Goal: Task Accomplishment & Management: Use online tool/utility

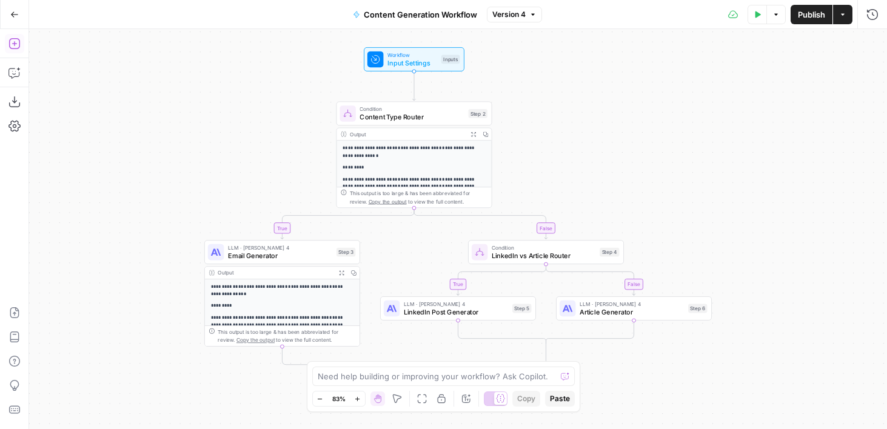
click at [15, 43] on icon "button" at bounding box center [13, 43] width 11 height 11
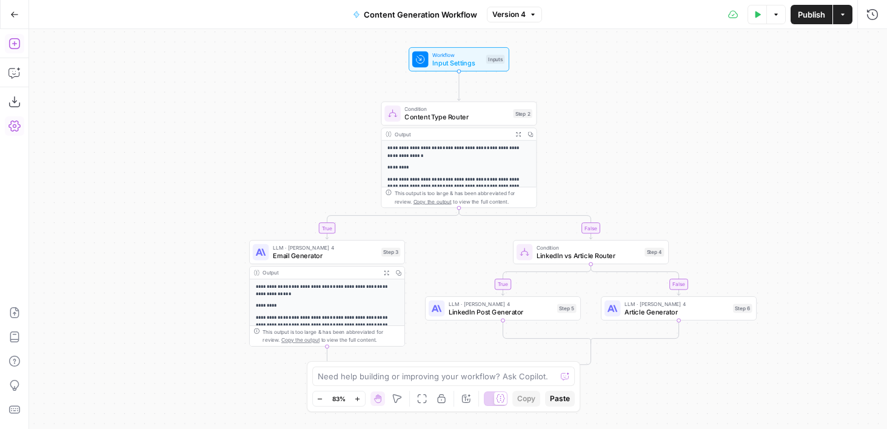
click at [19, 47] on icon "button" at bounding box center [14, 44] width 12 height 12
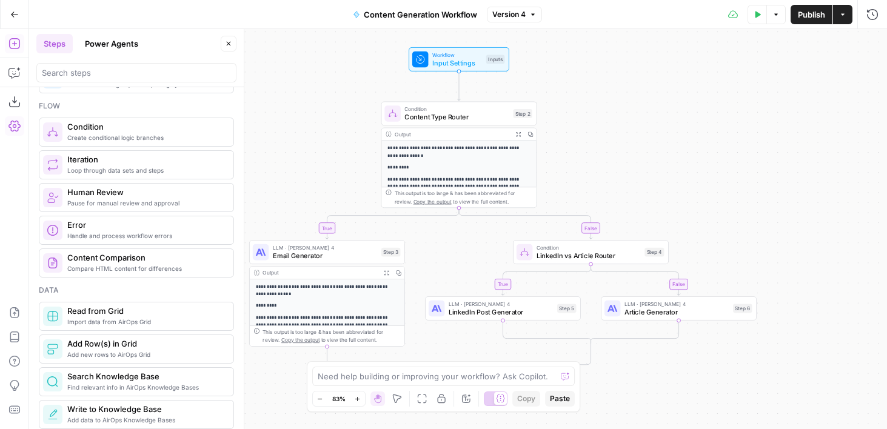
scroll to position [354, 0]
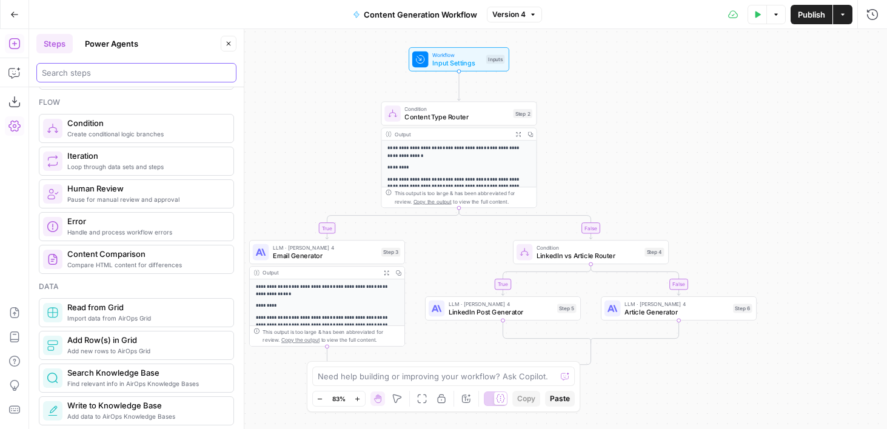
click at [102, 78] on input "search" at bounding box center [136, 73] width 189 height 12
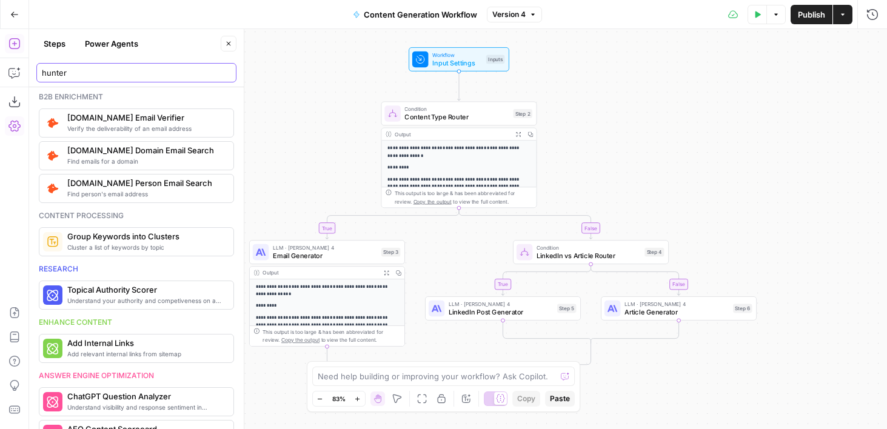
scroll to position [0, 0]
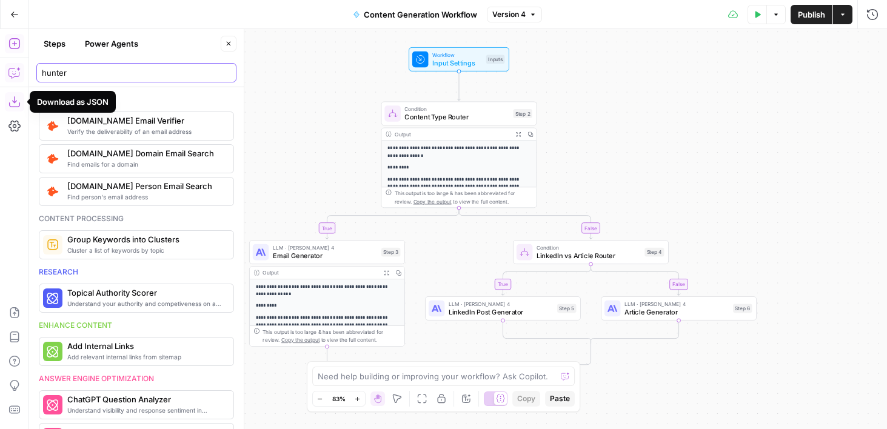
type input "hunter"
click at [223, 46] on button "Close" at bounding box center [229, 44] width 16 height 16
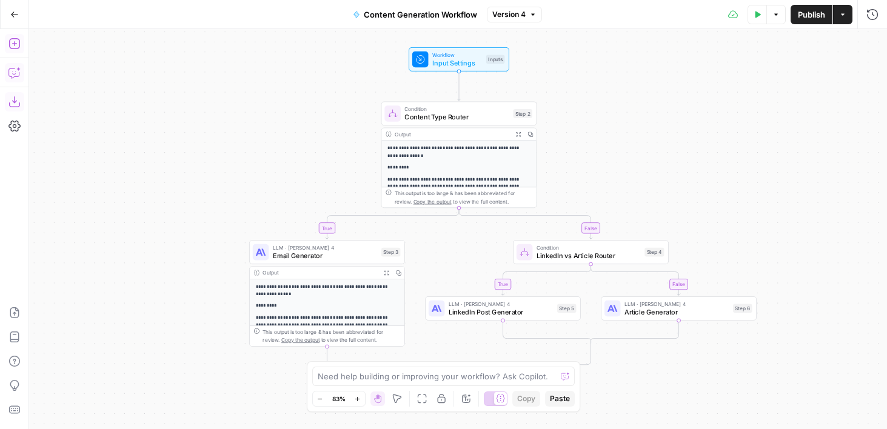
click at [7, 45] on button "Add Steps" at bounding box center [14, 43] width 19 height 19
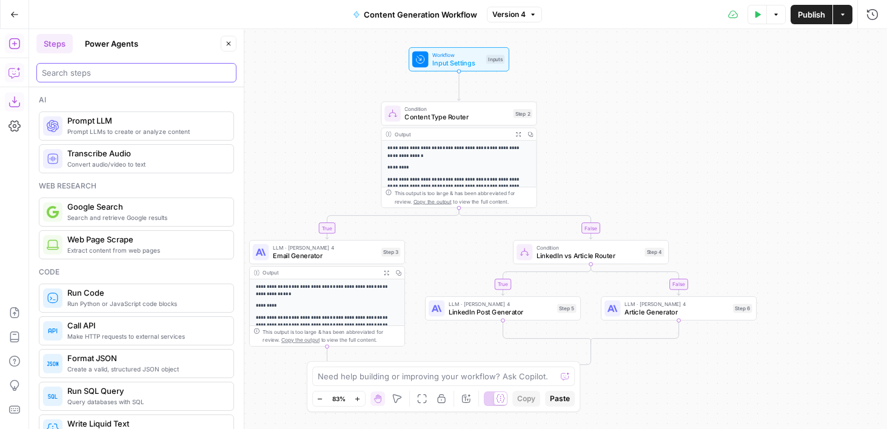
click at [52, 76] on input "search" at bounding box center [136, 73] width 189 height 12
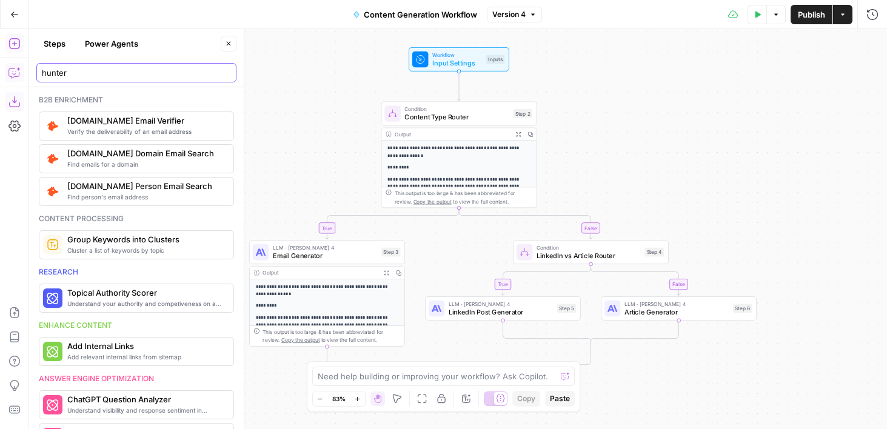
type input "hunter"
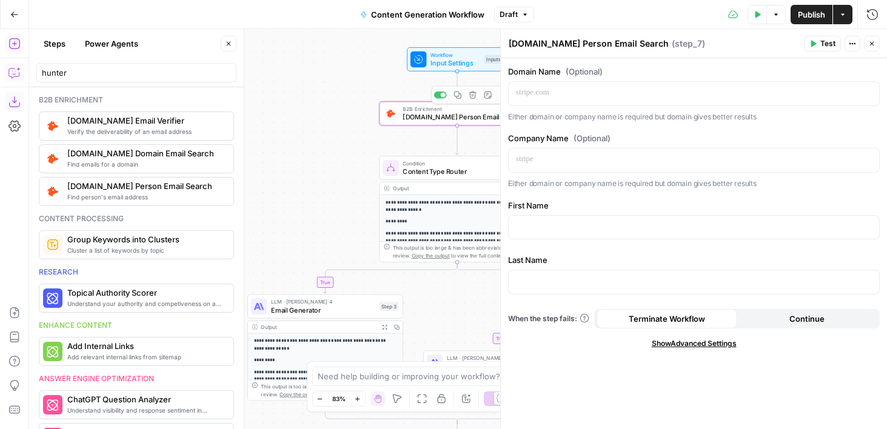
drag, startPoint x: 316, startPoint y: 164, endPoint x: 236, endPoint y: 164, distance: 80.0
click at [236, 164] on body "**********" at bounding box center [443, 214] width 887 height 429
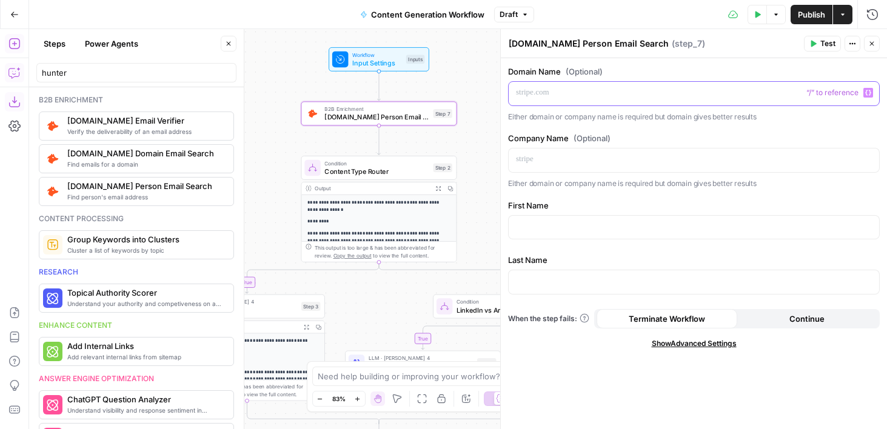
click at [583, 102] on div at bounding box center [694, 94] width 370 height 24
click at [526, 230] on p at bounding box center [694, 227] width 356 height 12
click at [526, 280] on p at bounding box center [694, 281] width 356 height 12
click at [538, 95] on p at bounding box center [694, 93] width 356 height 12
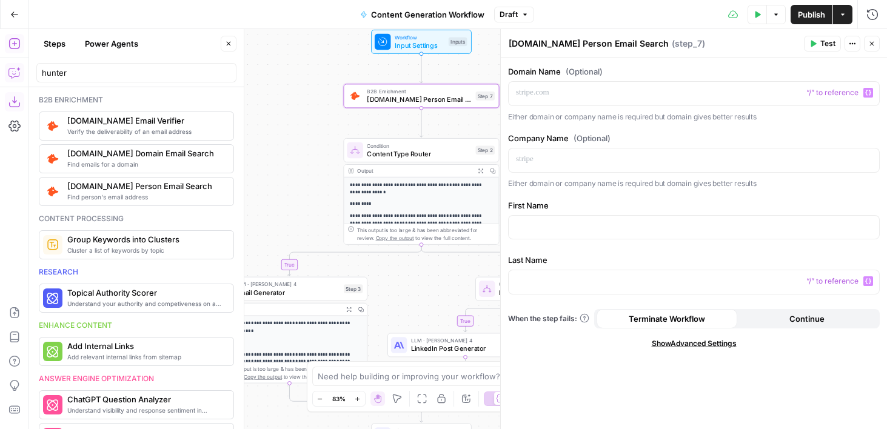
drag, startPoint x: 277, startPoint y: 150, endPoint x: 320, endPoint y: 132, distance: 45.9
click at [320, 132] on div "**********" at bounding box center [458, 229] width 858 height 400
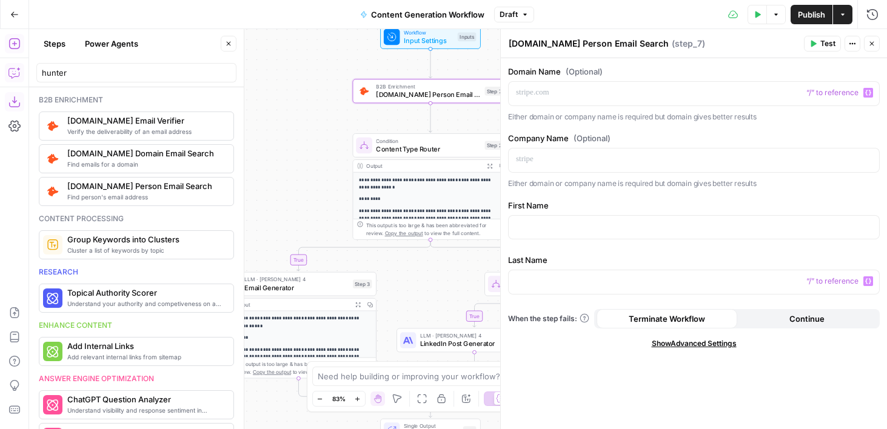
drag, startPoint x: 300, startPoint y: 158, endPoint x: 312, endPoint y: 152, distance: 13.0
click at [312, 152] on div "**********" at bounding box center [458, 229] width 858 height 400
drag, startPoint x: 315, startPoint y: 149, endPoint x: 269, endPoint y: 154, distance: 46.9
click at [269, 154] on div "**********" at bounding box center [458, 229] width 858 height 400
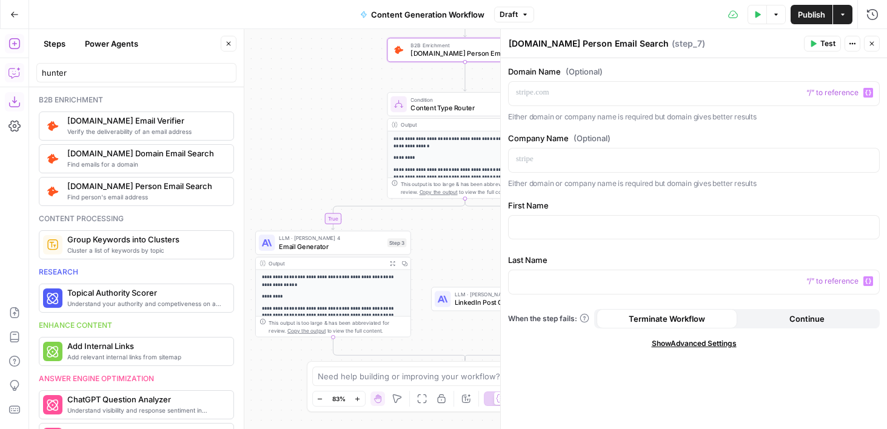
drag, startPoint x: 284, startPoint y: 178, endPoint x: 362, endPoint y: 134, distance: 89.9
click at [362, 134] on div "**********" at bounding box center [458, 229] width 858 height 400
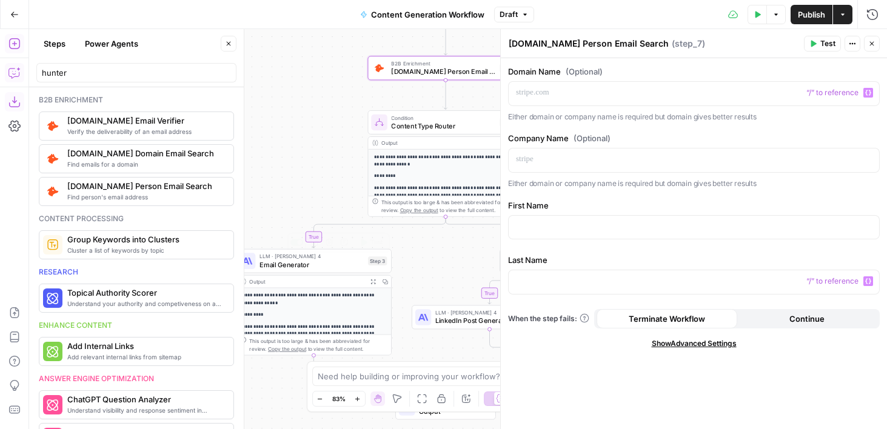
drag, startPoint x: 307, startPoint y: 143, endPoint x: 283, endPoint y: 164, distance: 31.4
click at [283, 164] on div "**********" at bounding box center [458, 229] width 858 height 400
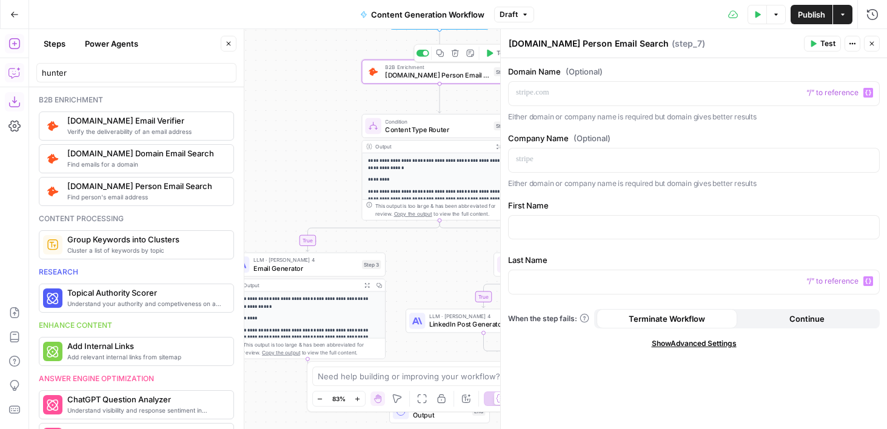
click at [452, 56] on icon "button" at bounding box center [455, 53] width 7 height 7
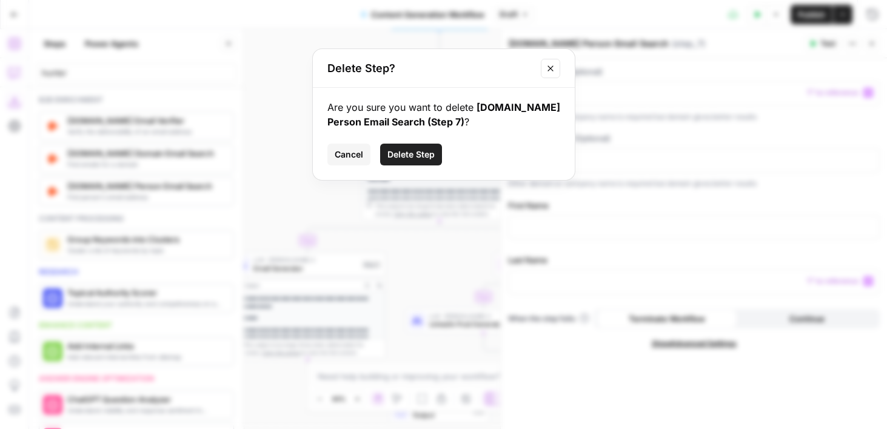
click at [420, 153] on span "Delete Step" at bounding box center [410, 155] width 47 height 12
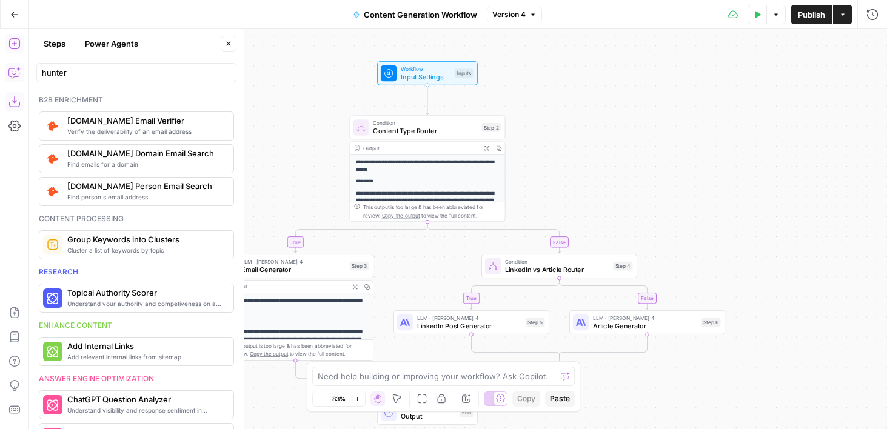
drag, startPoint x: 296, startPoint y: 69, endPoint x: 284, endPoint y: 124, distance: 56.5
click at [284, 124] on div "**********" at bounding box center [458, 229] width 858 height 400
click at [97, 72] on input "hunter" at bounding box center [136, 73] width 189 height 12
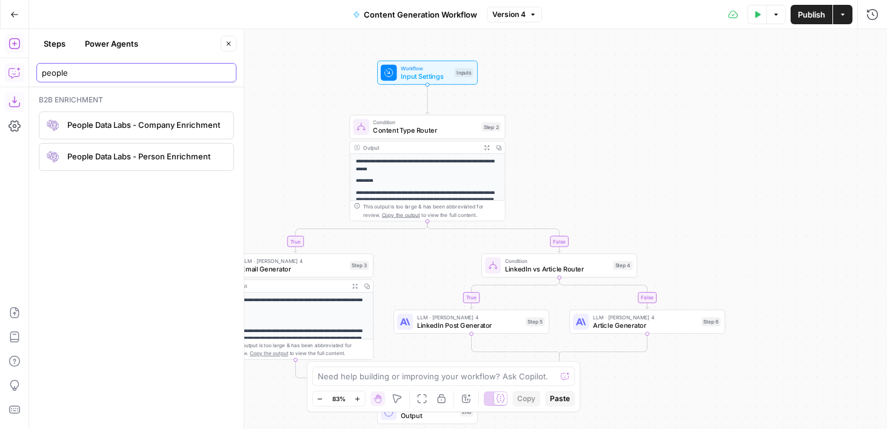
type input "people"
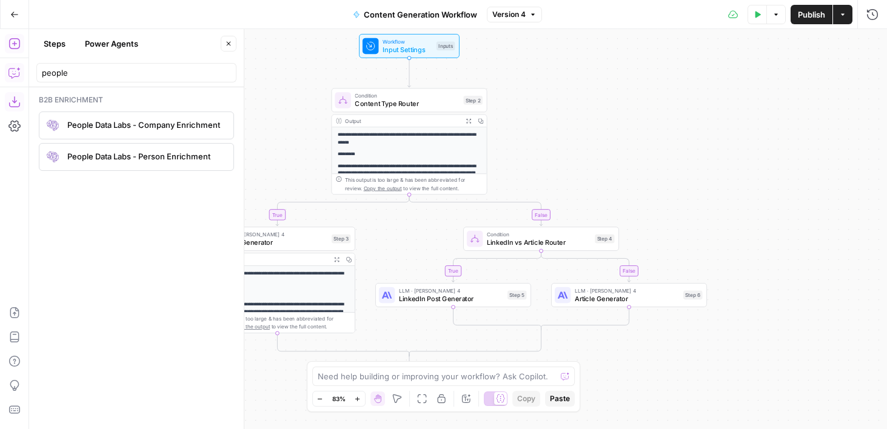
drag, startPoint x: 598, startPoint y: 176, endPoint x: 580, endPoint y: 150, distance: 32.3
click at [580, 150] on div "**********" at bounding box center [458, 229] width 858 height 400
click at [85, 71] on input "people" at bounding box center [136, 73] width 189 height 12
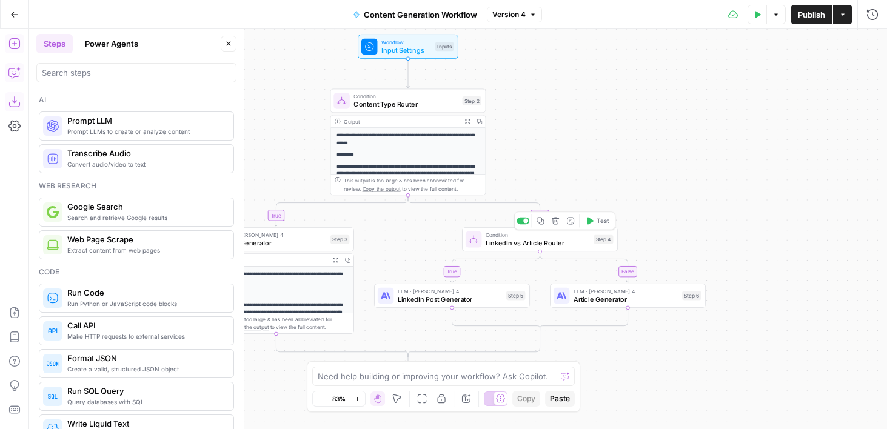
drag, startPoint x: 646, startPoint y: 146, endPoint x: 420, endPoint y: 124, distance: 226.6
click at [420, 124] on div "**********" at bounding box center [458, 229] width 858 height 400
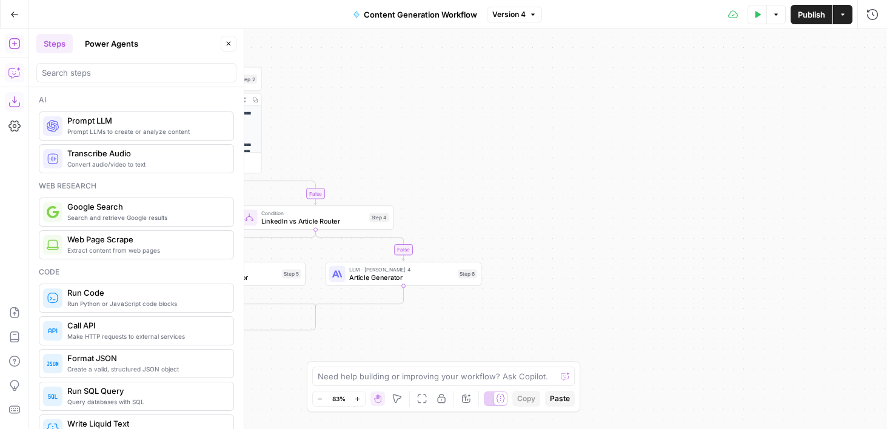
drag, startPoint x: 420, startPoint y: 124, endPoint x: 518, endPoint y: 118, distance: 98.4
click at [519, 118] on div "**********" at bounding box center [458, 229] width 858 height 400
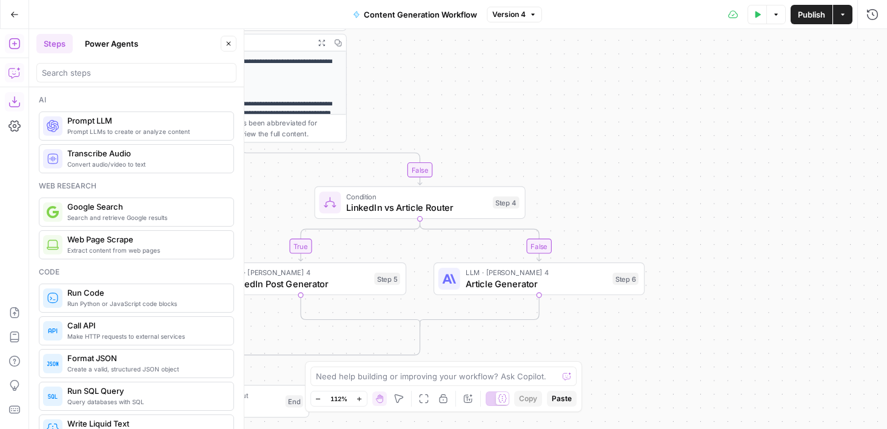
drag, startPoint x: 515, startPoint y: 173, endPoint x: 559, endPoint y: 72, distance: 111.1
click at [559, 71] on div "**********" at bounding box center [458, 229] width 858 height 400
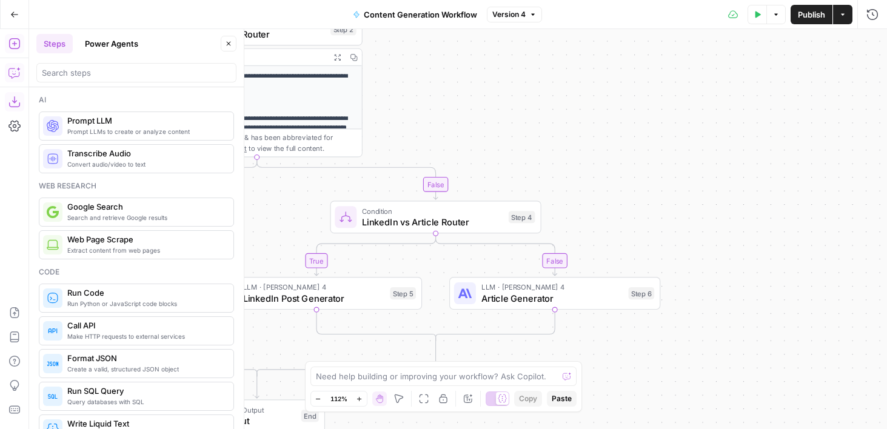
drag, startPoint x: 574, startPoint y: 124, endPoint x: 587, endPoint y: 197, distance: 74.5
click at [587, 197] on div "**********" at bounding box center [458, 229] width 858 height 400
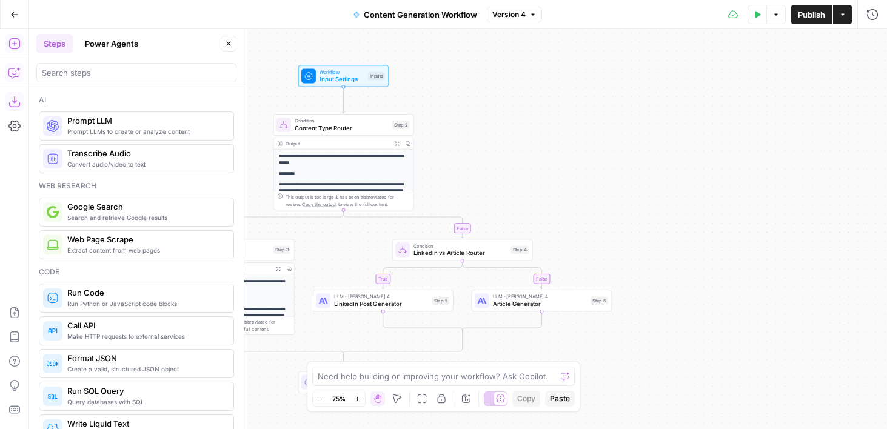
drag, startPoint x: 533, startPoint y: 110, endPoint x: 510, endPoint y: 149, distance: 45.6
click at [510, 149] on div "**********" at bounding box center [458, 229] width 858 height 400
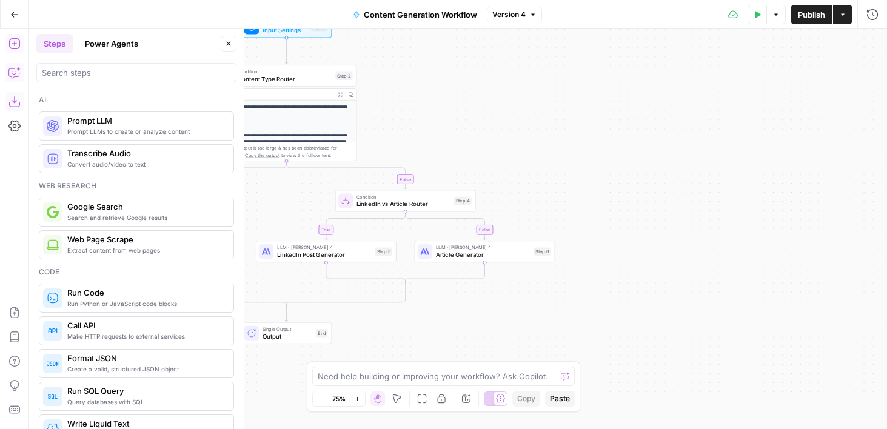
drag, startPoint x: 569, startPoint y: 231, endPoint x: 508, endPoint y: 179, distance: 80.0
click at [508, 179] on div "**********" at bounding box center [458, 229] width 858 height 400
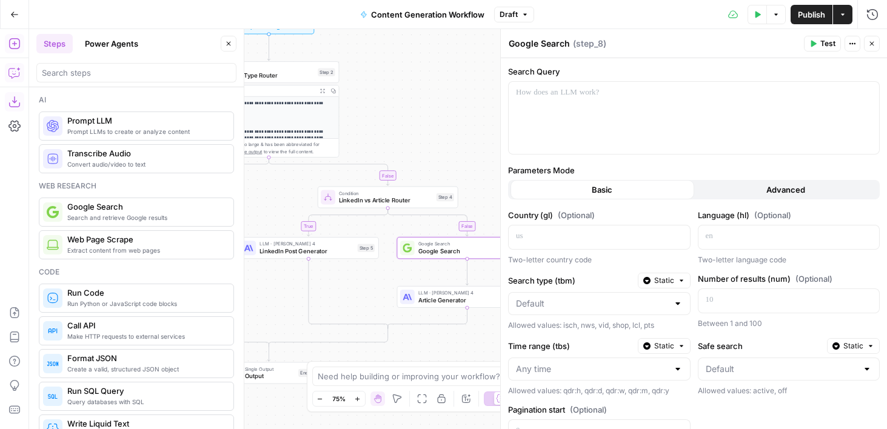
drag, startPoint x: 449, startPoint y: 104, endPoint x: 423, endPoint y: 107, distance: 26.2
click at [423, 107] on div "**********" at bounding box center [458, 229] width 858 height 400
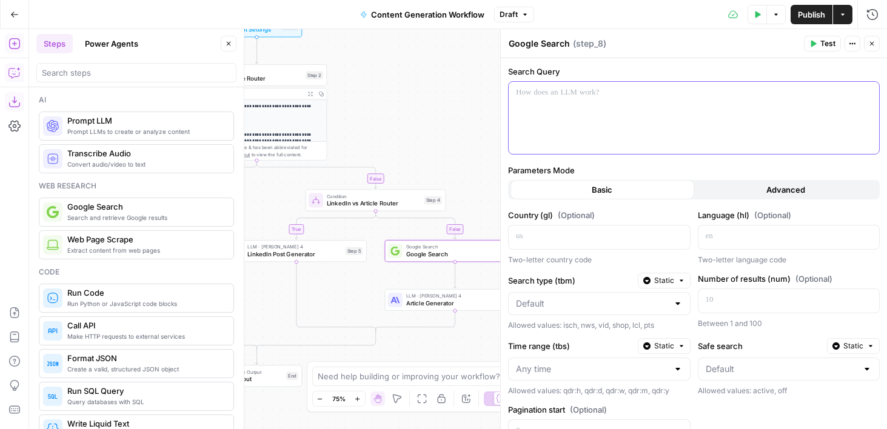
click at [607, 94] on p at bounding box center [694, 93] width 356 height 12
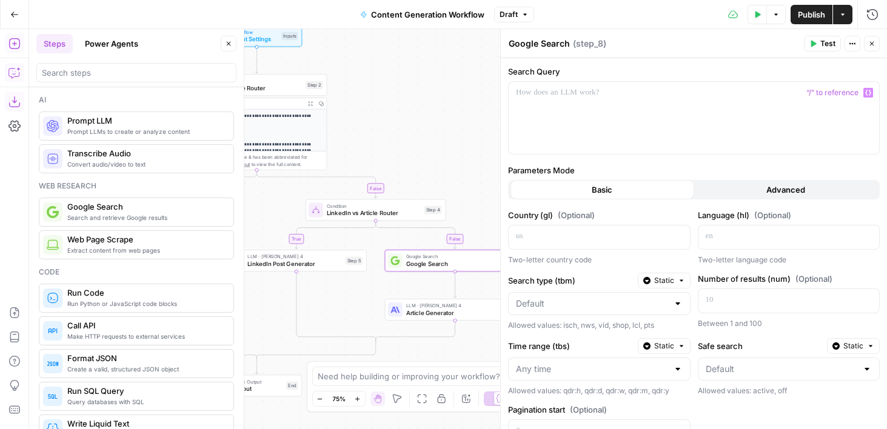
drag, startPoint x: 397, startPoint y: 87, endPoint x: 409, endPoint y: 146, distance: 60.6
click at [409, 146] on div "**********" at bounding box center [458, 229] width 858 height 400
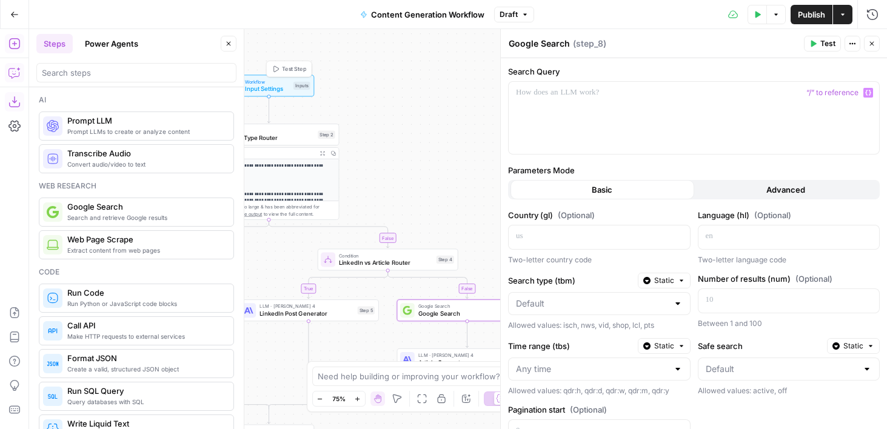
click at [282, 85] on span "Input Settings" at bounding box center [267, 88] width 45 height 9
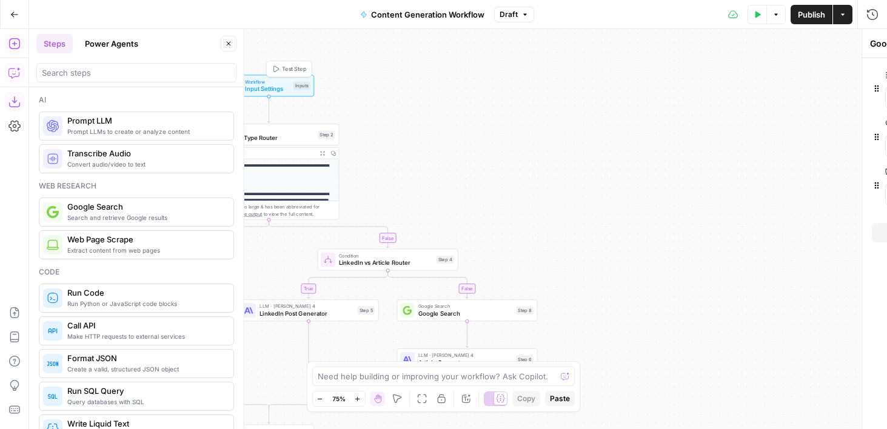
type textarea "Inputs"
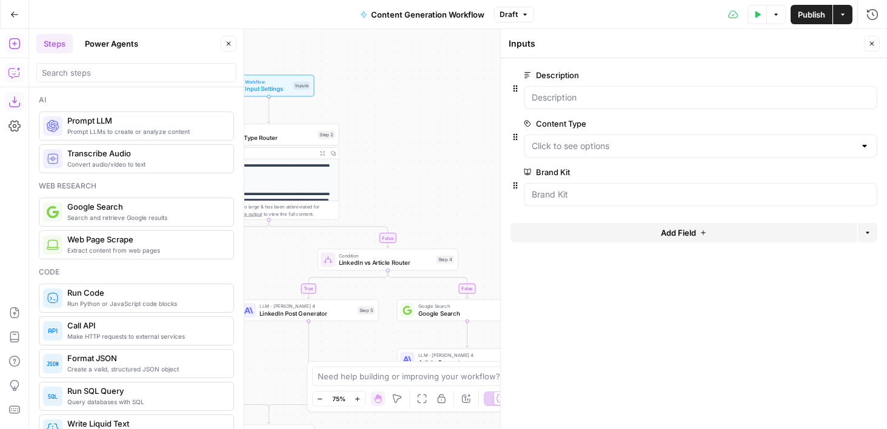
click at [554, 229] on button "Add Field" at bounding box center [683, 232] width 346 height 19
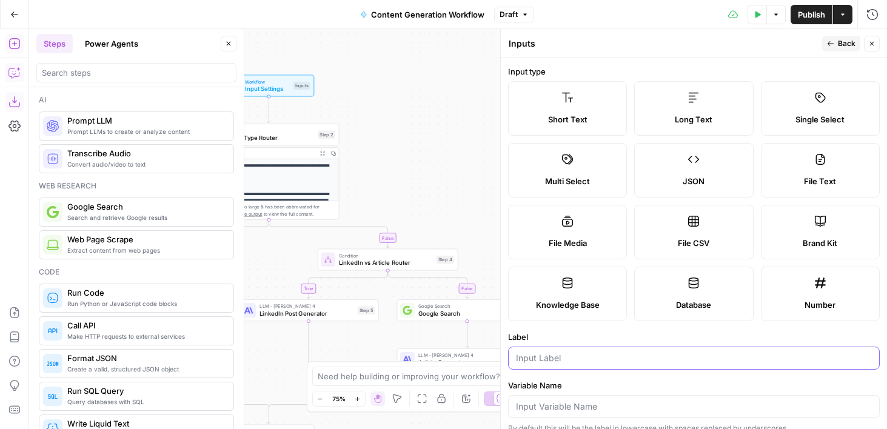
click at [558, 358] on input "Label" at bounding box center [694, 358] width 356 height 12
type input "Keyword"
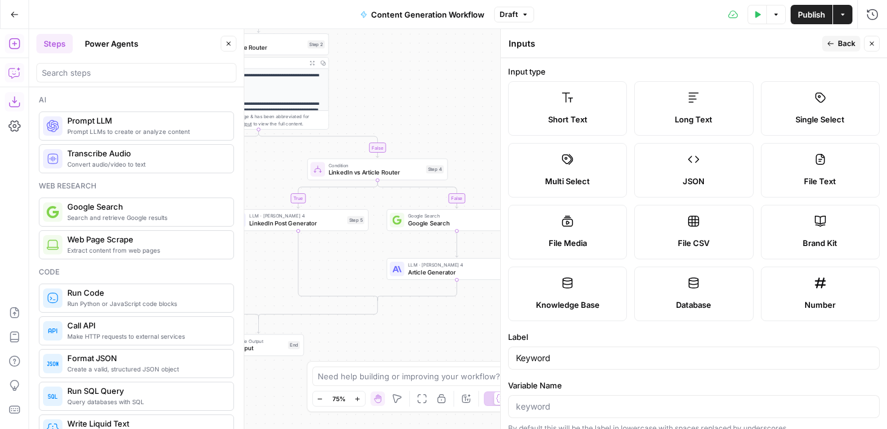
drag, startPoint x: 450, startPoint y: 205, endPoint x: 440, endPoint y: 115, distance: 90.9
click at [440, 115] on div "**********" at bounding box center [458, 229] width 858 height 400
click at [425, 227] on span "Google Search" at bounding box center [455, 223] width 94 height 9
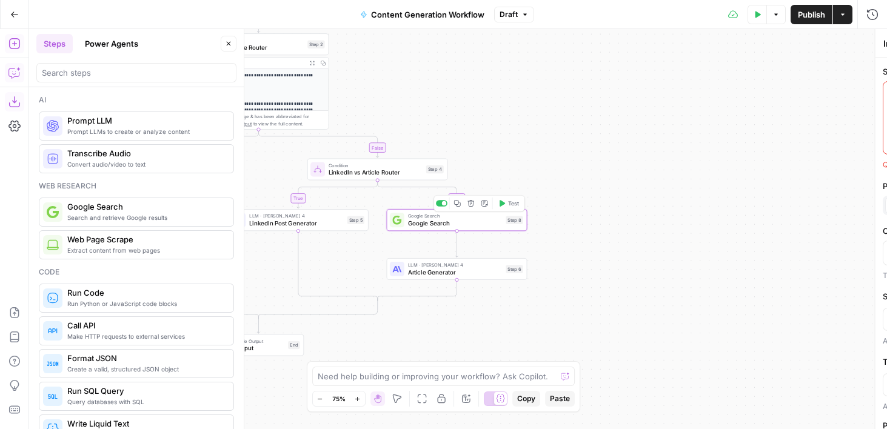
type textarea "Google Search"
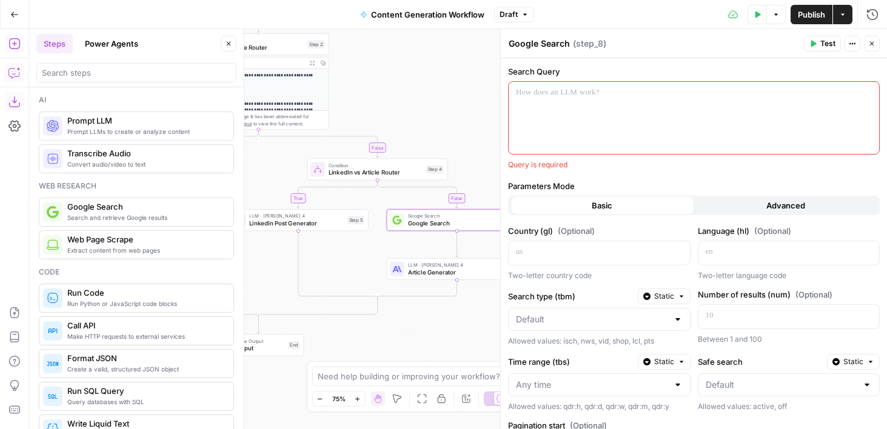
click at [589, 85] on div at bounding box center [694, 118] width 370 height 72
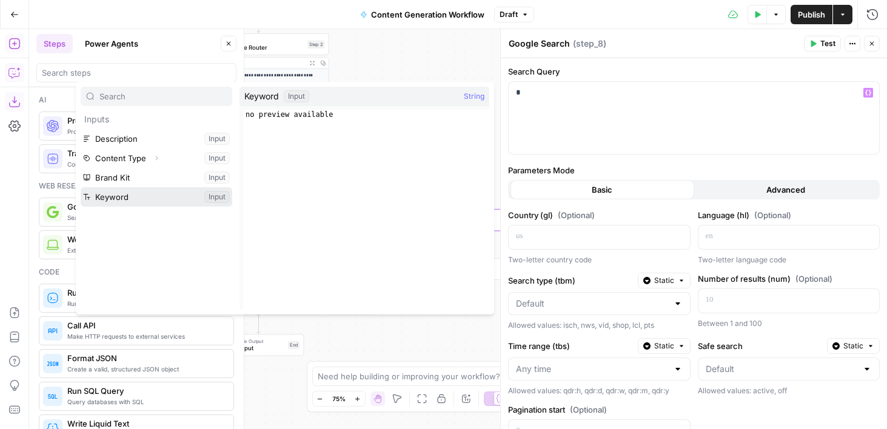
click at [129, 196] on button "Select variable Keyword" at bounding box center [157, 196] width 152 height 19
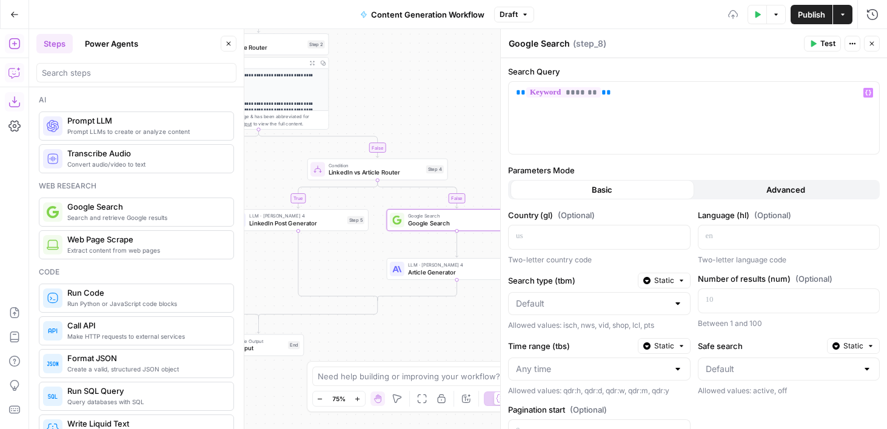
click at [870, 48] on button "Close" at bounding box center [872, 44] width 16 height 16
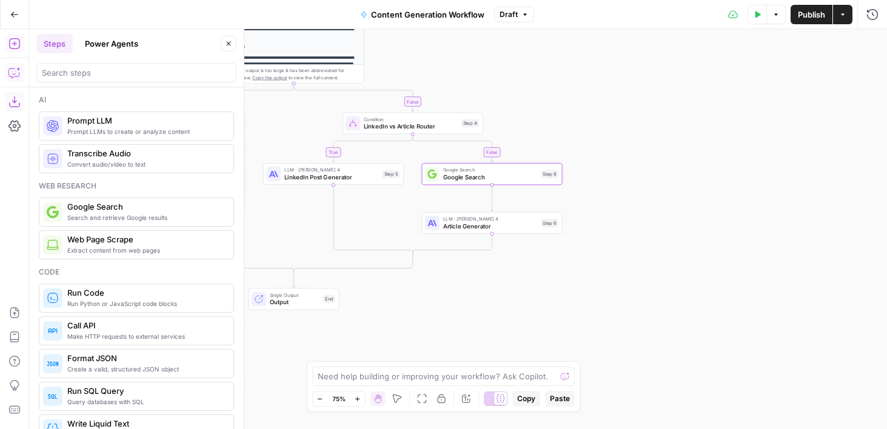
drag, startPoint x: 502, startPoint y: 144, endPoint x: 557, endPoint y: 88, distance: 78.5
click at [557, 88] on div "**********" at bounding box center [458, 229] width 858 height 400
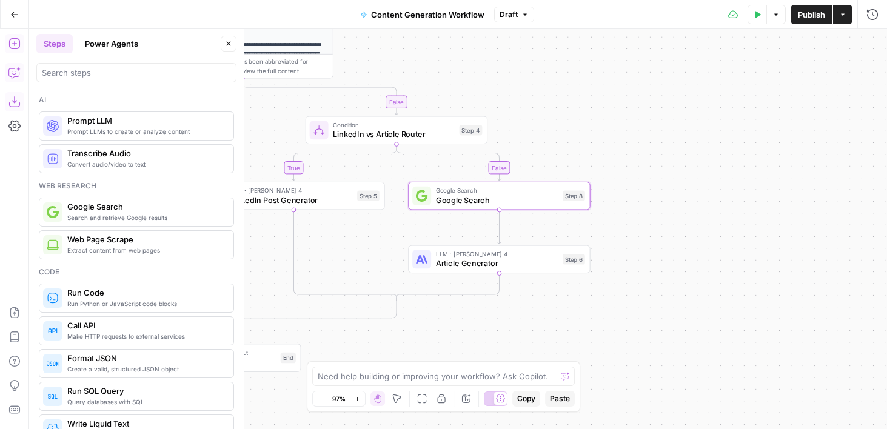
drag, startPoint x: 486, startPoint y: 76, endPoint x: 615, endPoint y: 306, distance: 263.6
click at [615, 307] on div "**********" at bounding box center [458, 229] width 858 height 400
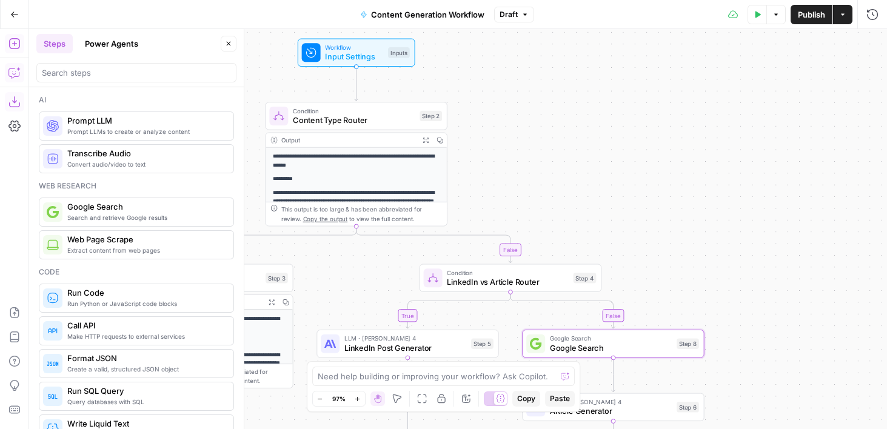
drag, startPoint x: 615, startPoint y: 306, endPoint x: 600, endPoint y: 232, distance: 75.5
click at [600, 232] on div "**********" at bounding box center [458, 229] width 858 height 400
click at [365, 51] on span "Input Settings" at bounding box center [353, 56] width 58 height 12
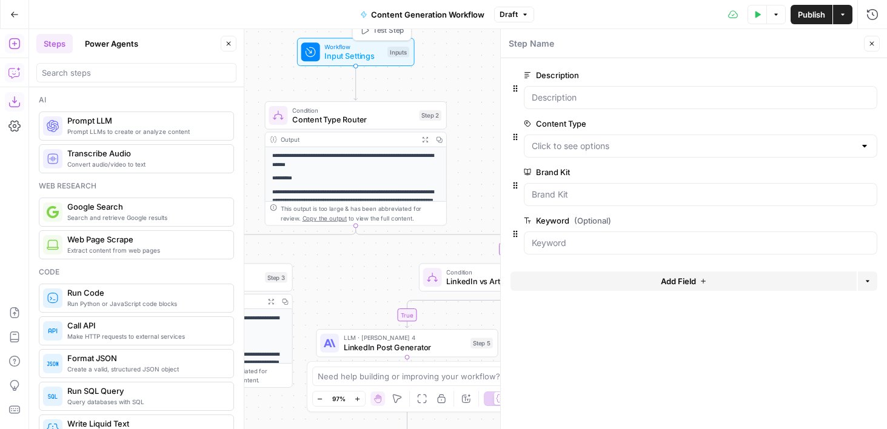
click at [397, 32] on span "Test Step" at bounding box center [388, 30] width 31 height 10
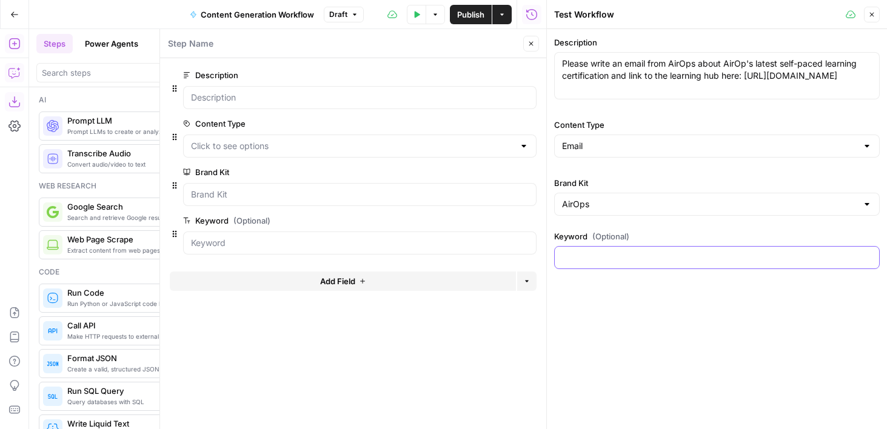
click at [620, 253] on input "Keyword (Optional)" at bounding box center [717, 258] width 310 height 12
type input "what is ai search"
click at [529, 38] on button "Close" at bounding box center [531, 44] width 16 height 16
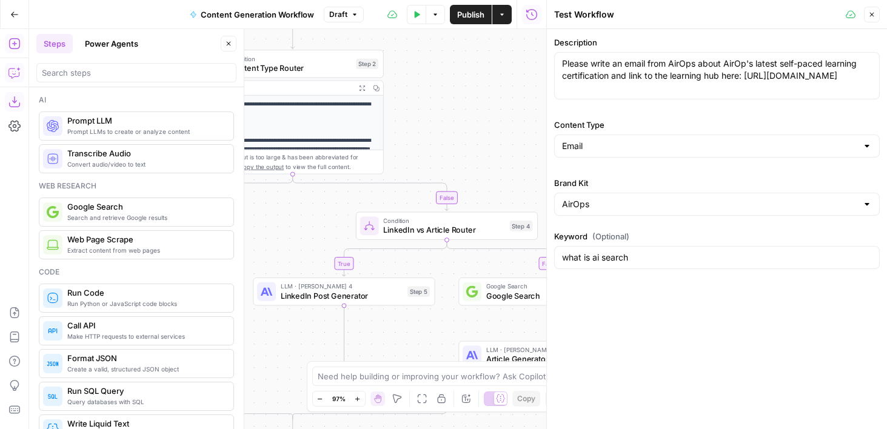
drag, startPoint x: 508, startPoint y: 122, endPoint x: 444, endPoint y: 70, distance: 82.8
click at [444, 70] on div "**********" at bounding box center [287, 229] width 517 height 400
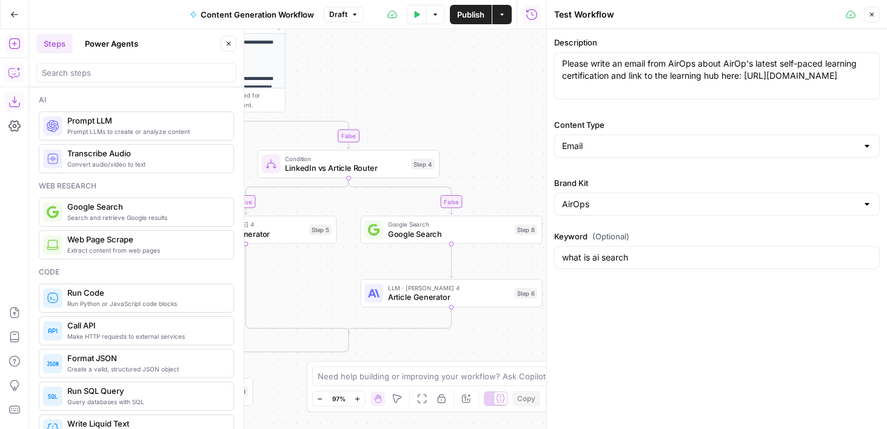
drag, startPoint x: 463, startPoint y: 87, endPoint x: 366, endPoint y: 26, distance: 114.7
click at [366, 26] on div "**********" at bounding box center [273, 214] width 546 height 429
click at [518, 210] on span "Test" at bounding box center [525, 208] width 14 height 10
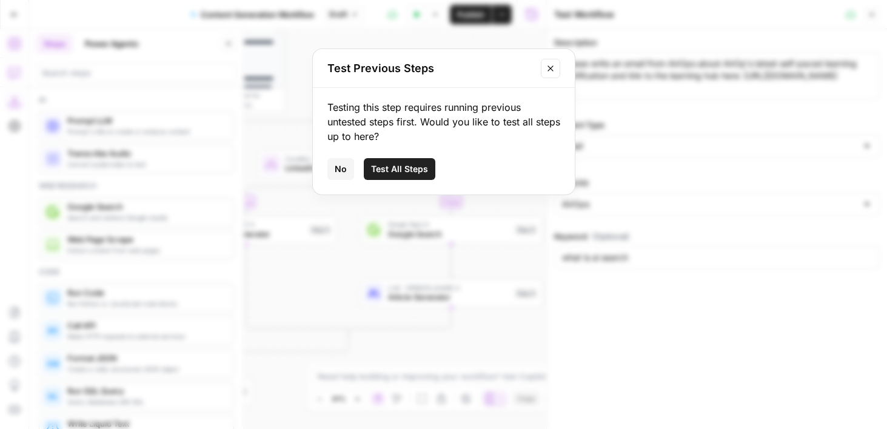
click at [385, 169] on span "Test All Steps" at bounding box center [399, 169] width 57 height 12
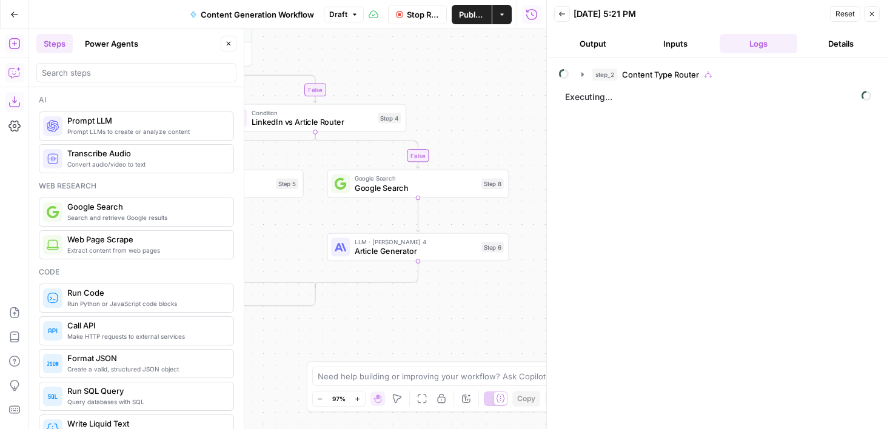
drag, startPoint x: 518, startPoint y: 152, endPoint x: 482, endPoint y: 102, distance: 60.8
click at [482, 102] on div "**********" at bounding box center [287, 229] width 517 height 400
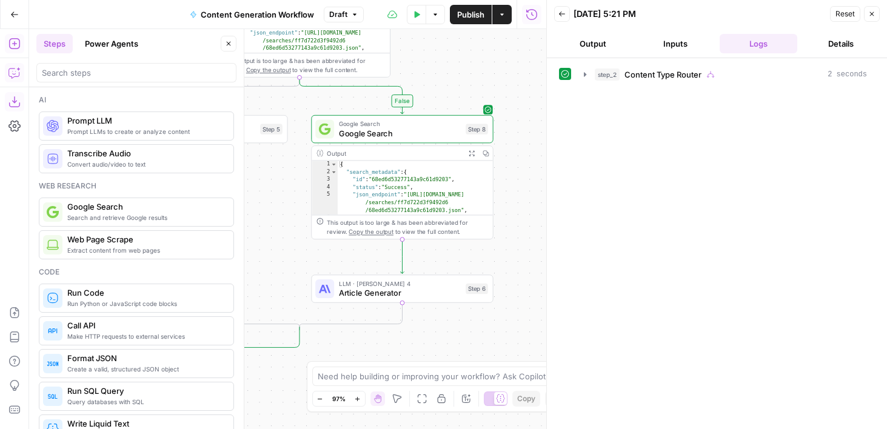
drag, startPoint x: 486, startPoint y: 119, endPoint x: 475, endPoint y: 16, distance: 104.3
click at [475, 16] on div "**********" at bounding box center [273, 214] width 546 height 429
click at [471, 155] on icon "button" at bounding box center [471, 153] width 7 height 7
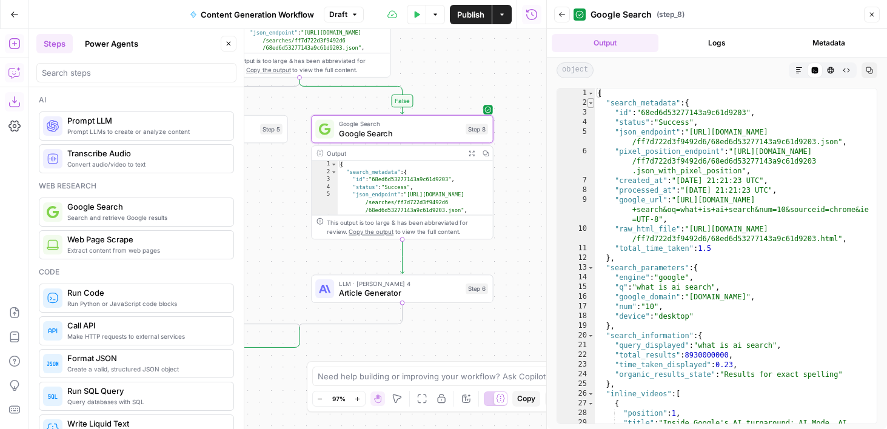
click at [592, 103] on span "Toggle code folding, rows 2 through 12" at bounding box center [590, 103] width 7 height 10
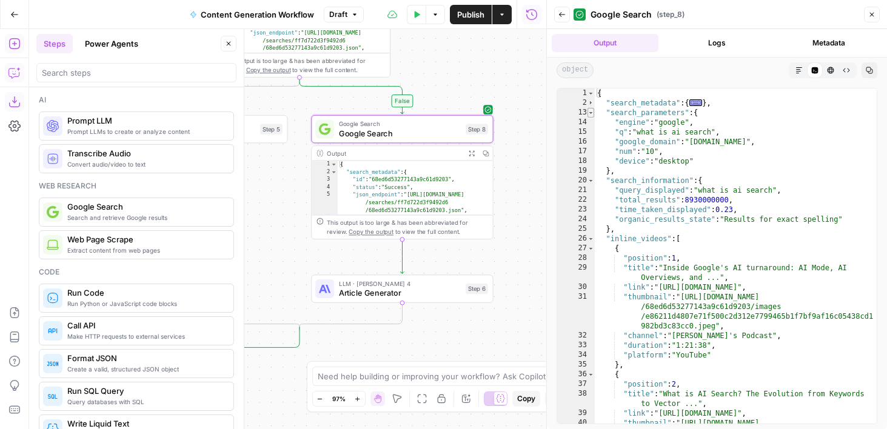
click at [592, 112] on span "Toggle code folding, rows 13 through 19" at bounding box center [590, 113] width 7 height 10
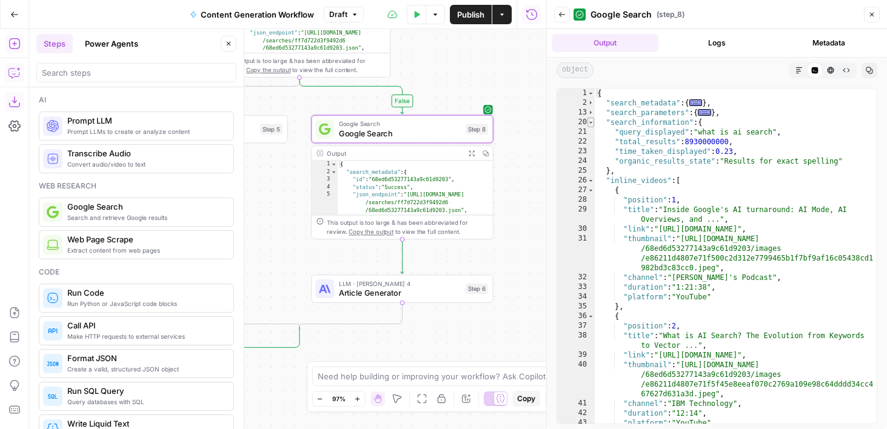
click at [592, 123] on span "Toggle code folding, rows 20 through 25" at bounding box center [590, 123] width 7 height 10
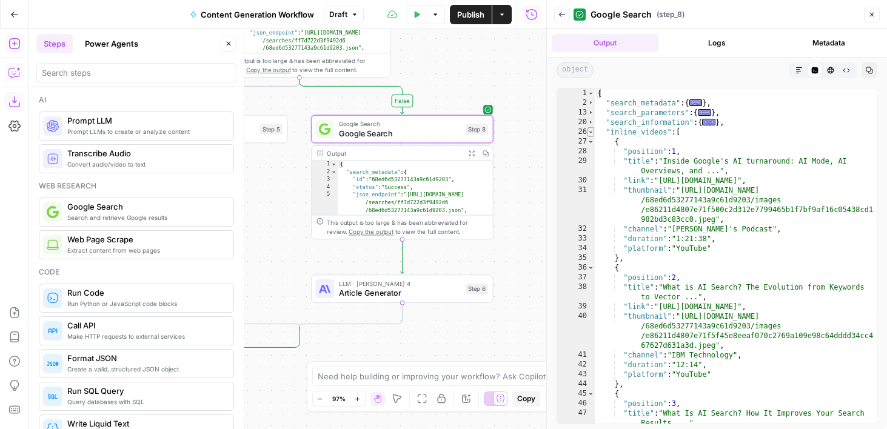
click at [591, 133] on span "Toggle code folding, rows 26 through 54" at bounding box center [590, 132] width 7 height 10
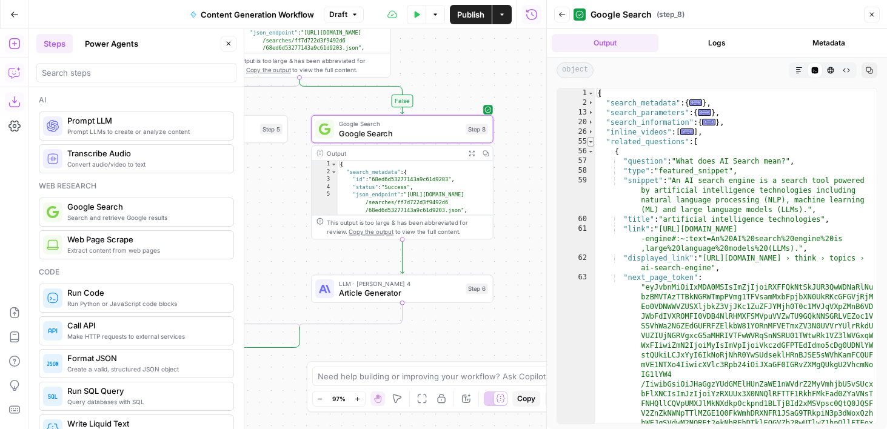
click at [592, 144] on span "Toggle code folding, rows 55 through 744" at bounding box center [590, 142] width 7 height 10
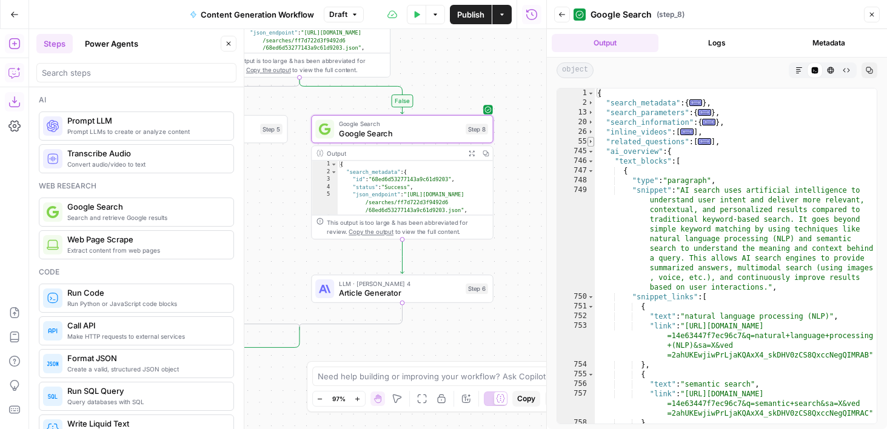
click at [592, 143] on span "Toggle code folding, rows 55 through 744" at bounding box center [590, 142] width 7 height 10
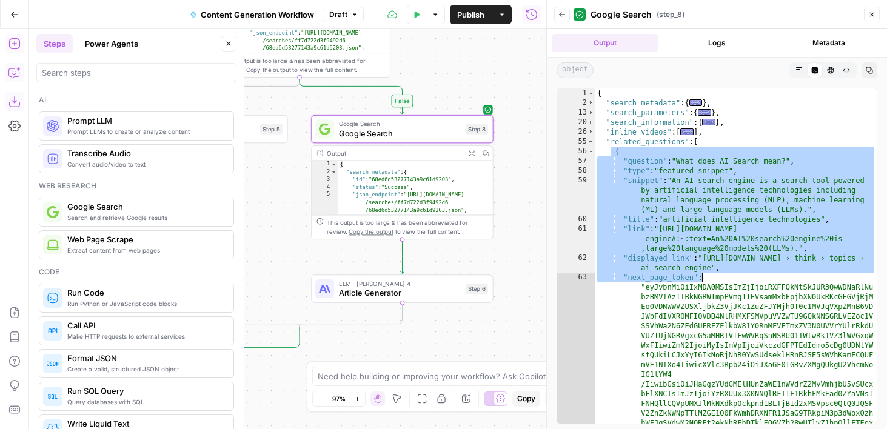
drag, startPoint x: 609, startPoint y: 147, endPoint x: 707, endPoint y: 275, distance: 161.3
click at [707, 275] on div "{ "search_metadata" : { ... } , "search_parameters" : { ... } , "search_informa…" at bounding box center [736, 358] width 282 height 539
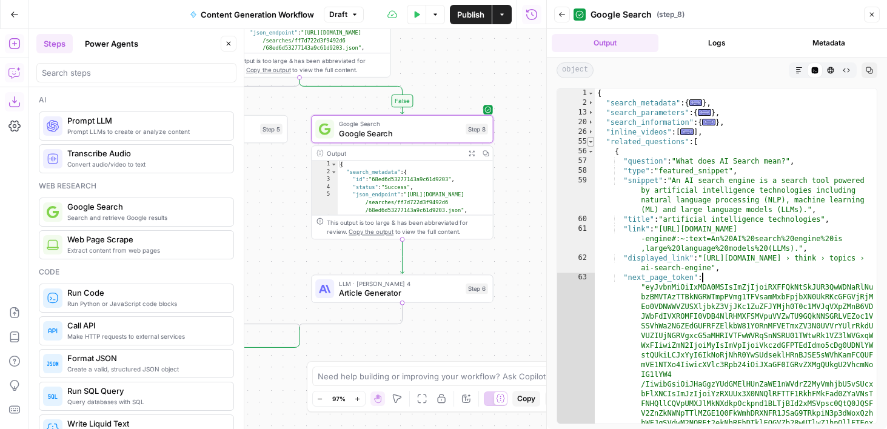
click at [591, 144] on span "Toggle code folding, rows 55 through 744" at bounding box center [590, 142] width 7 height 10
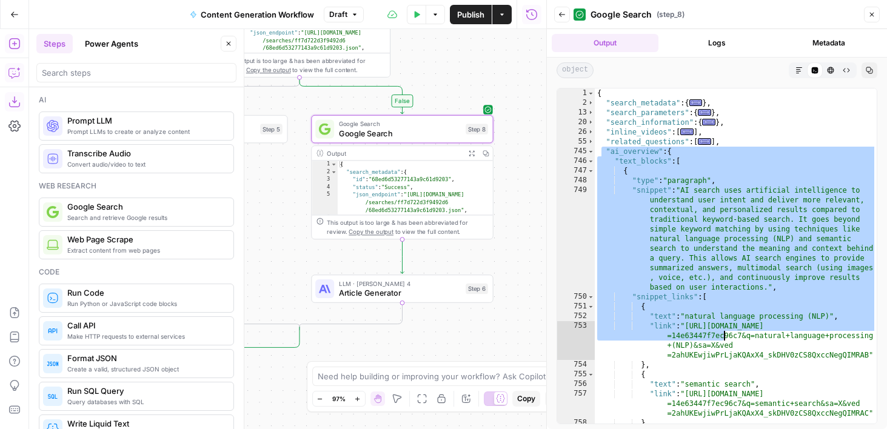
drag, startPoint x: 601, startPoint y: 152, endPoint x: 730, endPoint y: 389, distance: 270.5
click at [734, 389] on div "{ "search_metadata" : { ... } , "search_parameters" : { ... } , "search_informa…" at bounding box center [736, 266] width 282 height 355
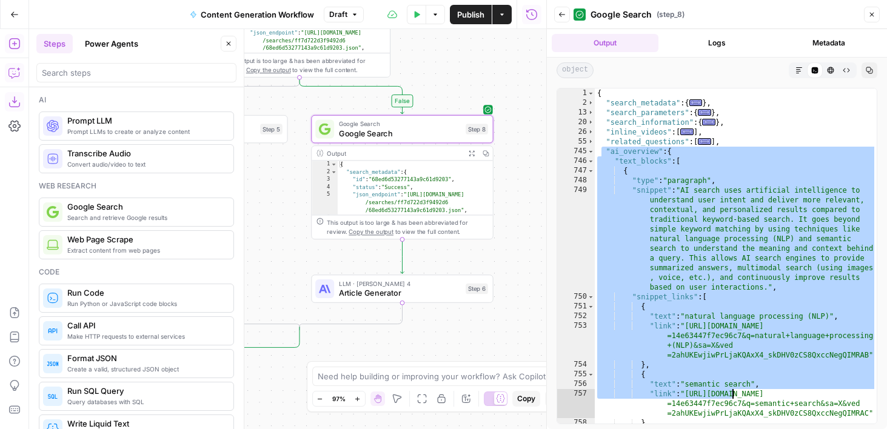
click at [730, 389] on div "{ "search_metadata" : { ... } , "search_parameters" : { ... } , "search_informa…" at bounding box center [736, 266] width 282 height 355
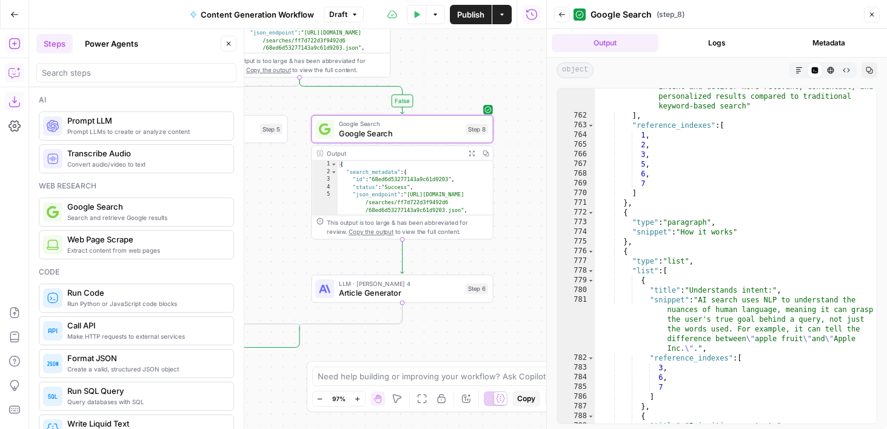
scroll to position [472, 0]
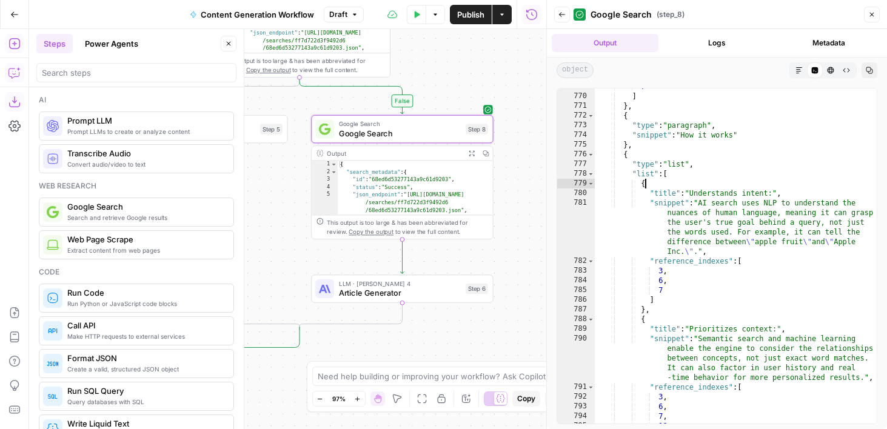
drag, startPoint x: 664, startPoint y: 185, endPoint x: 693, endPoint y: 270, distance: 89.5
click at [693, 270] on div "7 ] } , { "type" : "paragraph" , "snippet" : "How it works" } , { "type" : "lis…" at bounding box center [736, 259] width 282 height 355
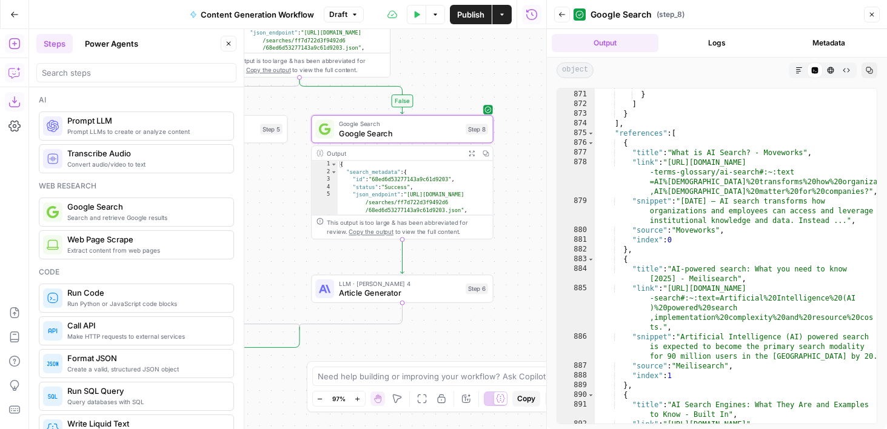
scroll to position [1704, 0]
click at [670, 139] on div "] } ] } ] , "references" : [ { "title" : "What is AI Search? - Moveworks" , "li…" at bounding box center [736, 263] width 282 height 364
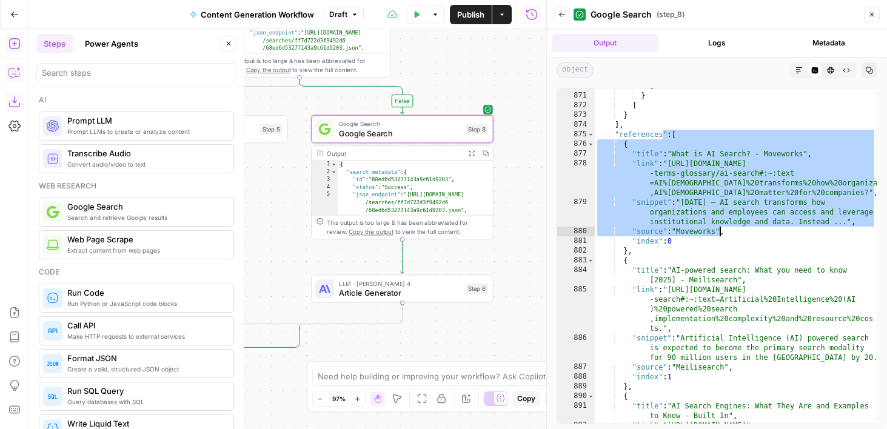
drag, startPoint x: 670, startPoint y: 139, endPoint x: 684, endPoint y: 229, distance: 91.4
click at [684, 229] on div "] } ] } ] , "references" : [ { "title" : "What is AI Search? - Moveworks" , "li…" at bounding box center [736, 263] width 282 height 364
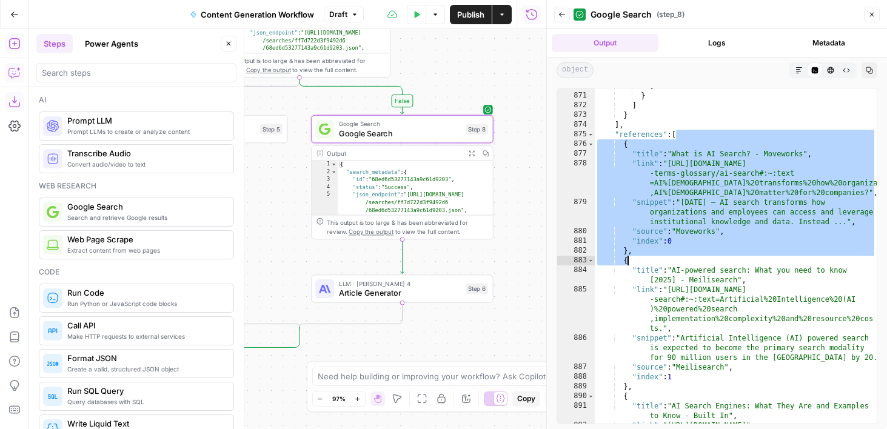
drag, startPoint x: 675, startPoint y: 145, endPoint x: 678, endPoint y: 257, distance: 112.2
click at [678, 257] on div "] } ] } ] , "references" : [ { "title" : "What is AI Search? - Moveworks" , "li…" at bounding box center [736, 263] width 282 height 364
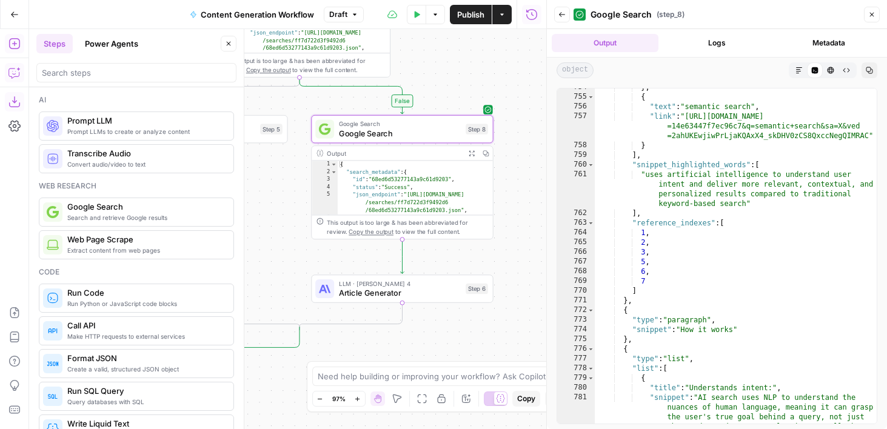
scroll to position [0, 0]
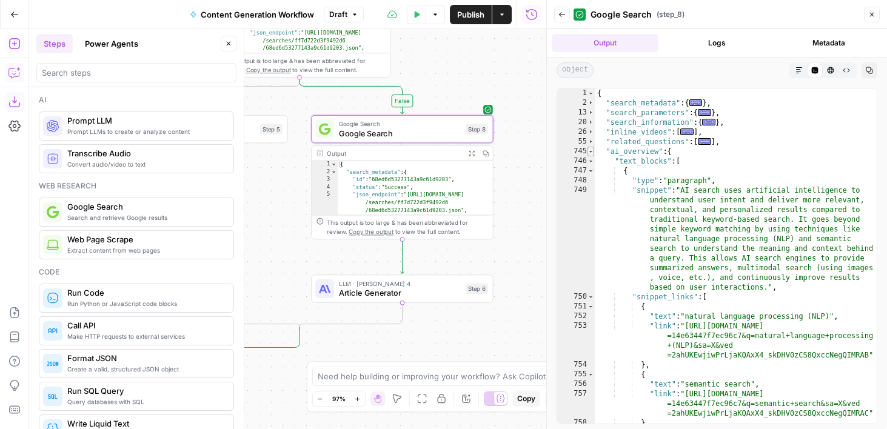
click at [589, 151] on span "Toggle code folding, rows 745 through 975" at bounding box center [590, 152] width 7 height 10
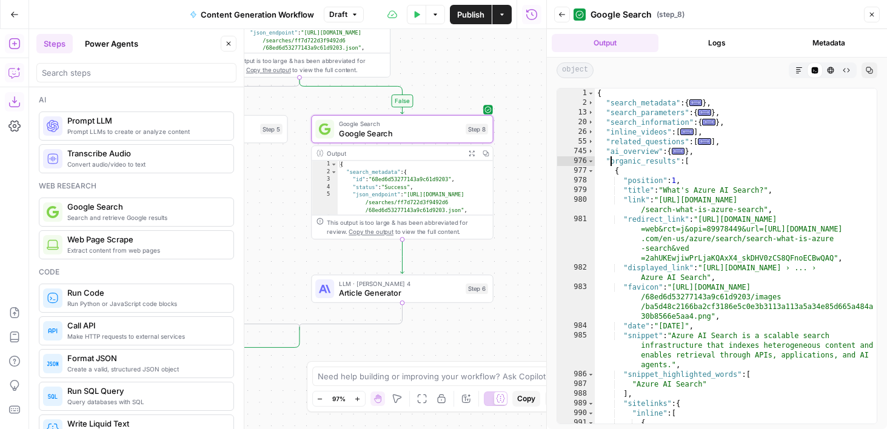
drag, startPoint x: 612, startPoint y: 164, endPoint x: 706, endPoint y: 293, distance: 159.7
click at [707, 295] on div "{ "search_metadata" : { ... } , "search_parameters" : { ... } , "search_informa…" at bounding box center [736, 266] width 282 height 355
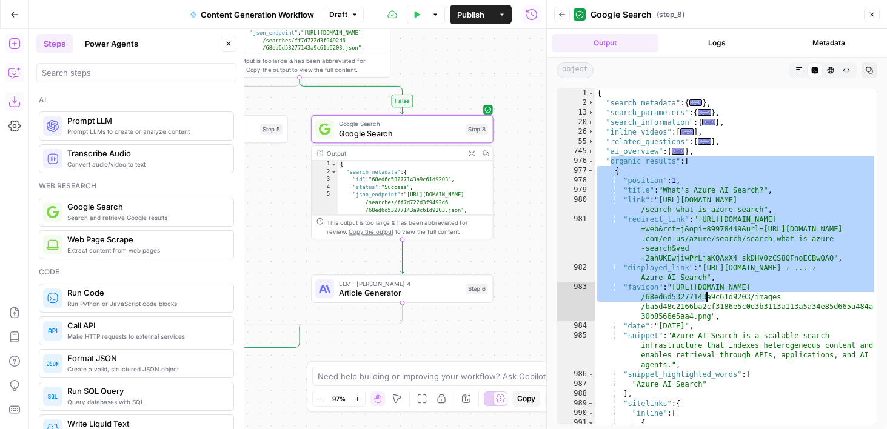
click at [706, 293] on div "{ "search_metadata" : { ... } , "search_parameters" : { ... } , "search_informa…" at bounding box center [736, 266] width 282 height 355
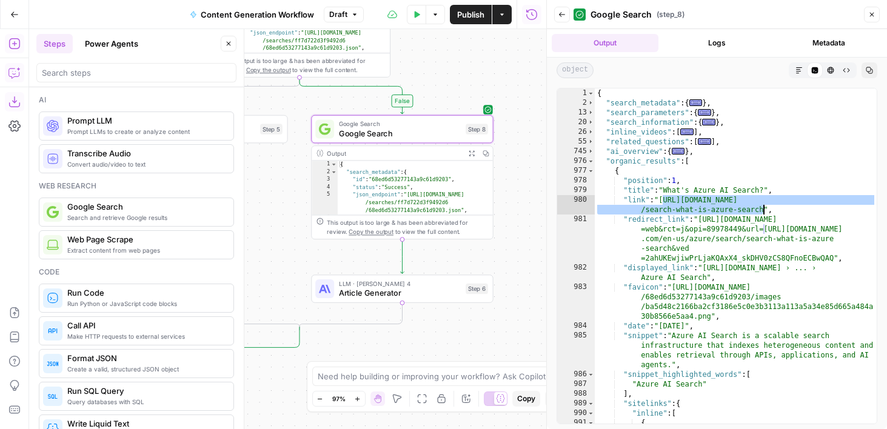
drag, startPoint x: 664, startPoint y: 198, endPoint x: 762, endPoint y: 212, distance: 99.3
click at [762, 212] on div "{ "search_metadata" : { ... } , "search_parameters" : { ... } , "search_informa…" at bounding box center [736, 266] width 282 height 355
type textarea "**********"
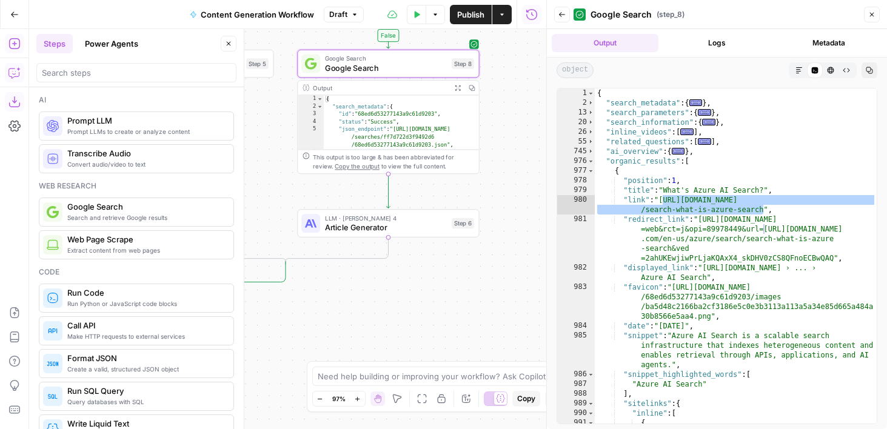
drag, startPoint x: 533, startPoint y: 220, endPoint x: 519, endPoint y: 155, distance: 66.4
click at [519, 155] on div "**********" at bounding box center [287, 229] width 517 height 400
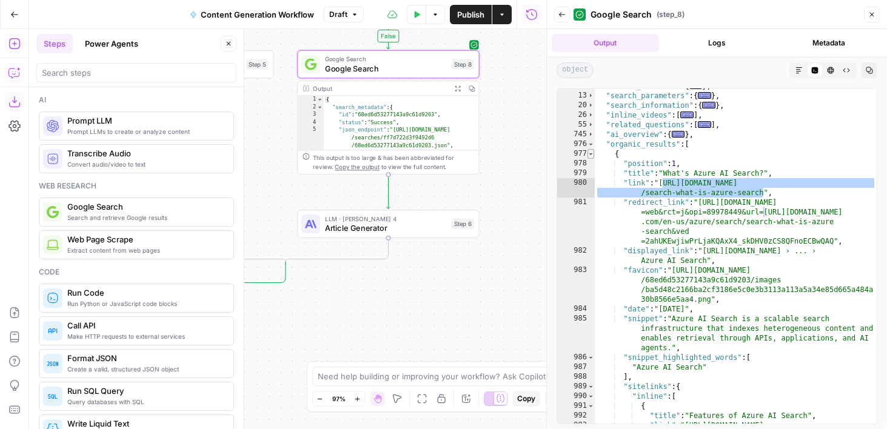
click at [589, 153] on span "Toggle code folding, rows 977 through 1006" at bounding box center [590, 154] width 7 height 10
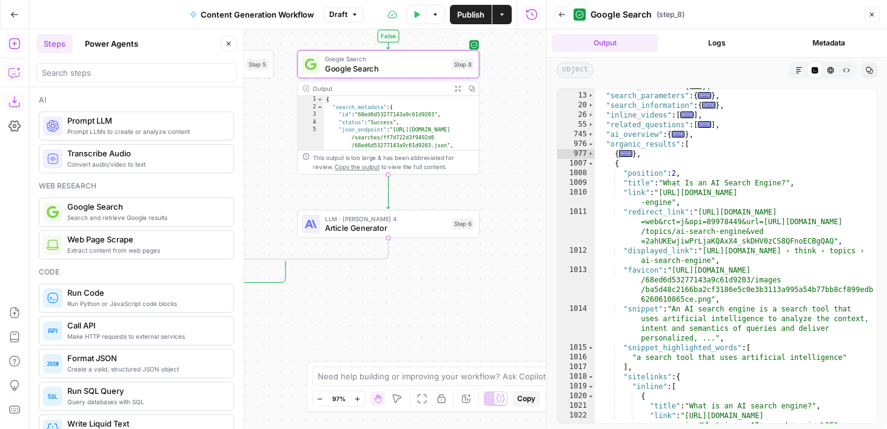
click at [512, 155] on div "**********" at bounding box center [287, 229] width 517 height 400
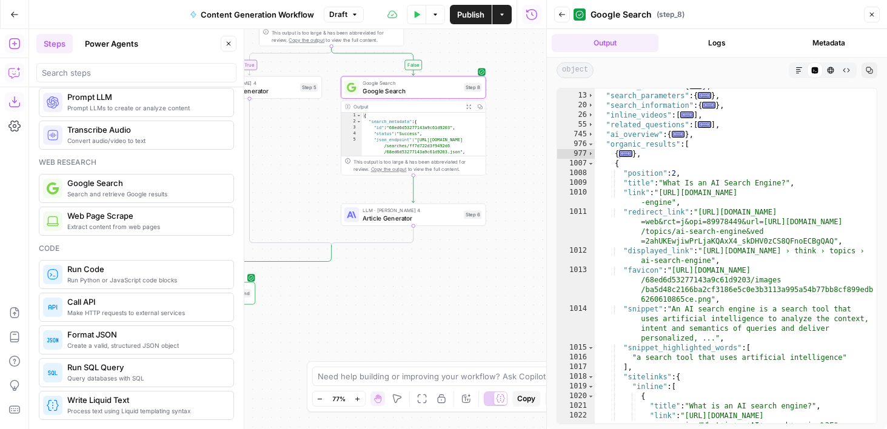
scroll to position [0, 0]
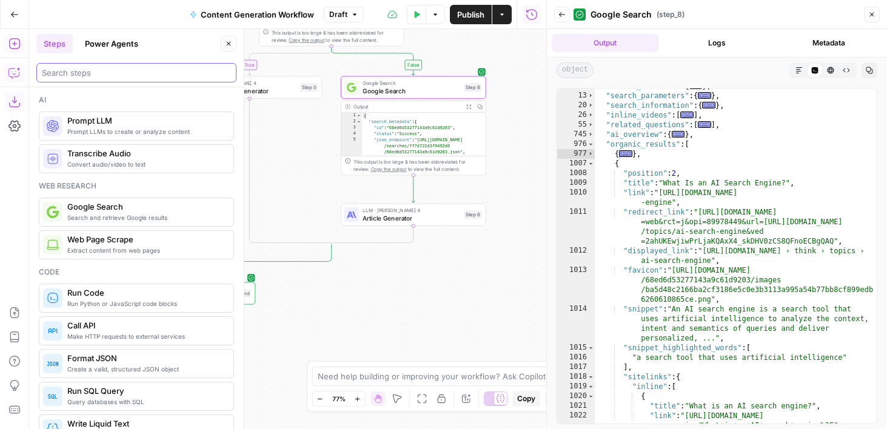
click at [153, 75] on input "search" at bounding box center [136, 73] width 189 height 12
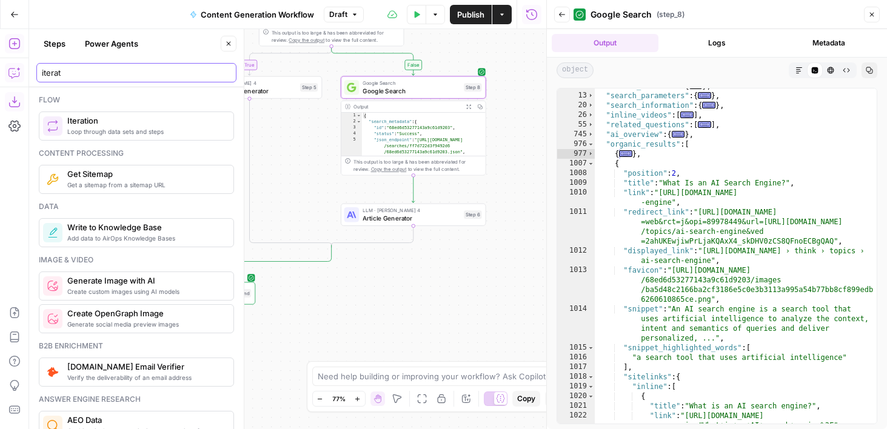
type input "iterat"
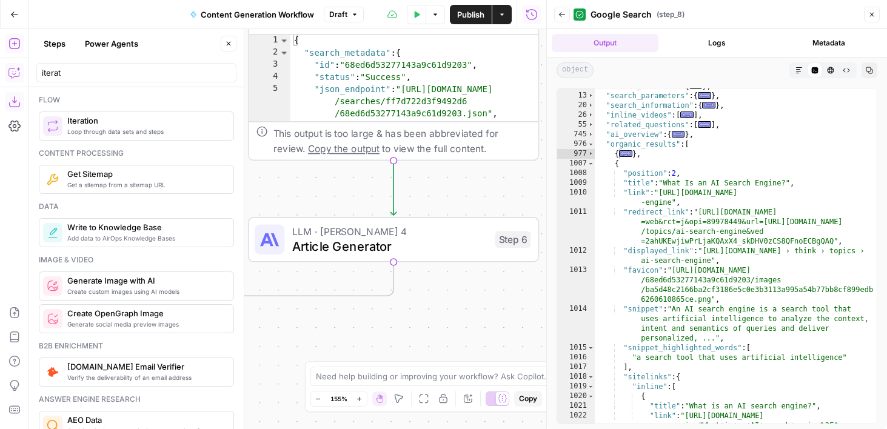
drag, startPoint x: 279, startPoint y: 215, endPoint x: 232, endPoint y: 203, distance: 48.1
click at [232, 203] on body "**********" at bounding box center [443, 214] width 887 height 429
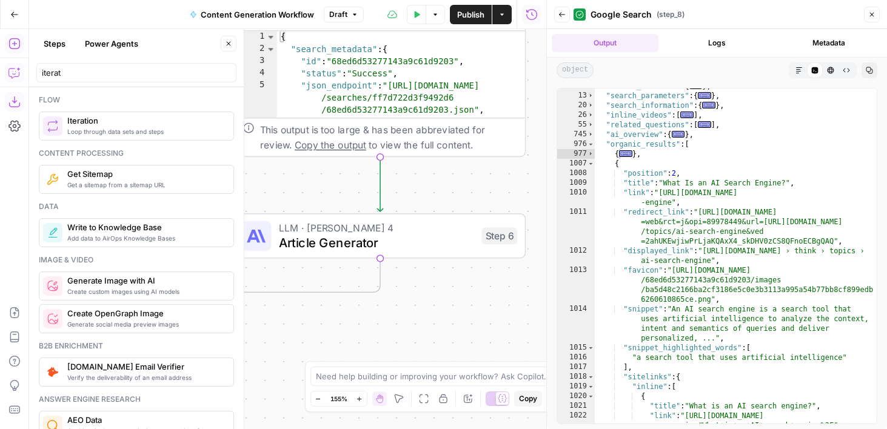
click at [164, 125] on span "Iteration" at bounding box center [145, 121] width 156 height 12
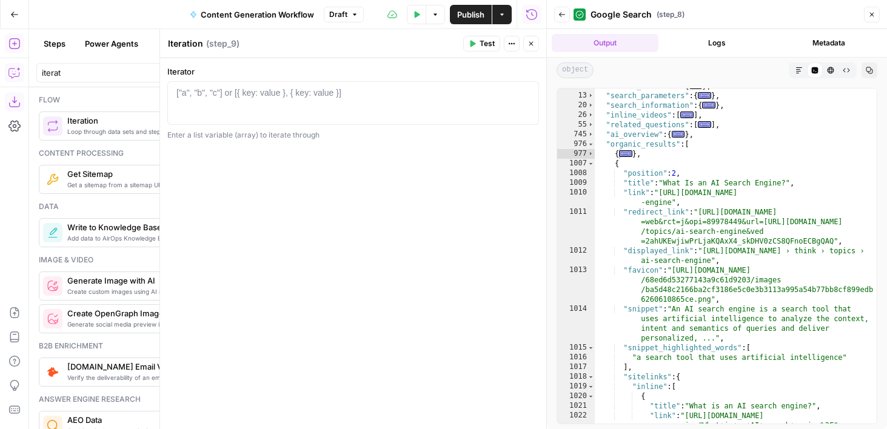
click at [522, 41] on div "Test Actions Close" at bounding box center [501, 44] width 76 height 16
click at [528, 46] on icon "button" at bounding box center [530, 43] width 7 height 7
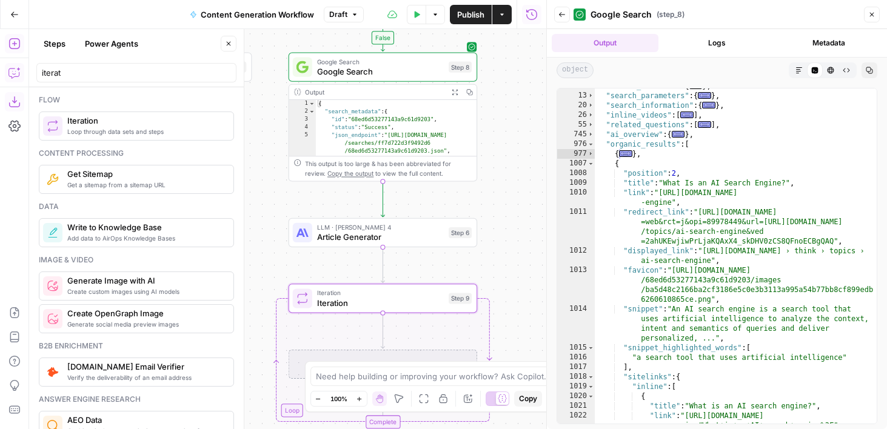
drag, startPoint x: 477, startPoint y: 195, endPoint x: 554, endPoint y: 195, distance: 77.0
click at [554, 195] on body "AirOps Academy New Home Browse Insights Opportunities Your Data Flightpath Rece…" at bounding box center [443, 214] width 887 height 429
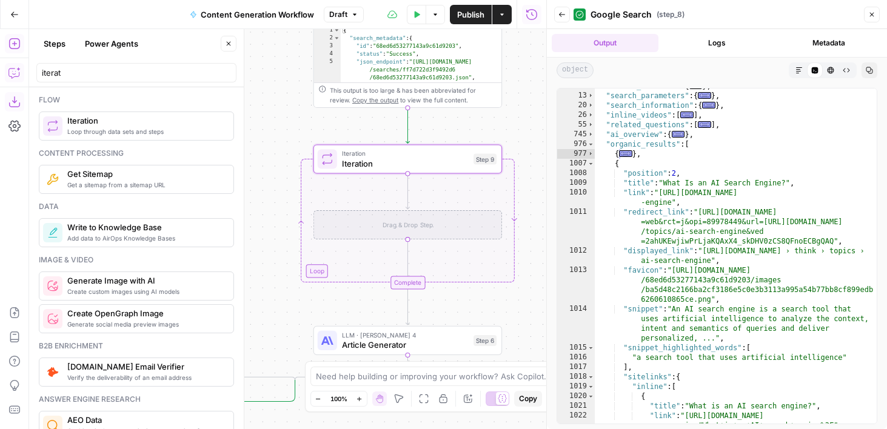
drag, startPoint x: 414, startPoint y: 196, endPoint x: 439, endPoint y: 472, distance: 276.4
click at [439, 429] on html "AirOps Academy New Home Browse Insights Opportunities Your Data Flightpath Rece…" at bounding box center [443, 214] width 887 height 429
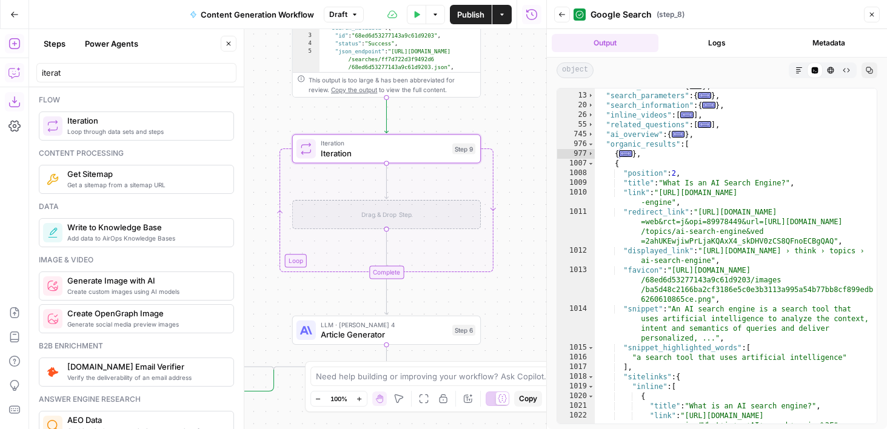
drag, startPoint x: 303, startPoint y: 132, endPoint x: 281, endPoint y: 121, distance: 23.6
click at [281, 121] on div "**********" at bounding box center [287, 229] width 517 height 400
click at [480, 118] on div "**********" at bounding box center [287, 229] width 517 height 400
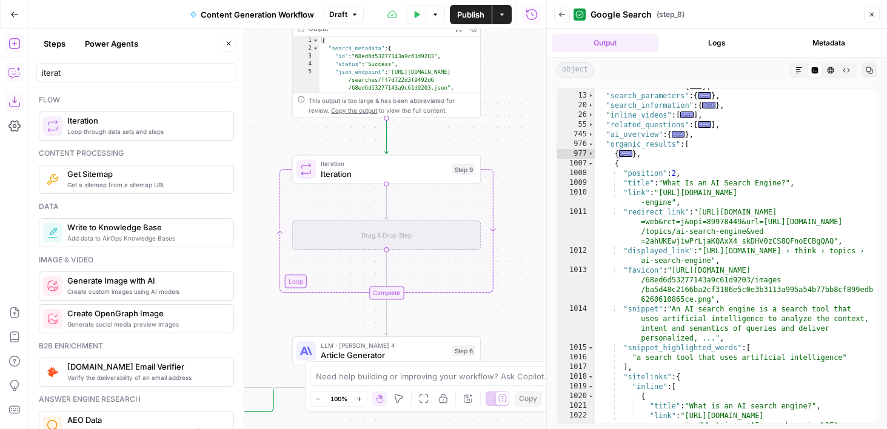
drag, startPoint x: 480, startPoint y: 118, endPoint x: 476, endPoint y: 207, distance: 89.8
click at [477, 205] on div "**********" at bounding box center [287, 229] width 517 height 400
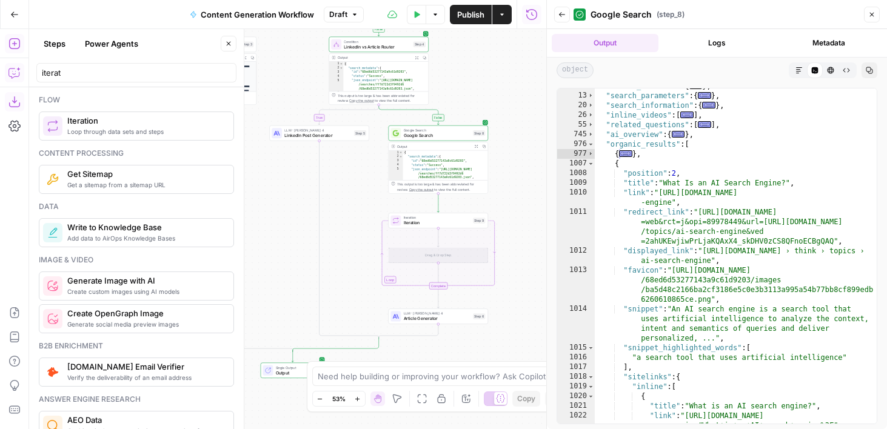
drag, startPoint x: 509, startPoint y: 158, endPoint x: 487, endPoint y: 142, distance: 26.6
click at [487, 143] on div "**********" at bounding box center [287, 229] width 517 height 400
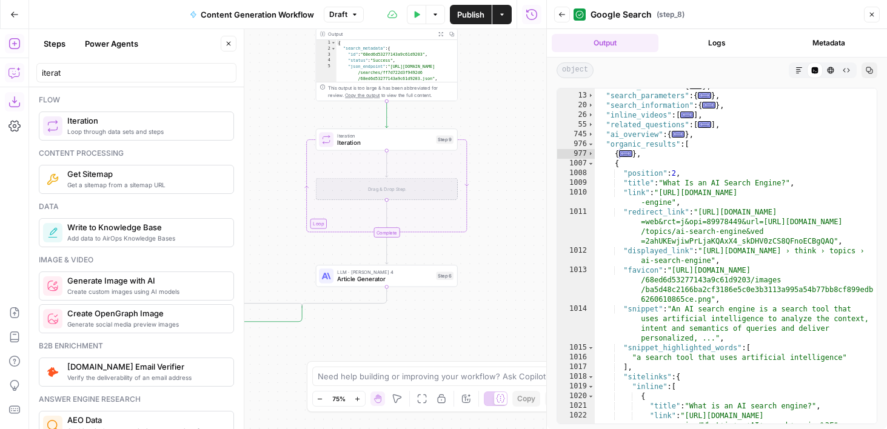
drag, startPoint x: 494, startPoint y: 233, endPoint x: 492, endPoint y: 139, distance: 94.0
click at [493, 139] on div "**********" at bounding box center [287, 229] width 517 height 400
click at [399, 142] on span "Iteration" at bounding box center [383, 142] width 95 height 9
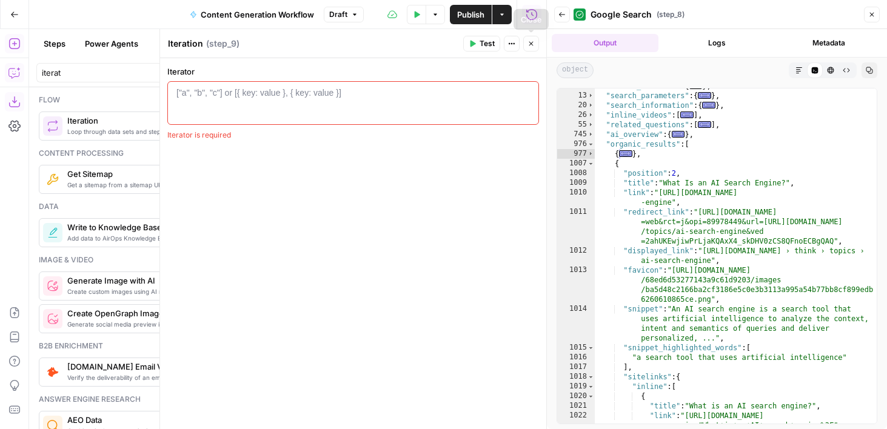
click at [534, 49] on button "Close" at bounding box center [531, 44] width 16 height 16
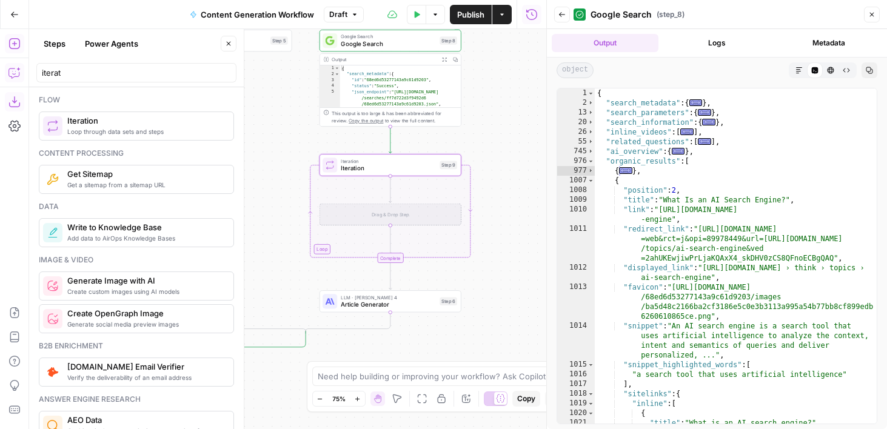
drag, startPoint x: 487, startPoint y: 118, endPoint x: 492, endPoint y: 144, distance: 26.5
click at [492, 144] on div "**********" at bounding box center [287, 229] width 517 height 400
click at [356, 170] on span "Iteration" at bounding box center [388, 168] width 95 height 9
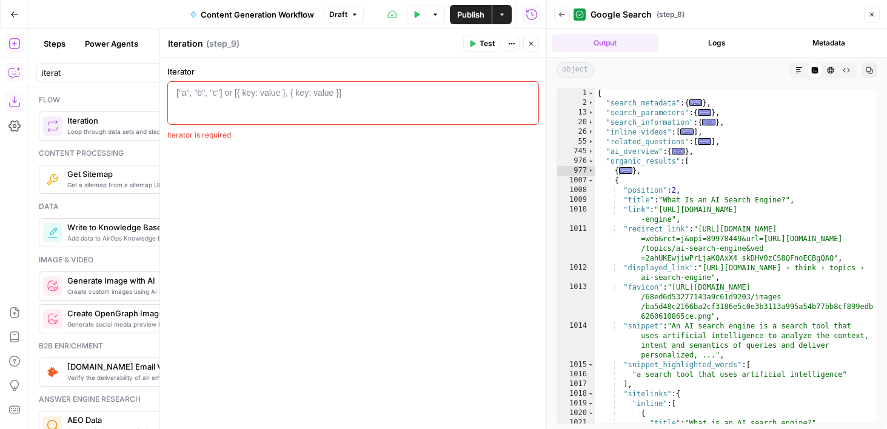
click at [287, 90] on div "["a", "b", "c"] or [{ key: value }, { key: value }]" at bounding box center [258, 93] width 165 height 12
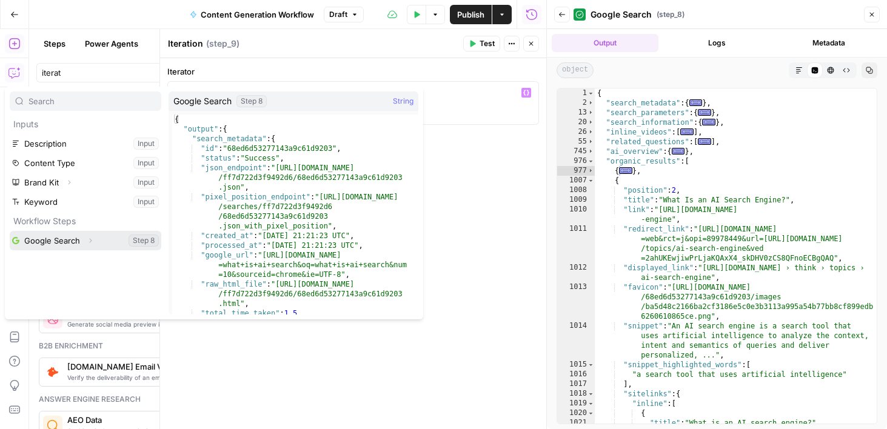
click at [97, 236] on button "Expand" at bounding box center [90, 241] width 16 height 16
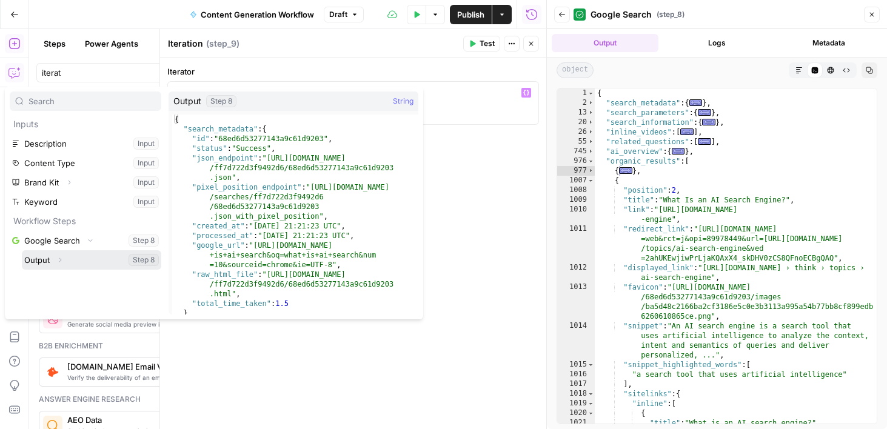
click at [65, 259] on button "Expand" at bounding box center [60, 260] width 16 height 16
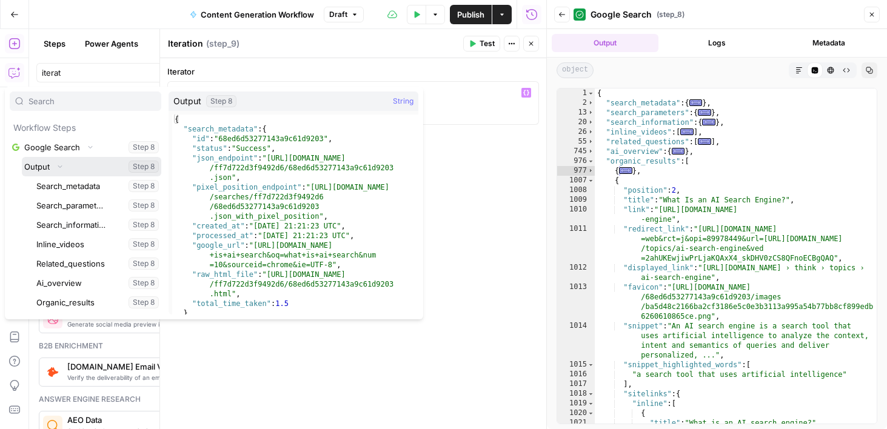
scroll to position [169, 0]
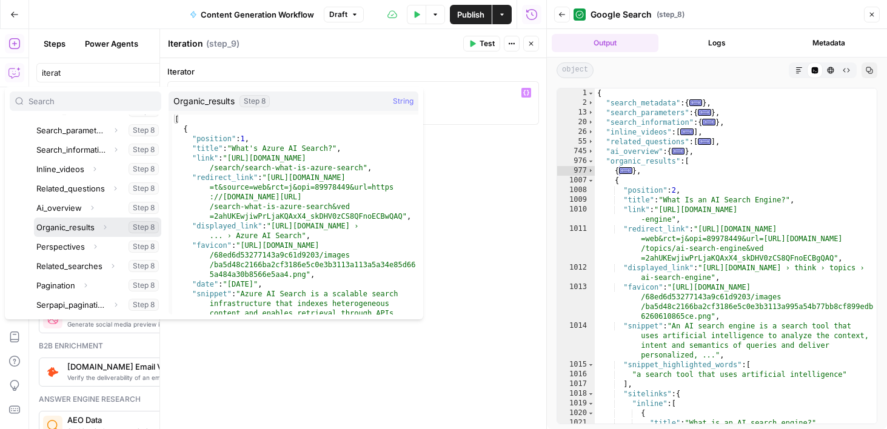
click at [78, 229] on button "Select variable Organic_results" at bounding box center [97, 227] width 127 height 19
type textarea "**********"
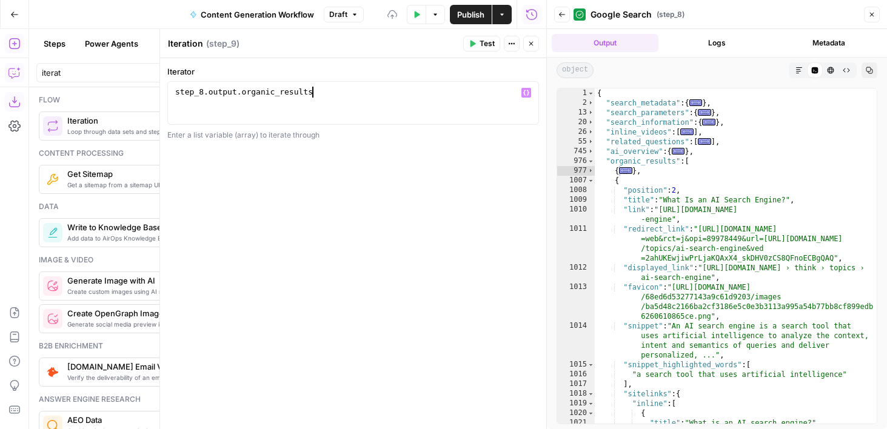
click at [540, 44] on header "Iteration Iteration ( step_9 ) Test Actions Close" at bounding box center [353, 43] width 386 height 29
click at [531, 44] on icon "button" at bounding box center [531, 44] width 4 height 4
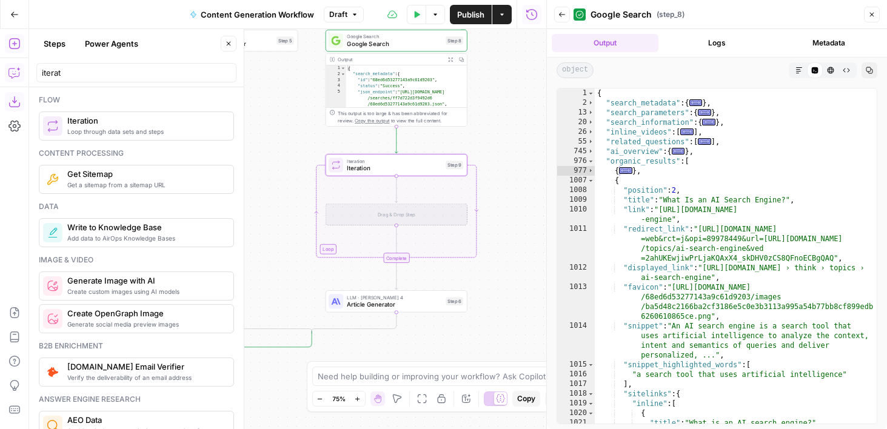
drag, startPoint x: 264, startPoint y: 156, endPoint x: 287, endPoint y: 156, distance: 22.4
click at [287, 156] on div "**********" at bounding box center [287, 229] width 517 height 400
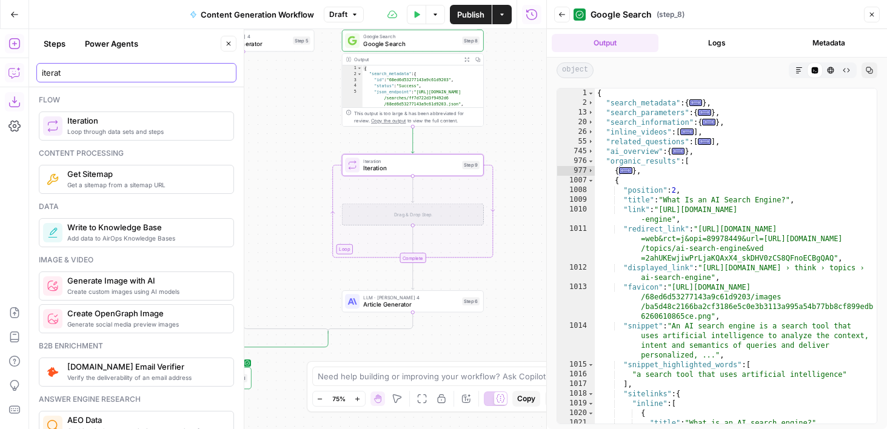
click at [63, 71] on input "iterat" at bounding box center [136, 73] width 189 height 12
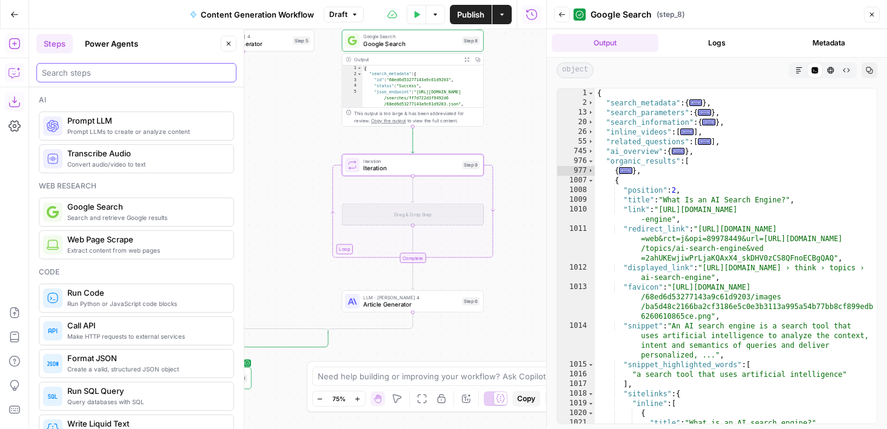
scroll to position [25, 0]
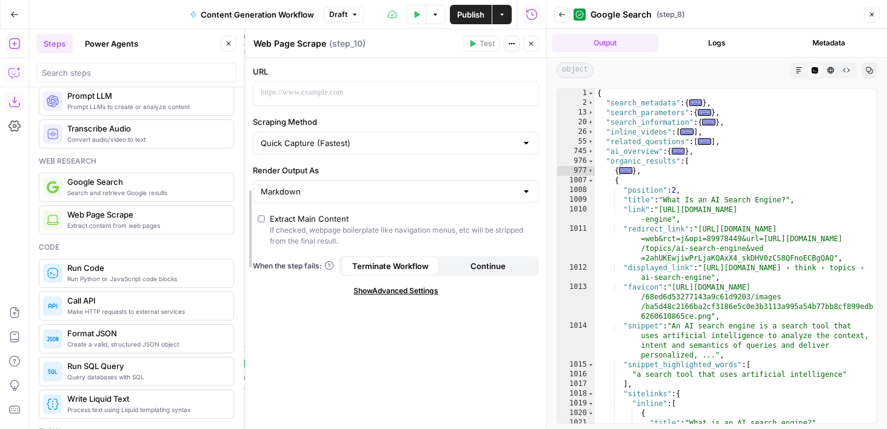
drag, startPoint x: 161, startPoint y: 160, endPoint x: 239, endPoint y: 158, distance: 78.8
click at [472, 266] on span "Continue" at bounding box center [486, 266] width 35 height 12
click at [323, 98] on p at bounding box center [383, 93] width 258 height 12
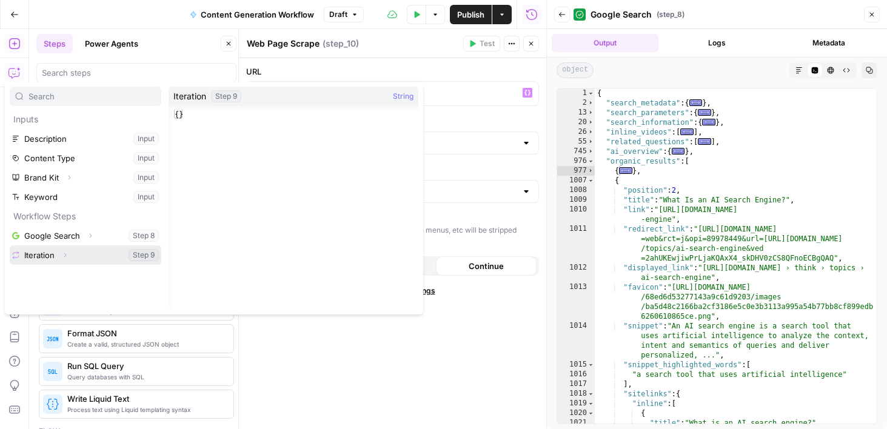
click at [67, 255] on icon "button" at bounding box center [64, 255] width 7 height 7
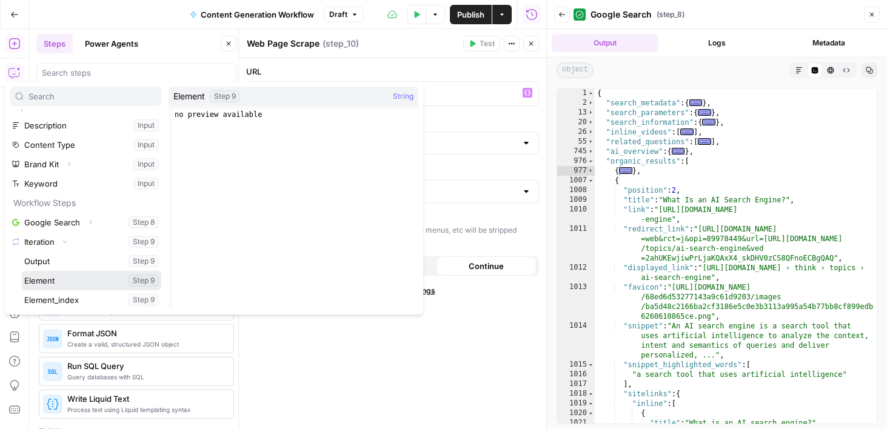
click at [61, 283] on button "Select variable Element" at bounding box center [91, 280] width 139 height 19
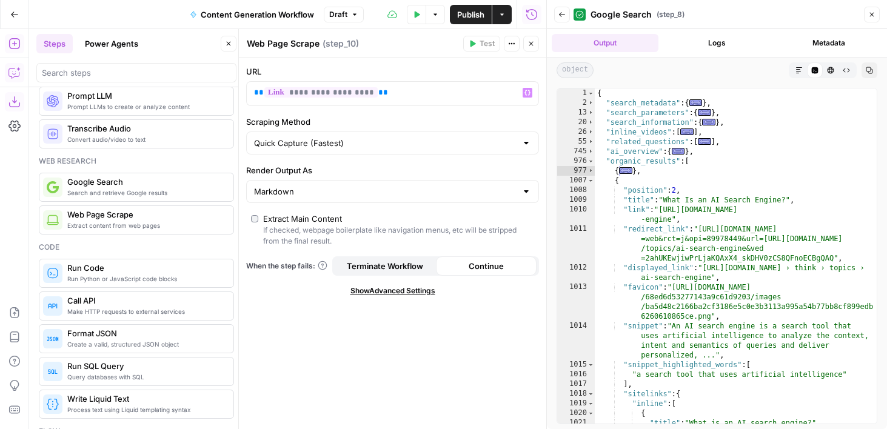
click at [594, 169] on div "977" at bounding box center [576, 171] width 38 height 10
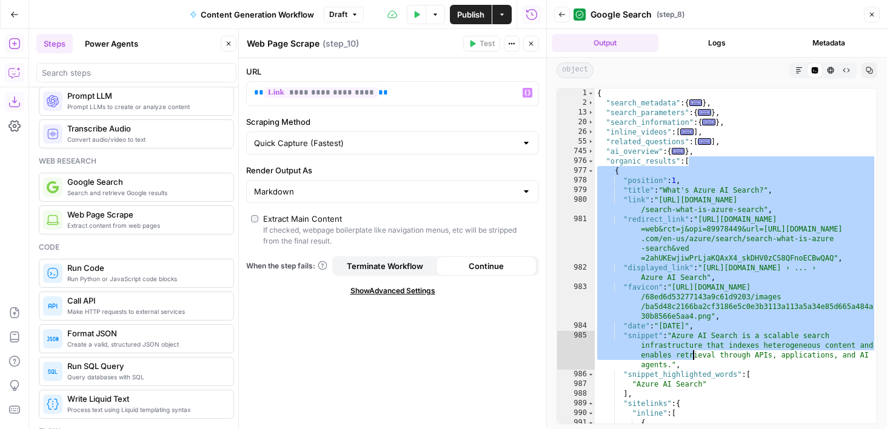
drag, startPoint x: 688, startPoint y: 162, endPoint x: 694, endPoint y: 355, distance: 192.3
click at [695, 355] on div "{ "search_metadata" : { ... } , "search_parameters" : { ... } , "search_informa…" at bounding box center [736, 266] width 282 height 355
click at [626, 195] on div "{ "search_metadata" : { ... } , "search_parameters" : { ... } , "search_informa…" at bounding box center [736, 266] width 282 height 355
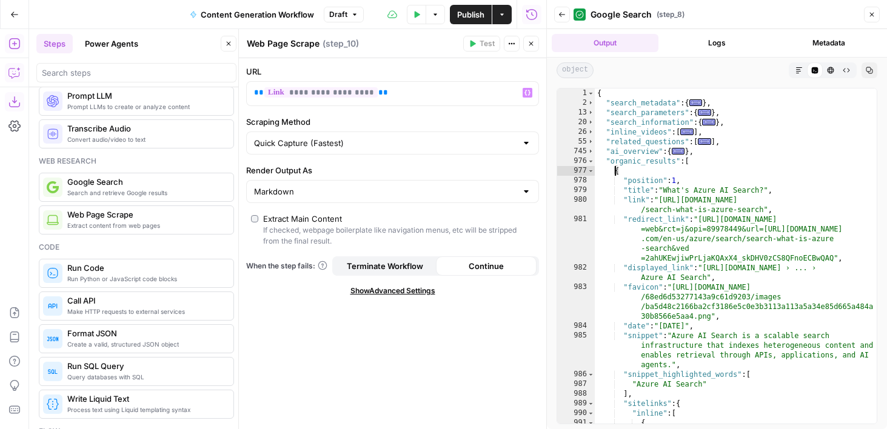
drag, startPoint x: 614, startPoint y: 171, endPoint x: 663, endPoint y: 201, distance: 57.7
click at [663, 201] on div "{ "search_metadata" : { ... } , "search_parameters" : { ... } , "search_informa…" at bounding box center [736, 266] width 282 height 355
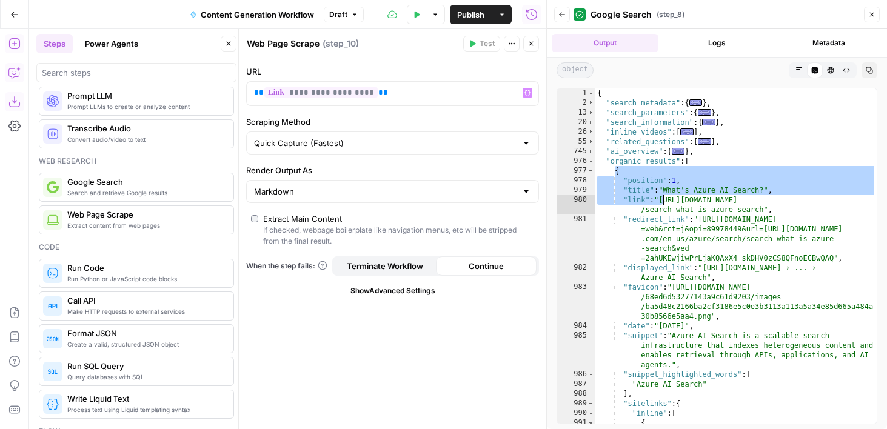
click at [663, 201] on div "{ "search_metadata" : { ... } , "search_parameters" : { ... } , "search_informa…" at bounding box center [736, 266] width 282 height 355
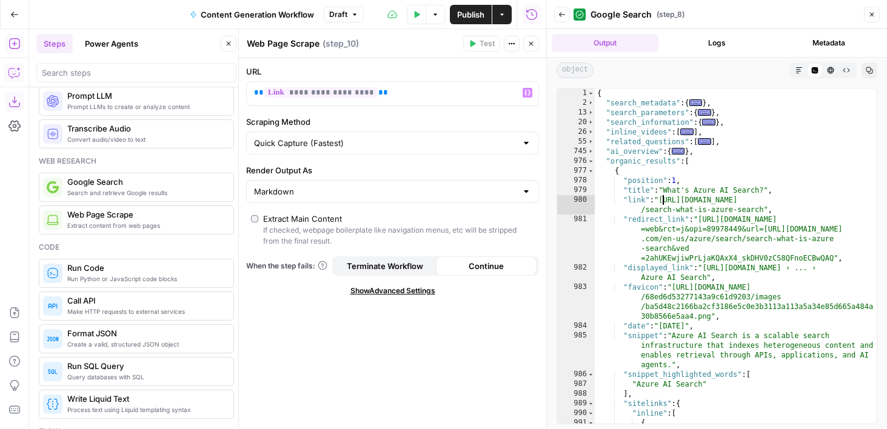
click at [639, 201] on div "{ "search_metadata" : { ... } , "search_parameters" : { ... } , "search_informa…" at bounding box center [736, 266] width 282 height 355
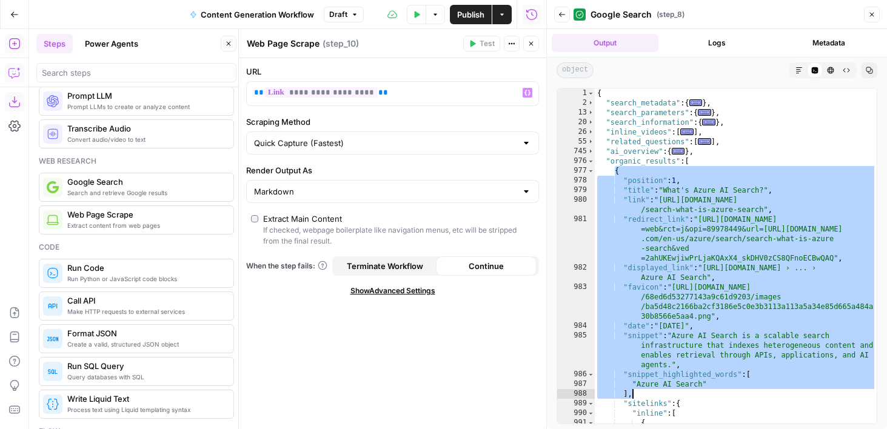
drag, startPoint x: 614, startPoint y: 172, endPoint x: 646, endPoint y: 392, distance: 222.3
click at [646, 392] on div "{ "search_metadata" : { ... } , "search_parameters" : { ... } , "search_informa…" at bounding box center [736, 266] width 282 height 355
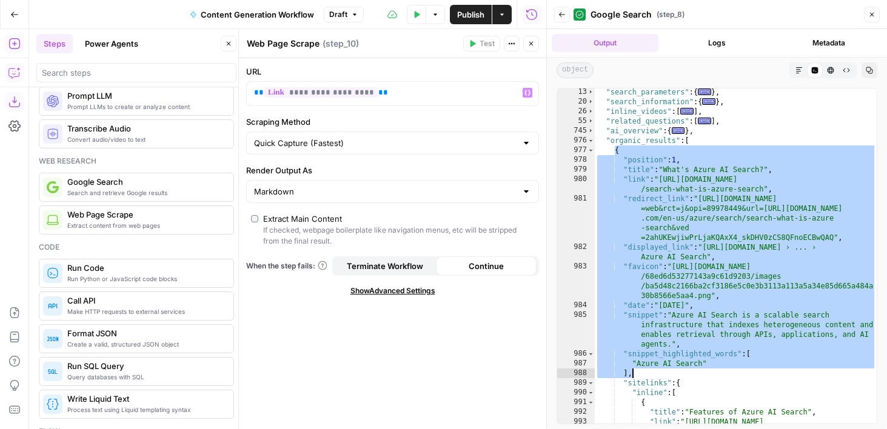
scroll to position [21, 0]
click at [623, 246] on div ""search_parameters" : { ... } , "search_information" : { ... } , "inline_videos…" at bounding box center [736, 269] width 282 height 364
type textarea "**********"
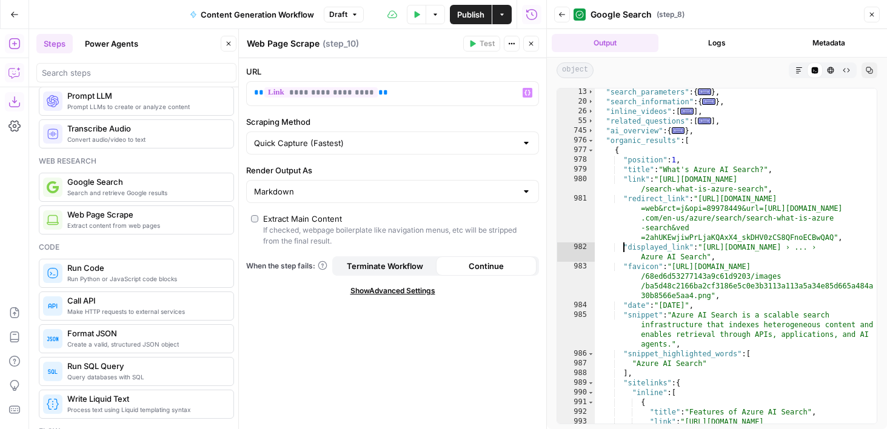
click at [531, 44] on icon "button" at bounding box center [531, 44] width 4 height 4
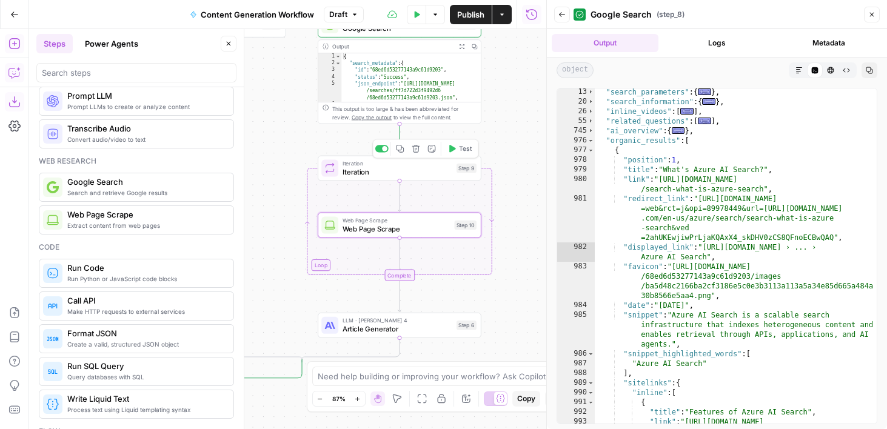
click at [457, 147] on button "Test" at bounding box center [459, 149] width 33 height 14
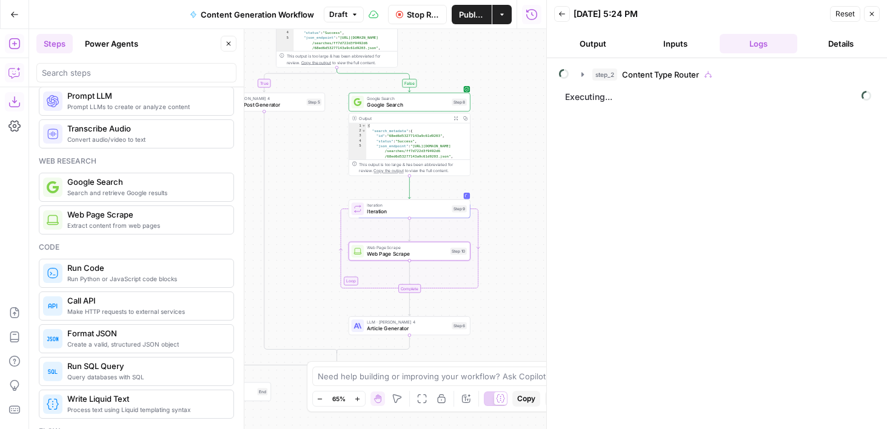
drag, startPoint x: 516, startPoint y: 125, endPoint x: 501, endPoint y: 176, distance: 53.0
click at [501, 176] on div "**********" at bounding box center [287, 229] width 517 height 400
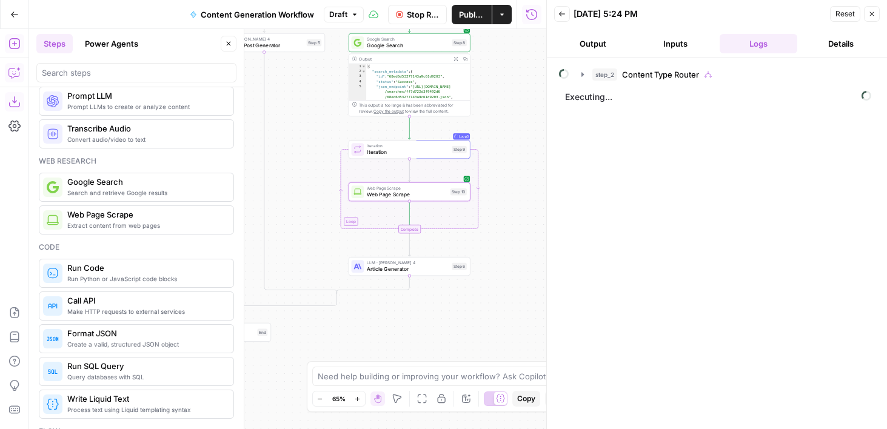
drag, startPoint x: 309, startPoint y: 248, endPoint x: 309, endPoint y: 186, distance: 61.8
click at [309, 186] on div "**********" at bounding box center [287, 229] width 517 height 400
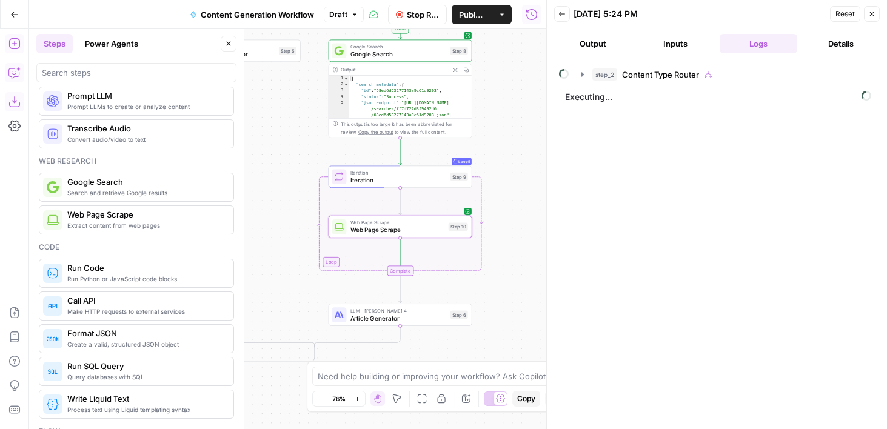
drag, startPoint x: 312, startPoint y: 206, endPoint x: 284, endPoint y: 240, distance: 43.6
click at [284, 240] on div "**********" at bounding box center [287, 229] width 517 height 400
drag, startPoint x: 460, startPoint y: 302, endPoint x: 442, endPoint y: 302, distance: 18.2
click at [442, 302] on div "**********" at bounding box center [287, 229] width 517 height 400
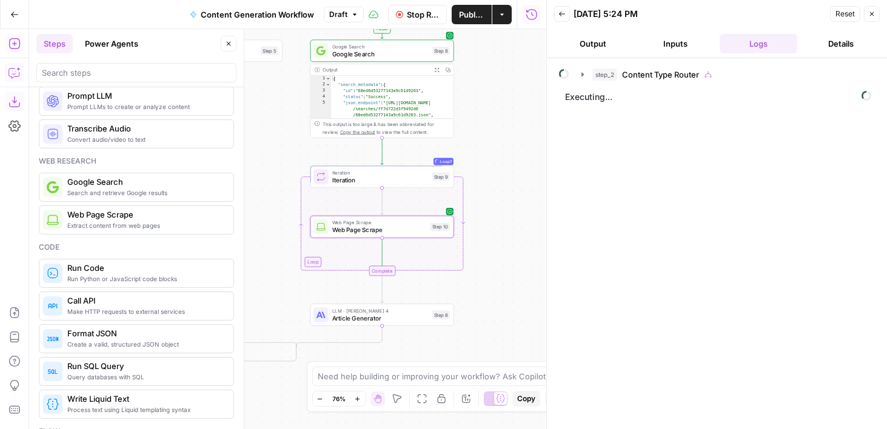
click at [442, 302] on div "**********" at bounding box center [287, 229] width 517 height 400
drag, startPoint x: 442, startPoint y: 302, endPoint x: 463, endPoint y: 302, distance: 20.6
click at [463, 302] on div "**********" at bounding box center [287, 229] width 517 height 400
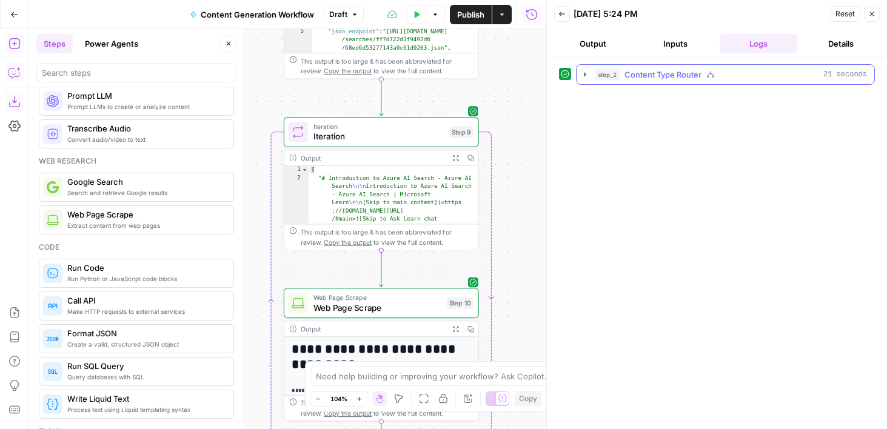
click at [583, 76] on icon "button" at bounding box center [585, 75] width 10 height 10
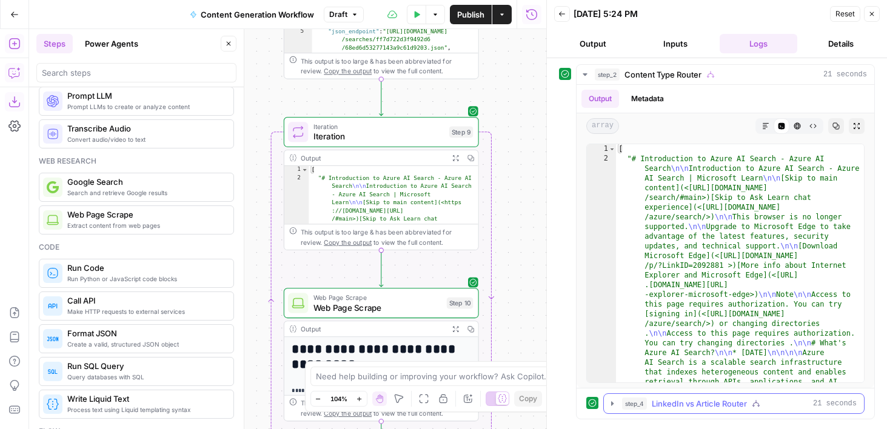
click at [604, 403] on button "step_4 LinkedIn vs Article Router 21 seconds" at bounding box center [734, 403] width 260 height 19
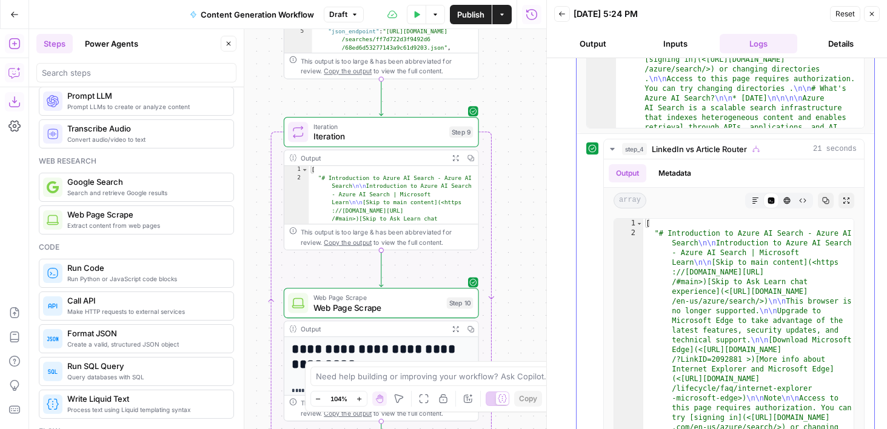
scroll to position [356, 0]
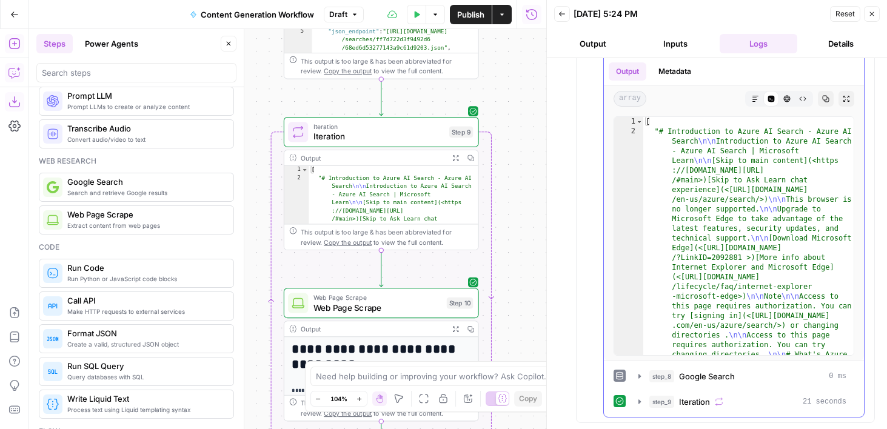
click at [629, 394] on div "step_9 Iteration 21 seconds" at bounding box center [734, 402] width 241 height 21
click at [631, 401] on button "step_9 Iteration 21 seconds" at bounding box center [742, 401] width 223 height 19
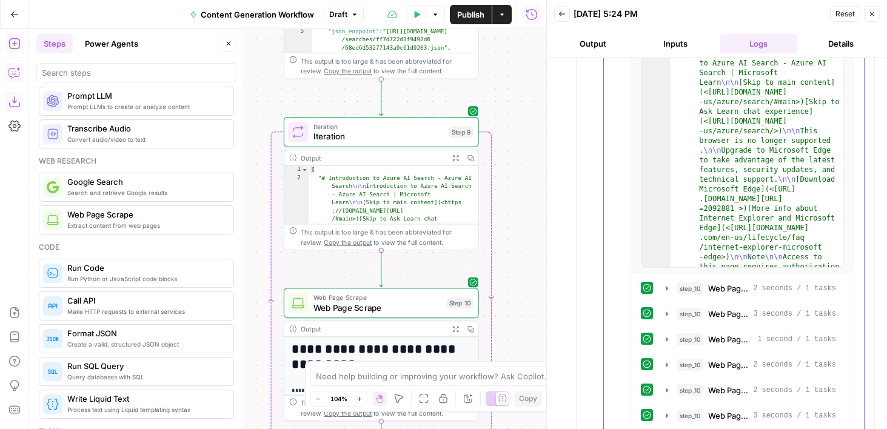
scroll to position [869, 0]
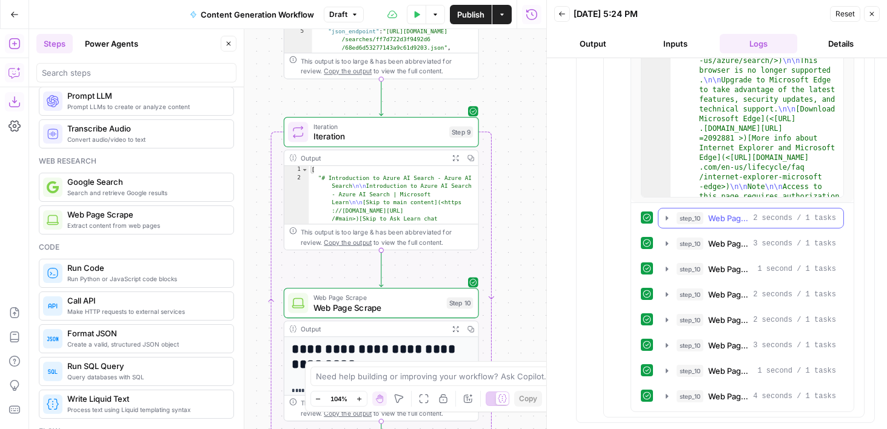
click at [741, 211] on button "step_10 Web Page Scrape 2 seconds / 1 tasks" at bounding box center [750, 218] width 185 height 19
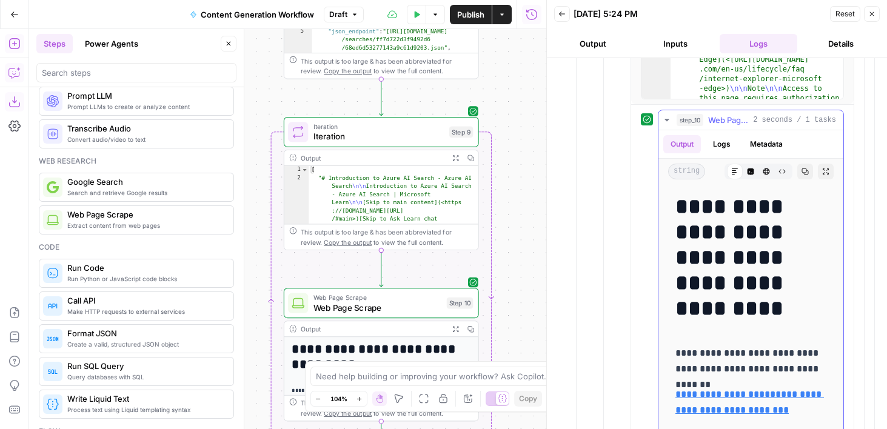
click at [725, 119] on span "Web Page Scrape" at bounding box center [728, 120] width 40 height 12
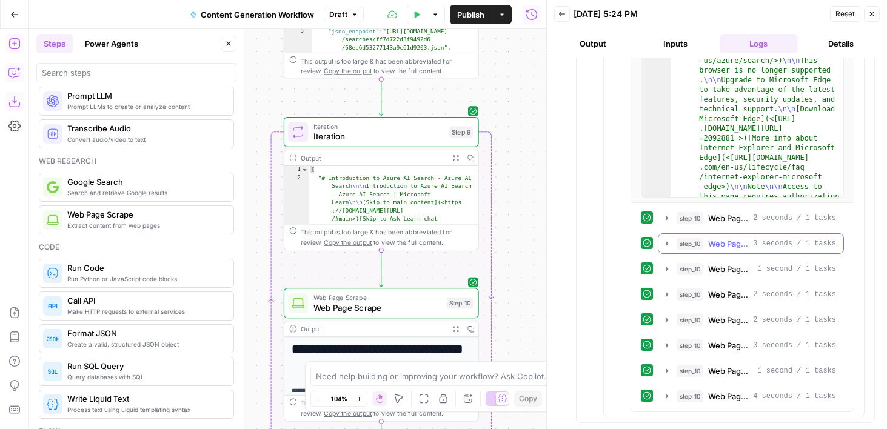
click at [726, 244] on span "Web Page Scrape" at bounding box center [728, 244] width 40 height 12
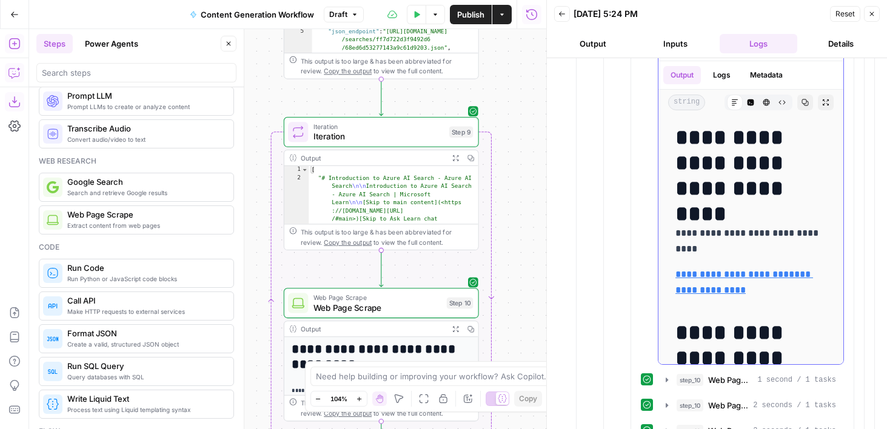
scroll to position [1137, 0]
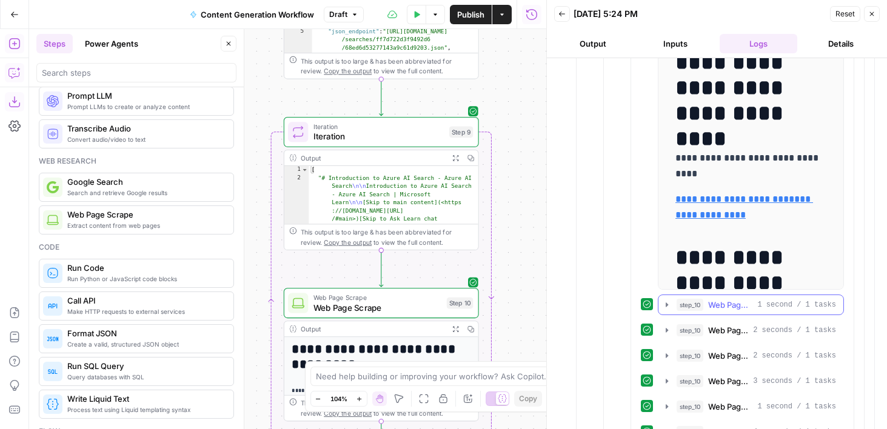
click at [723, 301] on span "Web Page Scrape" at bounding box center [730, 305] width 44 height 12
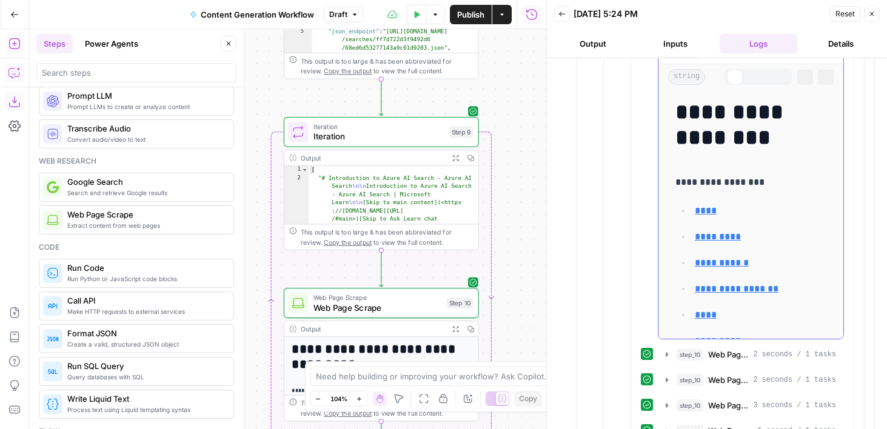
scroll to position [1477, 0]
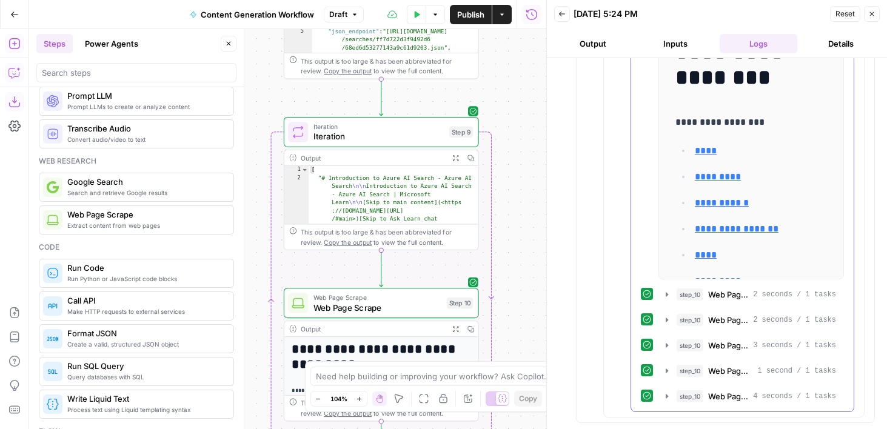
click at [723, 302] on button "step_10 Web Page Scrape 2 seconds / 1 tasks" at bounding box center [750, 294] width 185 height 19
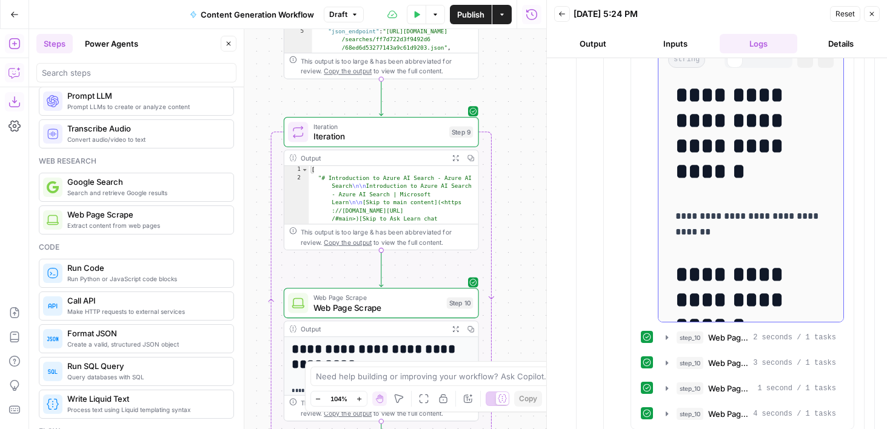
scroll to position [1781, 0]
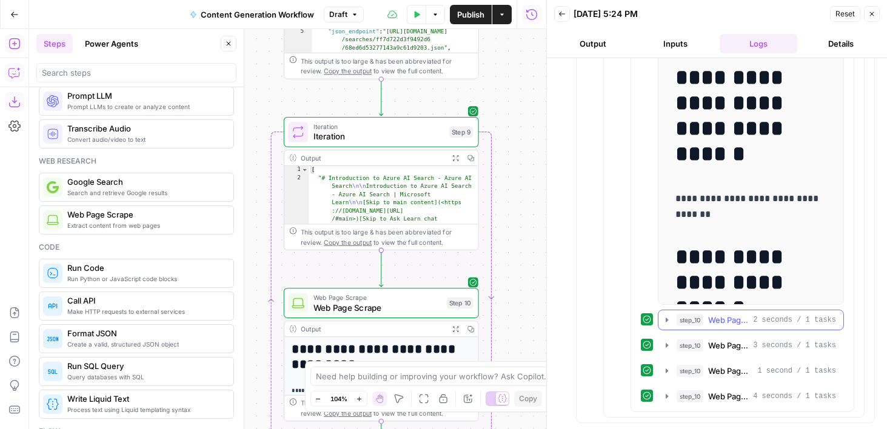
click at [723, 314] on span "Web Page Scrape" at bounding box center [728, 320] width 40 height 12
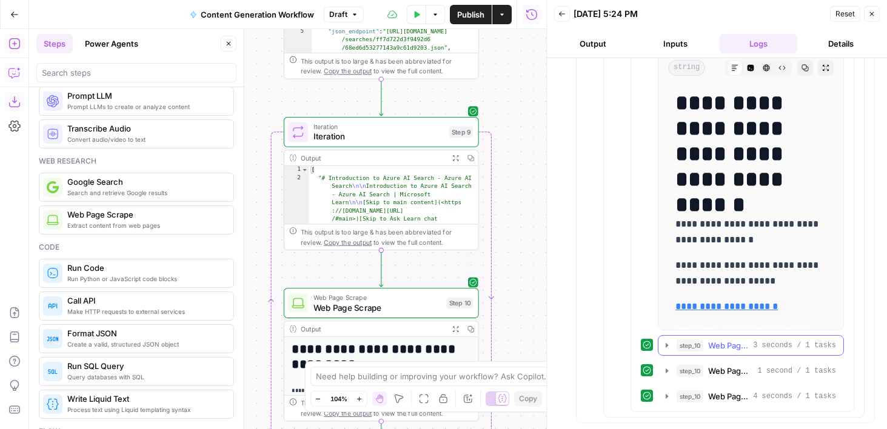
click at [734, 352] on button "step_10 Web Page Scrape 3 seconds / 1 tasks" at bounding box center [750, 345] width 185 height 19
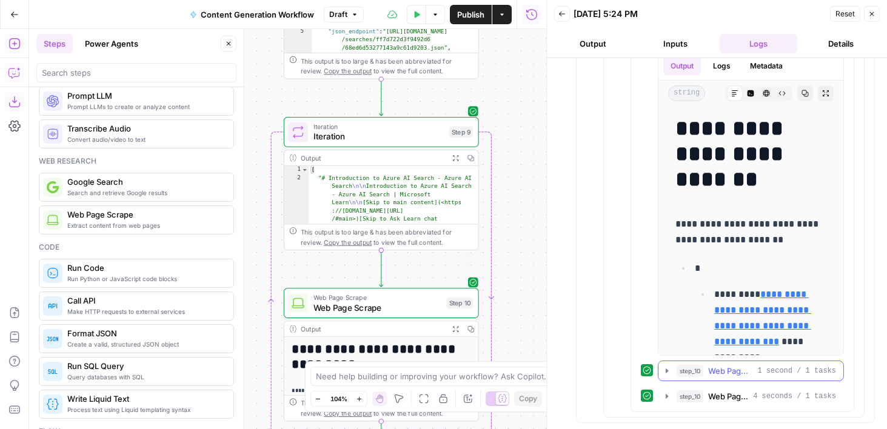
click at [731, 367] on span "Web Page Scrape" at bounding box center [730, 371] width 44 height 12
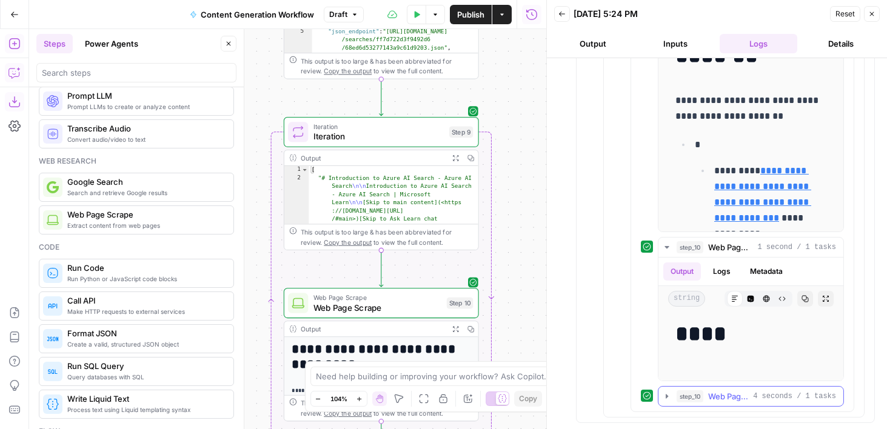
click at [713, 399] on span "Web Page Scrape" at bounding box center [728, 396] width 40 height 12
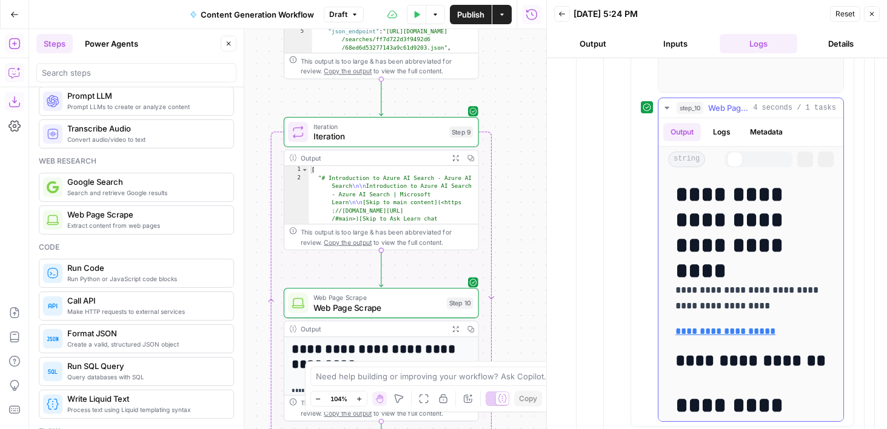
scroll to position [2816, 0]
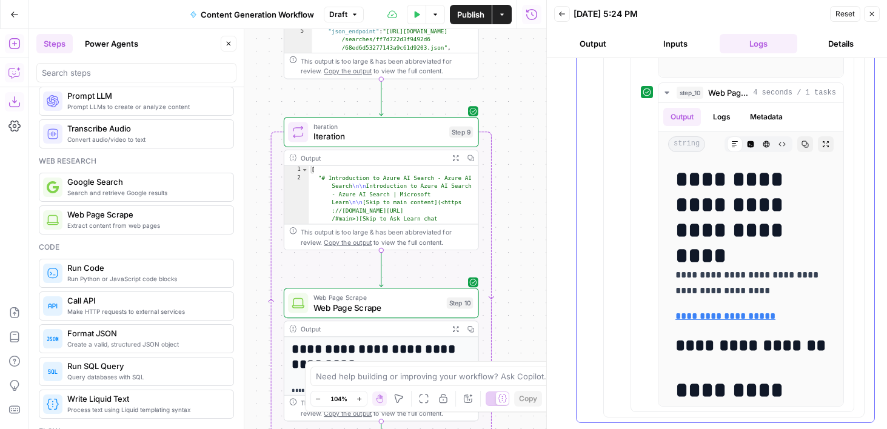
drag, startPoint x: 563, startPoint y: 287, endPoint x: 591, endPoint y: 149, distance: 140.4
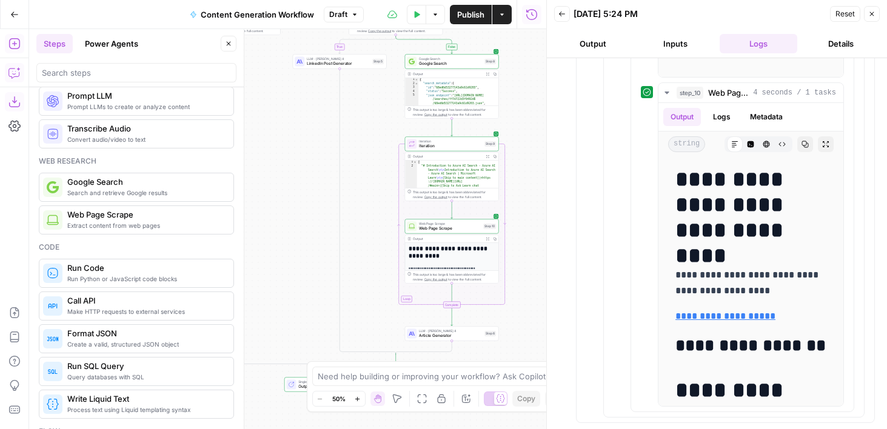
drag, startPoint x: 296, startPoint y: 242, endPoint x: 269, endPoint y: 164, distance: 82.5
click at [269, 164] on div "**********" at bounding box center [287, 229] width 517 height 400
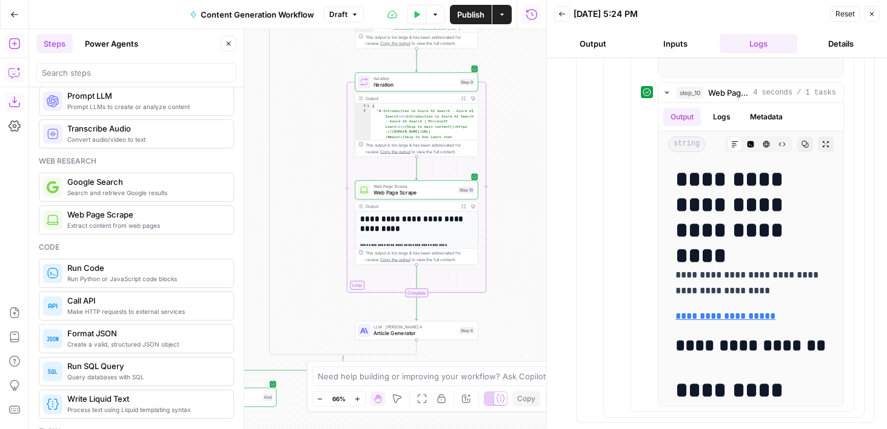
drag, startPoint x: 518, startPoint y: 206, endPoint x: 517, endPoint y: 220, distance: 14.0
click at [517, 220] on div "**********" at bounding box center [287, 229] width 517 height 400
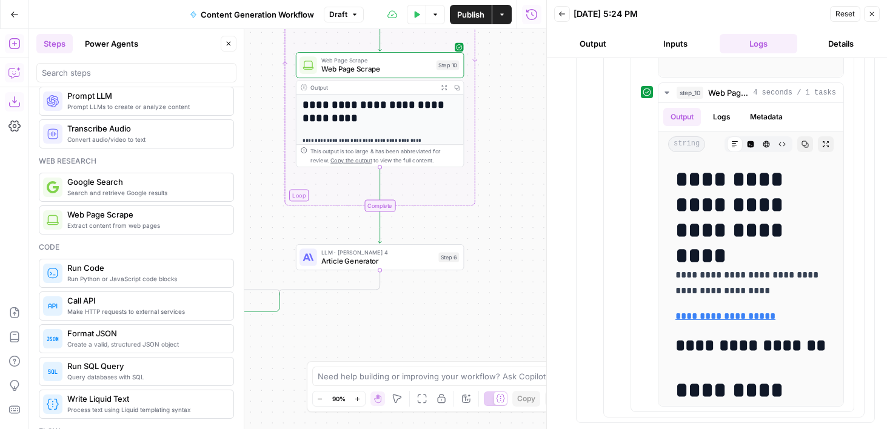
drag, startPoint x: 517, startPoint y: 220, endPoint x: 517, endPoint y: 107, distance: 112.8
click at [517, 107] on div "**********" at bounding box center [287, 229] width 517 height 400
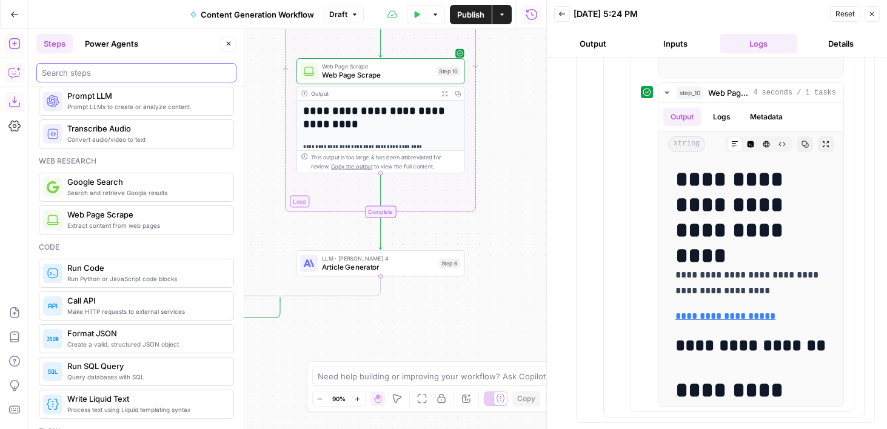
click at [47, 73] on input "search" at bounding box center [136, 73] width 189 height 12
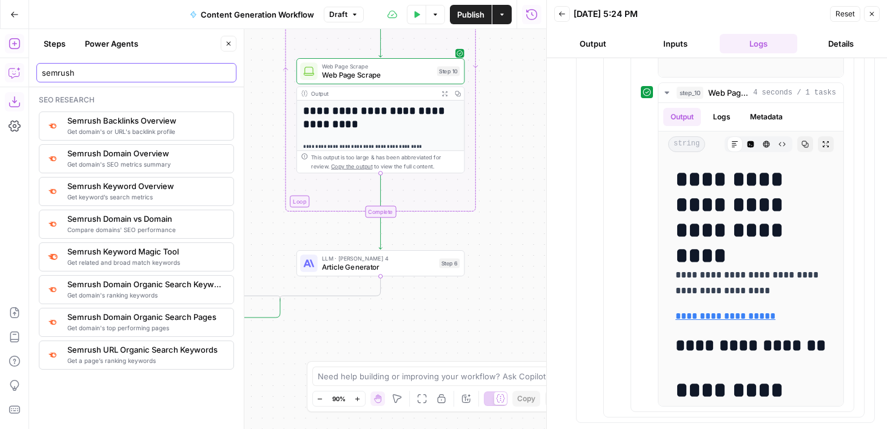
scroll to position [0, 0]
type input "semrush"
drag, startPoint x: 524, startPoint y: 147, endPoint x: 524, endPoint y: 191, distance: 43.7
click at [524, 191] on div "**********" at bounding box center [287, 229] width 517 height 400
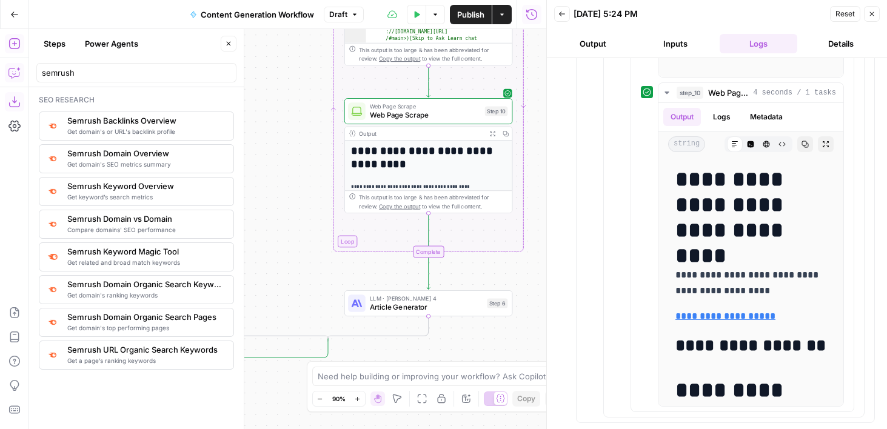
drag, startPoint x: 304, startPoint y: 281, endPoint x: 353, endPoint y: 277, distance: 48.6
click at [353, 277] on div "**********" at bounding box center [287, 229] width 517 height 400
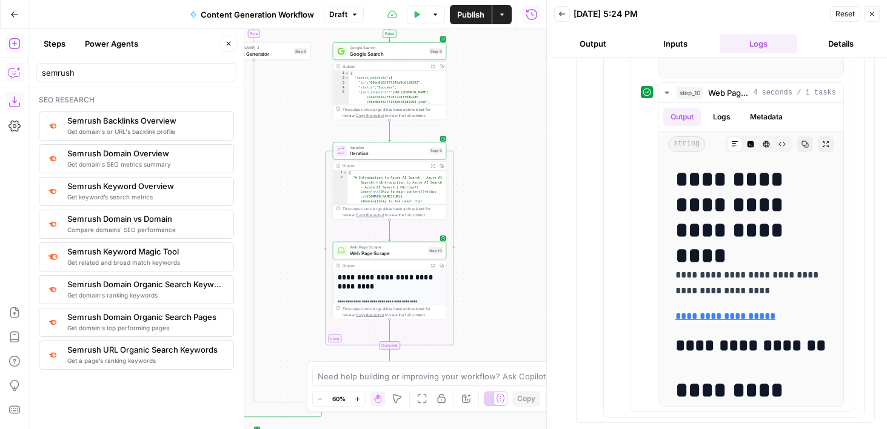
drag, startPoint x: 516, startPoint y: 172, endPoint x: 501, endPoint y: 257, distance: 86.2
click at [501, 257] on div "**********" at bounding box center [287, 229] width 517 height 400
drag, startPoint x: 506, startPoint y: 171, endPoint x: 506, endPoint y: 218, distance: 47.3
click at [506, 218] on div "**********" at bounding box center [287, 229] width 517 height 400
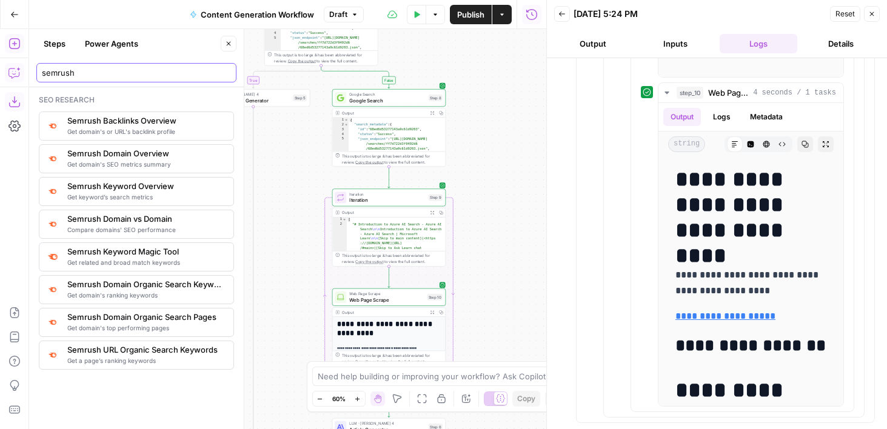
click at [127, 76] on input "semrush" at bounding box center [136, 73] width 189 height 12
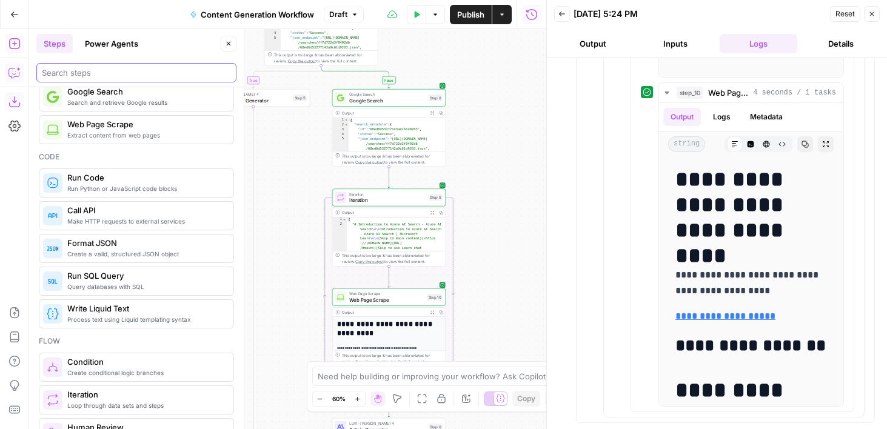
scroll to position [114, 0]
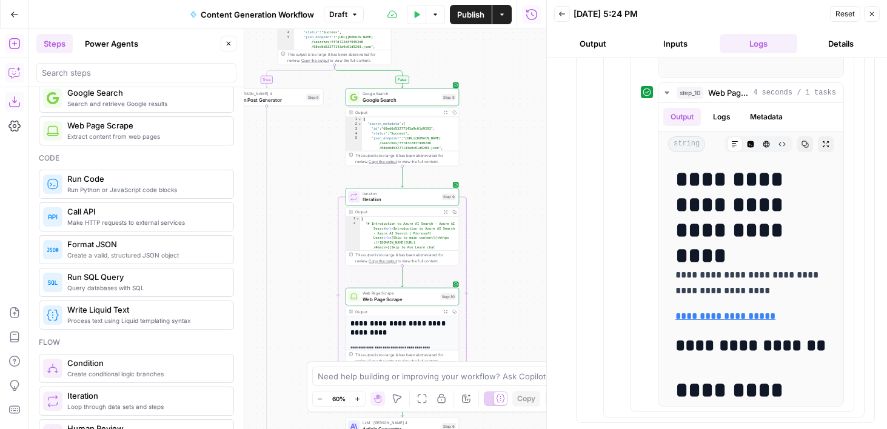
drag, startPoint x: 494, startPoint y: 142, endPoint x: 510, endPoint y: 142, distance: 16.4
click at [510, 142] on div "**********" at bounding box center [287, 229] width 517 height 400
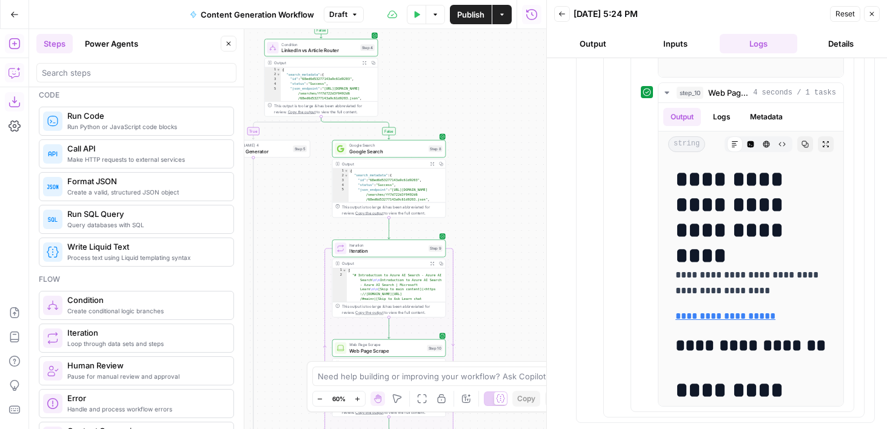
drag, startPoint x: 316, startPoint y: 172, endPoint x: 300, endPoint y: 223, distance: 54.1
click at [300, 223] on div "**********" at bounding box center [287, 229] width 517 height 400
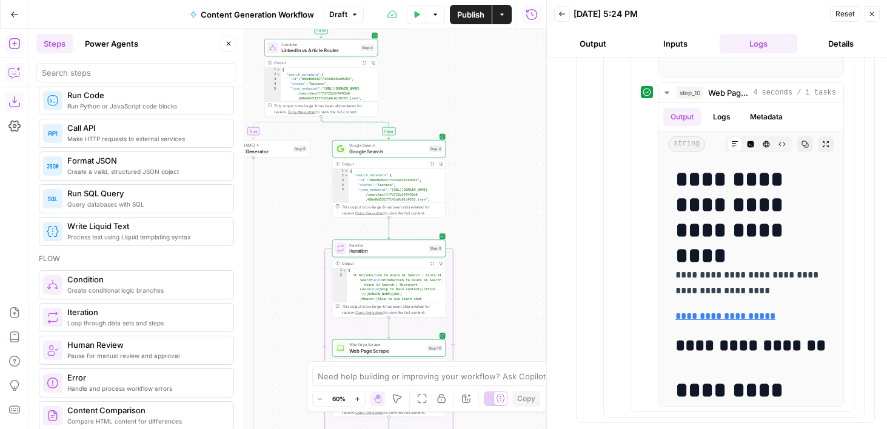
scroll to position [162, 0]
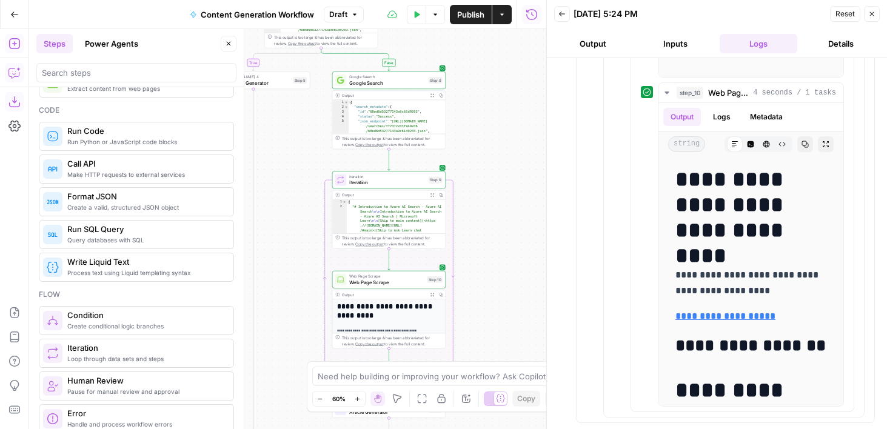
drag, startPoint x: 508, startPoint y: 276, endPoint x: 508, endPoint y: 205, distance: 71.5
click at [508, 205] on div "**********" at bounding box center [287, 229] width 517 height 400
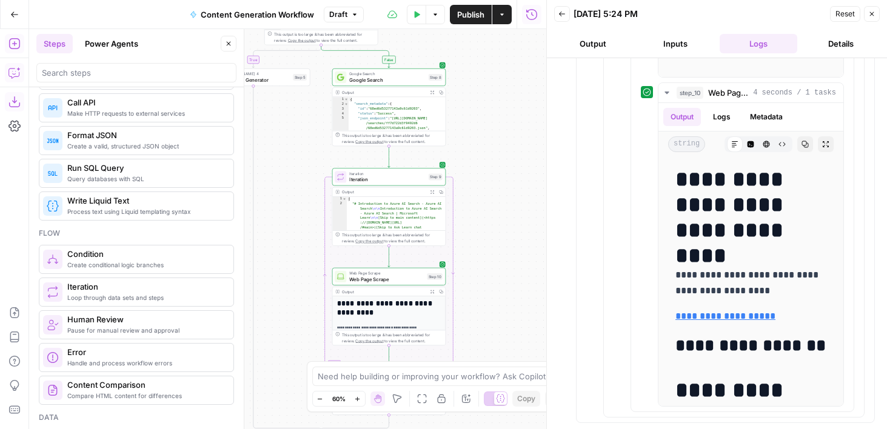
scroll to position [236, 0]
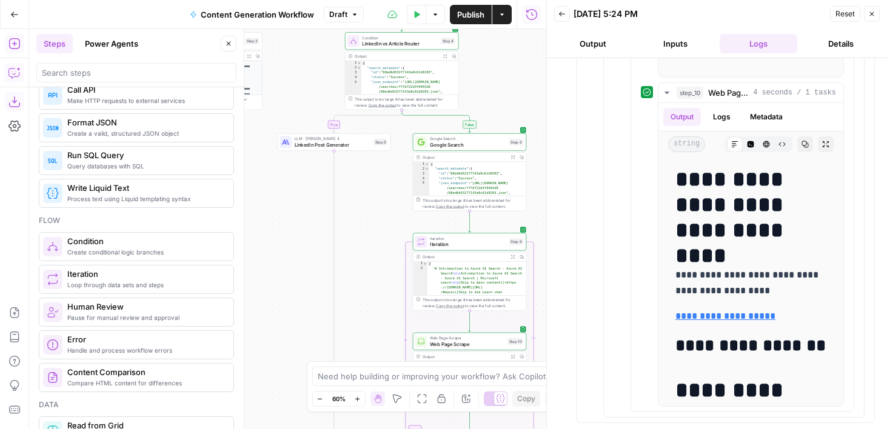
drag, startPoint x: 296, startPoint y: 171, endPoint x: 426, endPoint y: 289, distance: 175.1
click at [426, 290] on div "**********" at bounding box center [287, 229] width 517 height 400
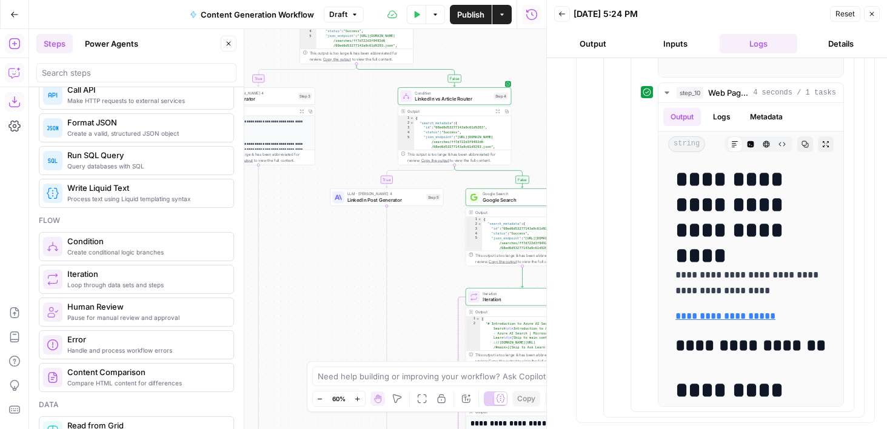
drag, startPoint x: 350, startPoint y: 261, endPoint x: 402, endPoint y: 291, distance: 60.0
click at [402, 291] on div "**********" at bounding box center [287, 229] width 517 height 400
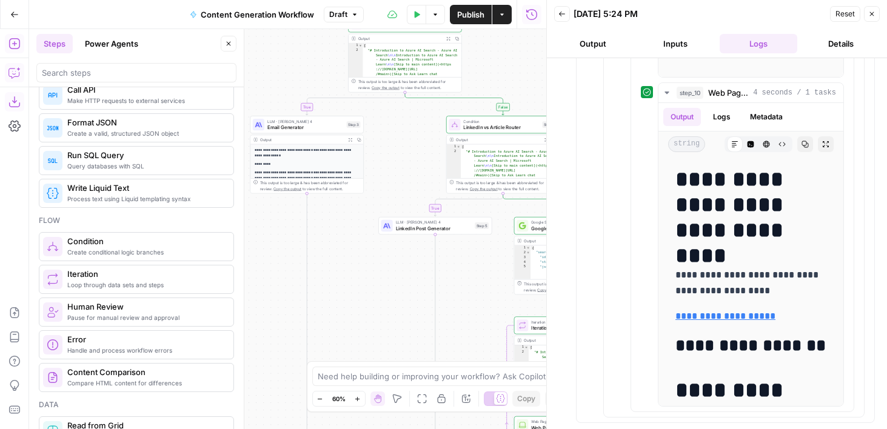
click at [290, 124] on span "Email Generator" at bounding box center [305, 127] width 76 height 7
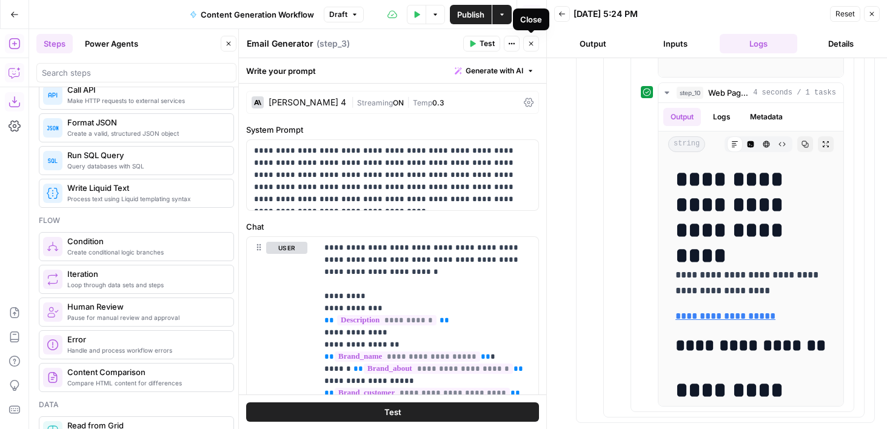
click at [311, 101] on div "[PERSON_NAME] 4" at bounding box center [308, 102] width 78 height 8
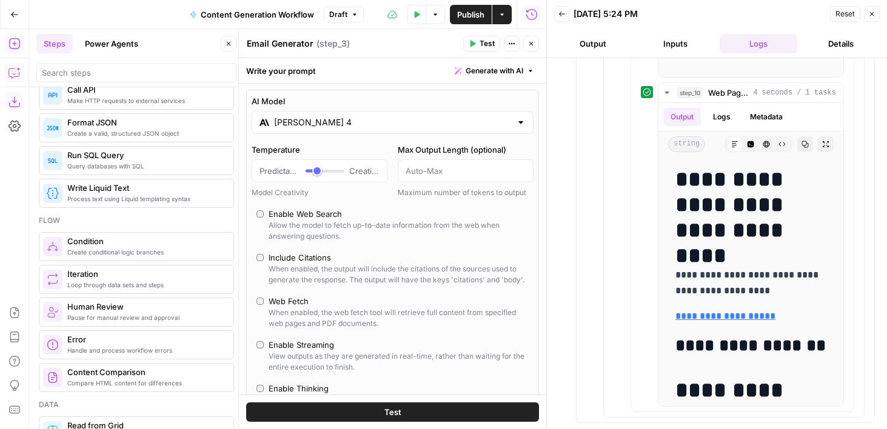
scroll to position [0, 0]
click at [532, 46] on icon "button" at bounding box center [530, 43] width 7 height 7
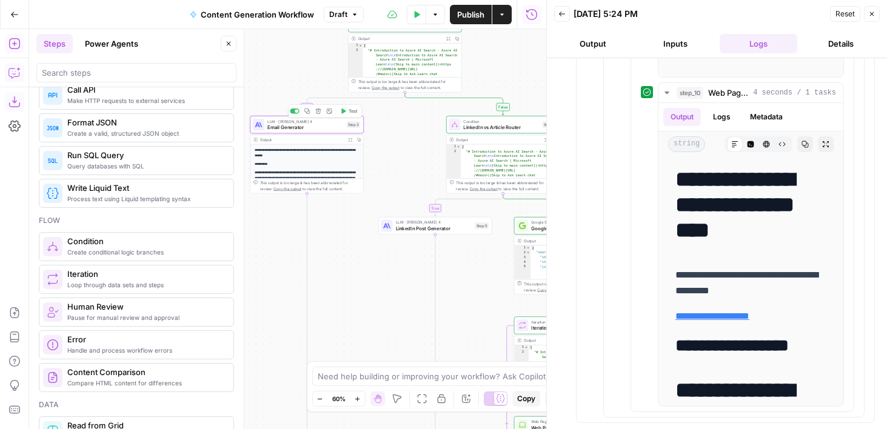
click at [319, 130] on span "Email Generator" at bounding box center [305, 127] width 76 height 7
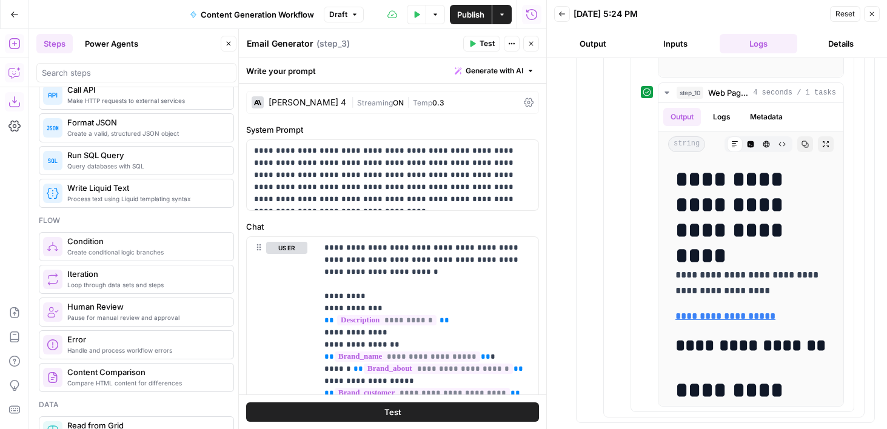
click at [290, 107] on div "[PERSON_NAME] 4" at bounding box center [299, 102] width 95 height 12
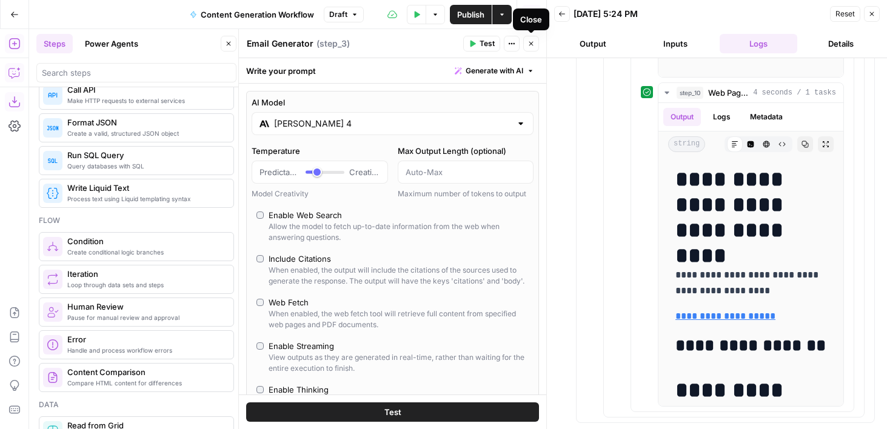
click at [528, 41] on icon "button" at bounding box center [530, 43] width 7 height 7
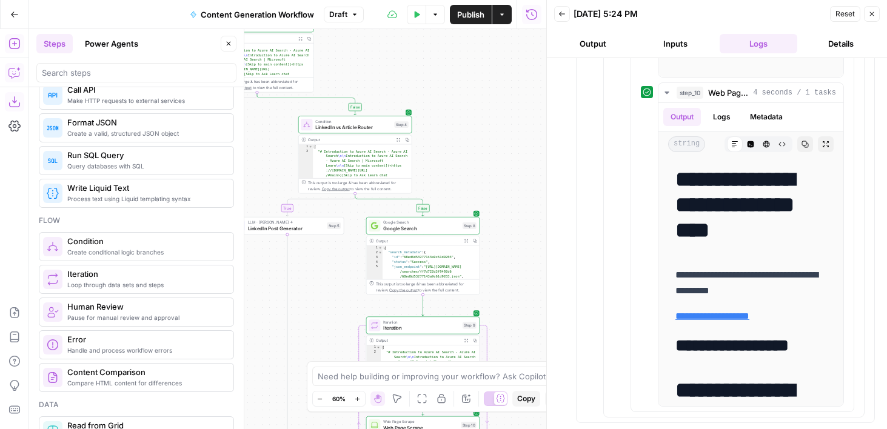
drag, startPoint x: 340, startPoint y: 284, endPoint x: 192, endPoint y: 284, distance: 147.9
click at [192, 284] on body "AirOps Academy New Home Browse Insights Opportunities Your Data Flightpath Rece…" at bounding box center [443, 214] width 887 height 429
drag, startPoint x: 529, startPoint y: 155, endPoint x: 512, endPoint y: 121, distance: 38.2
click at [512, 121] on div "true true false false Workflow Input Settings Inputs Condition Content Type Rou…" at bounding box center [287, 229] width 517 height 400
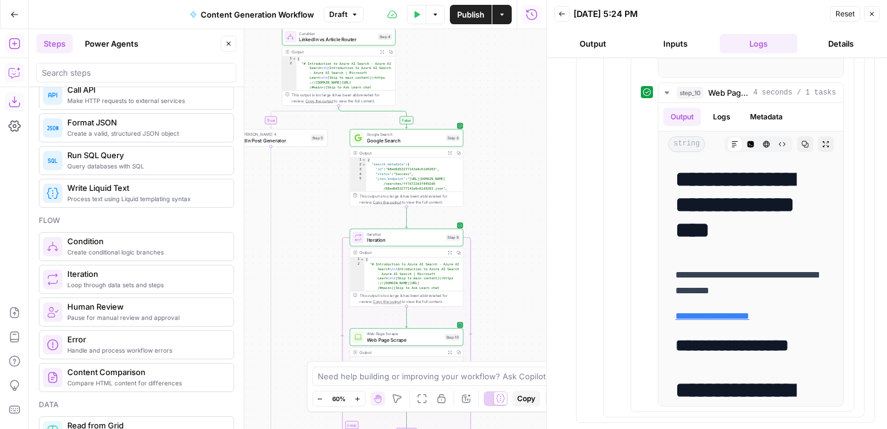
drag, startPoint x: 498, startPoint y: 189, endPoint x: 496, endPoint y: 119, distance: 69.8
click at [497, 119] on div "true true false false Workflow Input Settings Inputs Condition Content Type Rou…" at bounding box center [287, 229] width 517 height 400
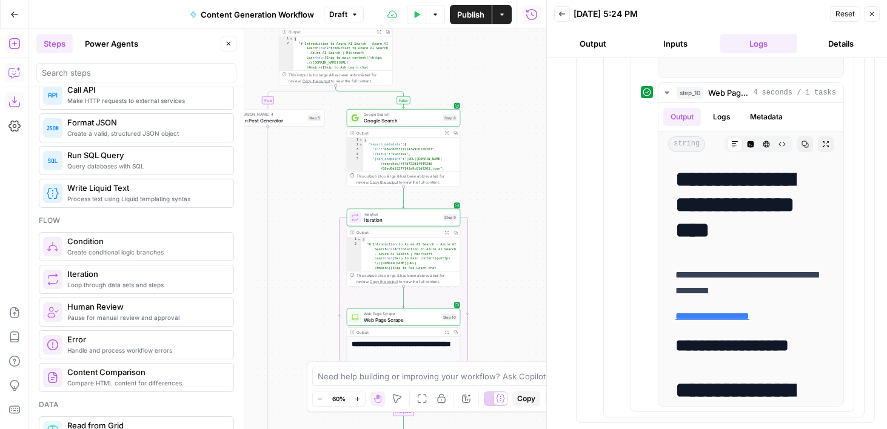
click at [494, 200] on div "true true false false Workflow Input Settings Inputs Condition Content Type Rou…" at bounding box center [287, 229] width 517 height 400
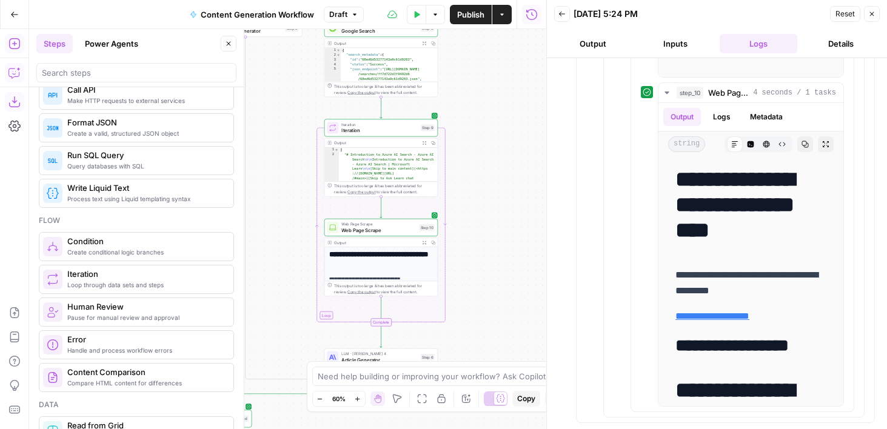
click at [450, 132] on div "true true false false Workflow Input Settings Inputs Condition Content Type Rou…" at bounding box center [287, 229] width 517 height 400
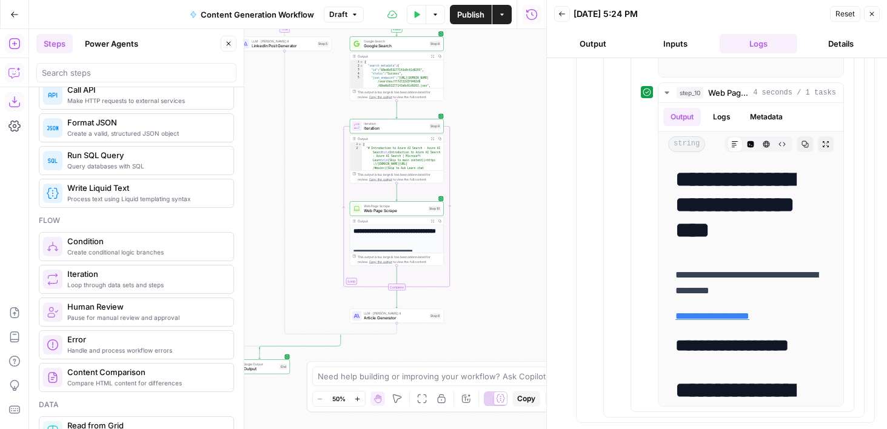
drag, startPoint x: 495, startPoint y: 115, endPoint x: 495, endPoint y: 243, distance: 127.9
click at [495, 243] on div "true true false false Workflow Input Settings Inputs Condition Content Type Rou…" at bounding box center [287, 229] width 517 height 400
drag, startPoint x: 495, startPoint y: 243, endPoint x: 495, endPoint y: 107, distance: 135.8
click at [495, 107] on div "true true false false Workflow Input Settings Inputs Condition Content Type Rou…" at bounding box center [287, 229] width 517 height 400
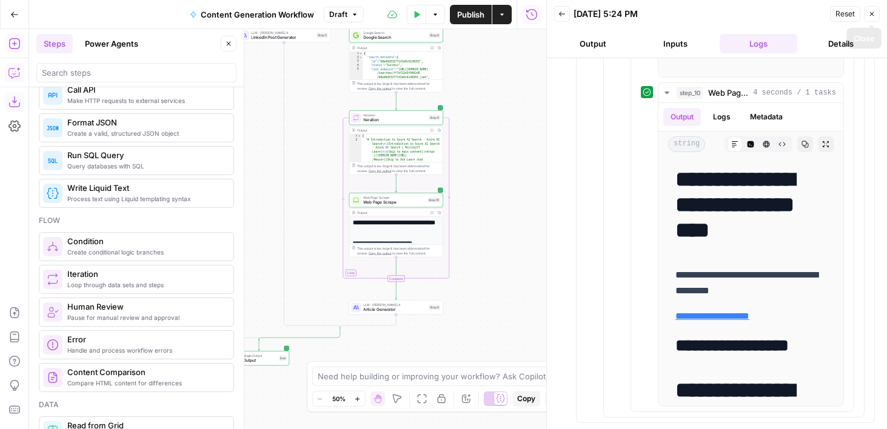
click at [867, 15] on button "Close" at bounding box center [872, 14] width 16 height 16
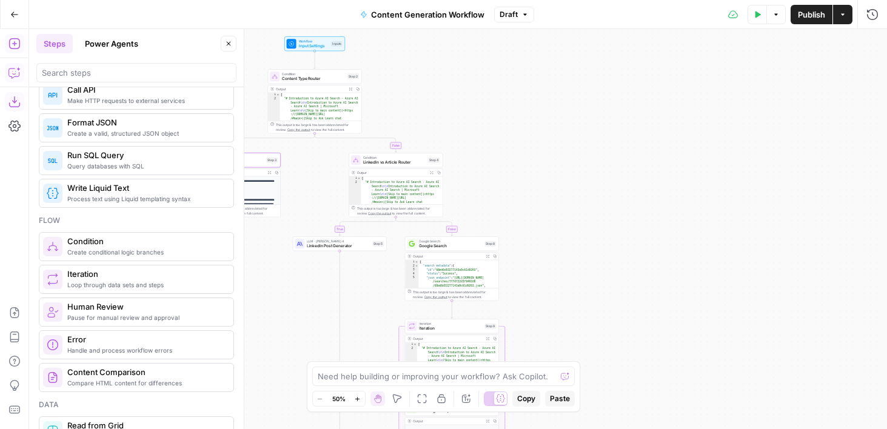
drag, startPoint x: 574, startPoint y: 50, endPoint x: 637, endPoint y: 275, distance: 233.0
click at [637, 275] on div "true true false false Workflow Input Settings Inputs Condition Content Type Rou…" at bounding box center [458, 229] width 858 height 400
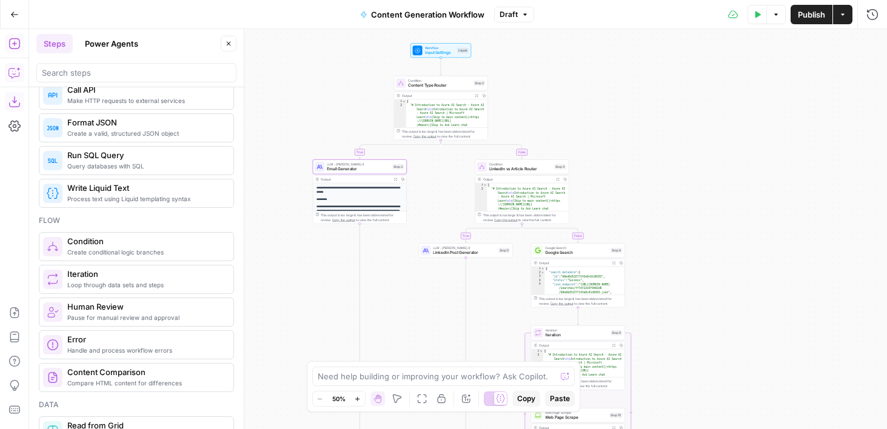
drag, startPoint x: 637, startPoint y: 275, endPoint x: 752, endPoint y: 263, distance: 115.2
click at [755, 264] on div "true true false false Workflow Input Settings Inputs Condition Content Type Rou…" at bounding box center [458, 229] width 858 height 400
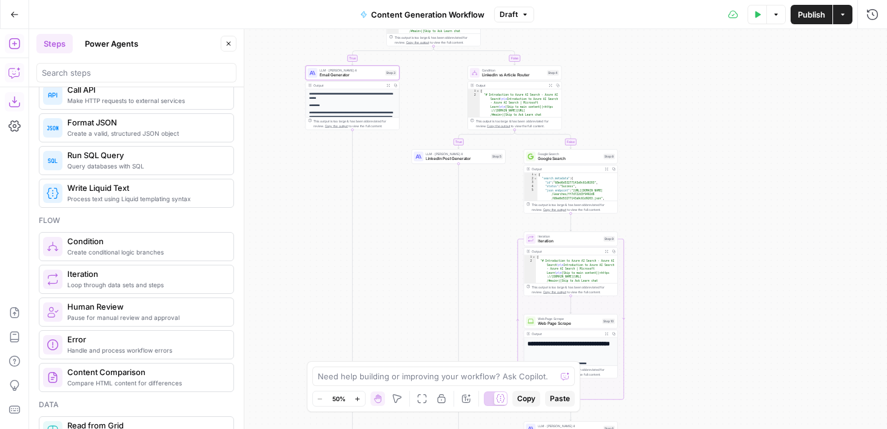
drag, startPoint x: 728, startPoint y: 259, endPoint x: 721, endPoint y: 167, distance: 92.4
click at [721, 167] on div "true true false false Workflow Input Settings Inputs Condition Content Type Rou…" at bounding box center [458, 229] width 858 height 400
drag, startPoint x: 721, startPoint y: 167, endPoint x: 715, endPoint y: 136, distance: 32.1
click at [715, 136] on div "true true false false Workflow Input Settings Inputs Condition Content Type Rou…" at bounding box center [458, 229] width 858 height 400
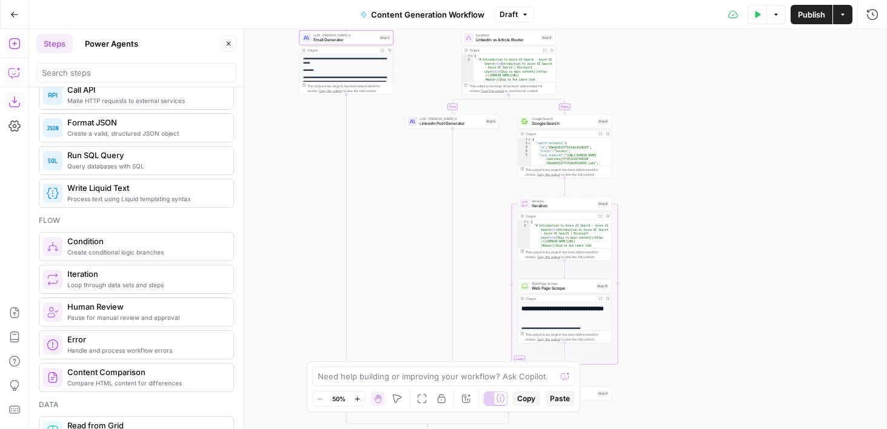
drag, startPoint x: 715, startPoint y: 136, endPoint x: 715, endPoint y: 117, distance: 18.8
click at [715, 117] on div "true true false false Workflow Input Settings Inputs Condition Content Type Rou…" at bounding box center [458, 229] width 858 height 400
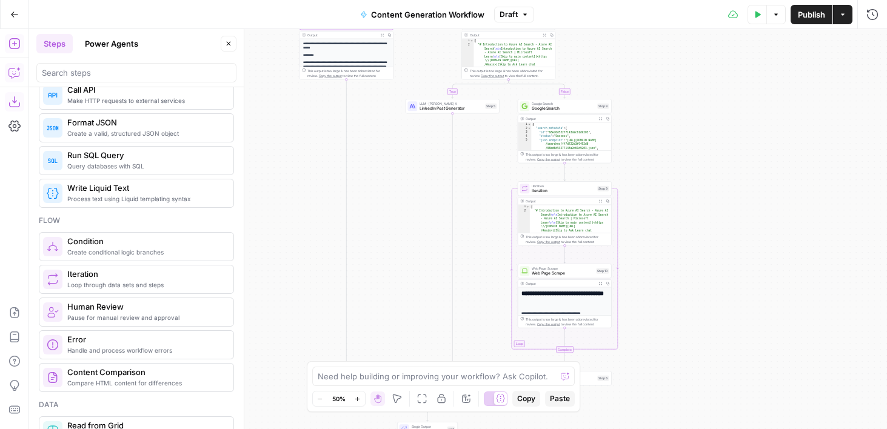
drag, startPoint x: 701, startPoint y: 232, endPoint x: 697, endPoint y: 155, distance: 77.1
click at [697, 155] on div "true true false false Workflow Input Settings Inputs Condition Content Type Rou…" at bounding box center [458, 229] width 858 height 400
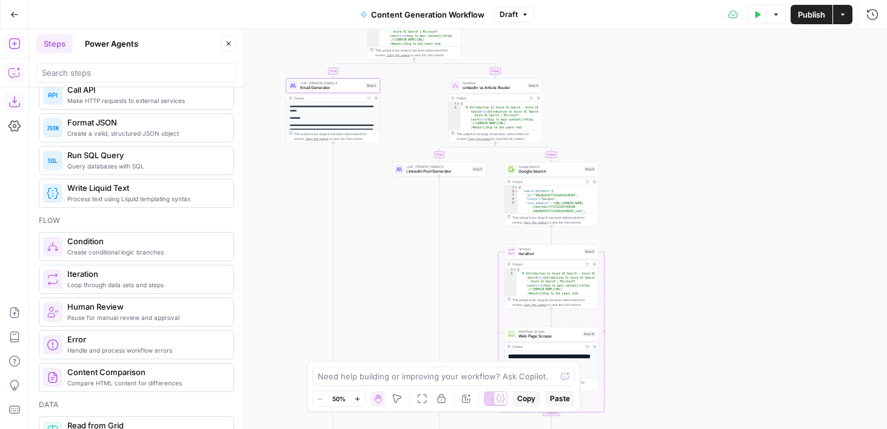
drag, startPoint x: 679, startPoint y: 109, endPoint x: 670, endPoint y: 266, distance: 157.3
click at [670, 266] on div "true true false false Workflow Input Settings Inputs Condition Content Type Rou…" at bounding box center [458, 229] width 858 height 400
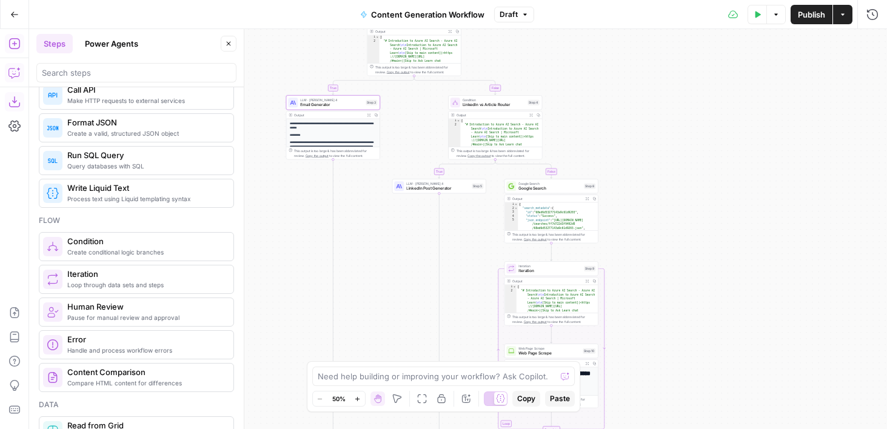
drag, startPoint x: 668, startPoint y: 122, endPoint x: 664, endPoint y: 204, distance: 82.6
click at [664, 204] on div "true true false false Workflow Input Settings Inputs Condition Content Type Rou…" at bounding box center [458, 229] width 858 height 400
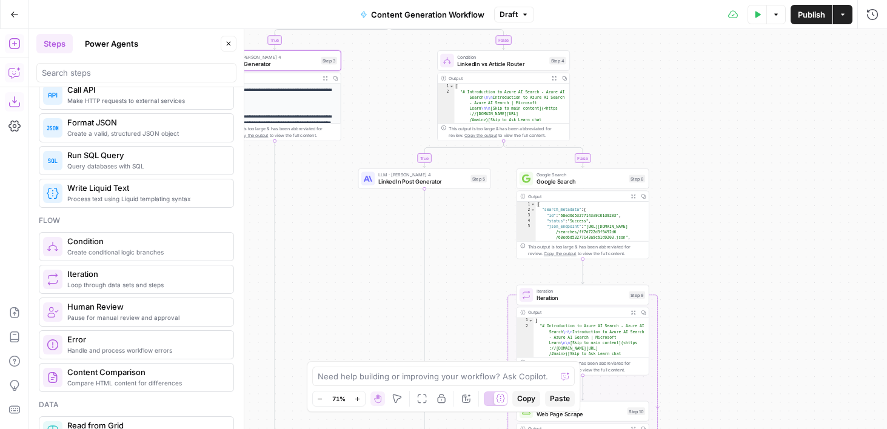
drag, startPoint x: 701, startPoint y: 376, endPoint x: 700, endPoint y: 200, distance: 175.8
click at [700, 200] on div "true true false false Workflow Input Settings Inputs Condition Content Type Rou…" at bounding box center [458, 229] width 858 height 400
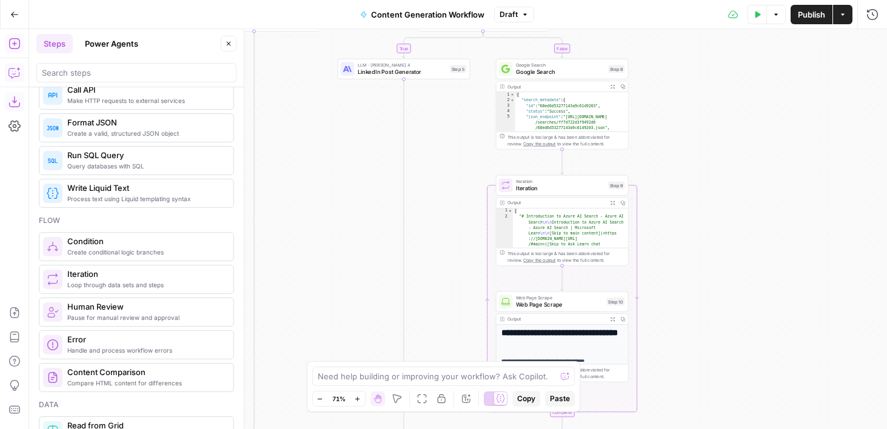
click at [698, 192] on div "true true false false Workflow Input Settings Inputs Condition Content Type Rou…" at bounding box center [458, 229] width 858 height 400
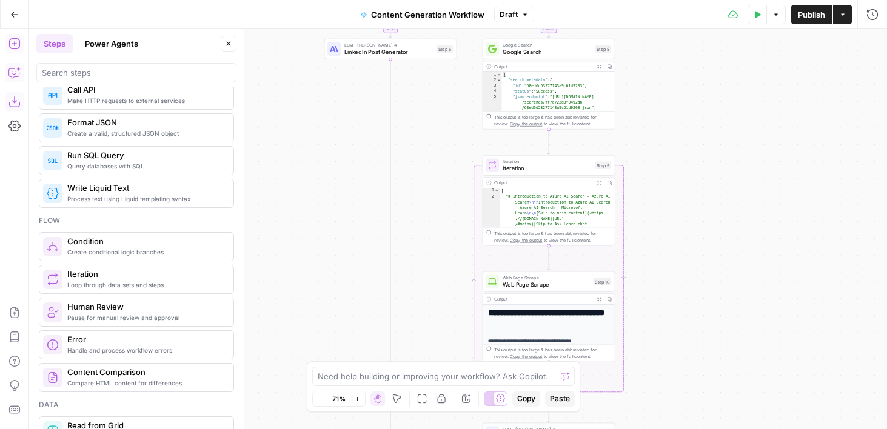
drag, startPoint x: 700, startPoint y: 337, endPoint x: 686, endPoint y: 317, distance: 24.4
click at [686, 317] on div "true true false false Workflow Input Settings Inputs Condition Content Type Rou…" at bounding box center [458, 229] width 858 height 400
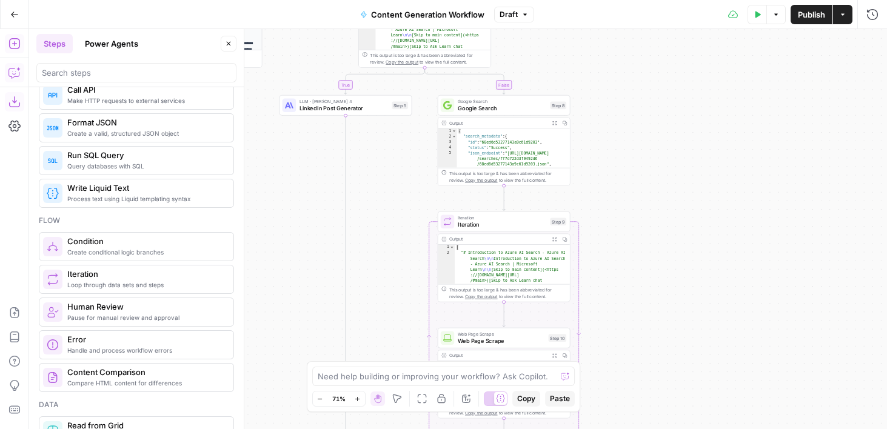
drag, startPoint x: 688, startPoint y: 277, endPoint x: 643, endPoint y: 334, distance: 72.2
click at [643, 334] on div "true true false false Workflow Input Settings Inputs Condition Content Type Rou…" at bounding box center [458, 229] width 858 height 400
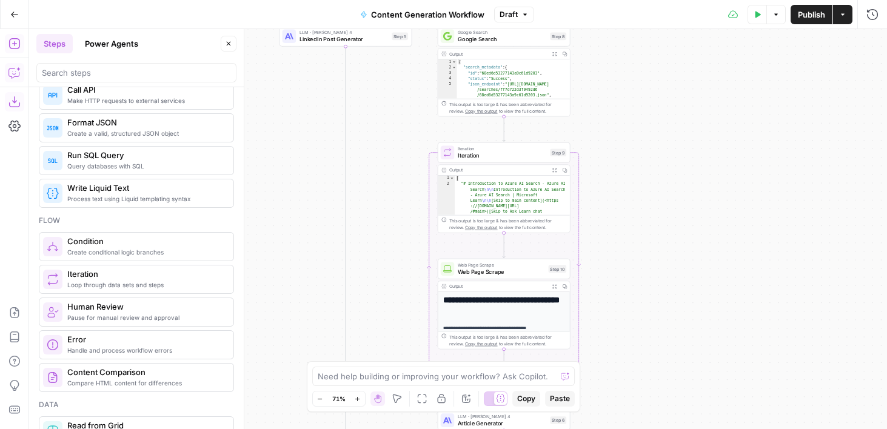
drag, startPoint x: 627, startPoint y: 338, endPoint x: 627, endPoint y: 266, distance: 72.1
click at [627, 266] on div "true true false false Workflow Input Settings Inputs Condition Content Type Rou…" at bounding box center [458, 229] width 858 height 400
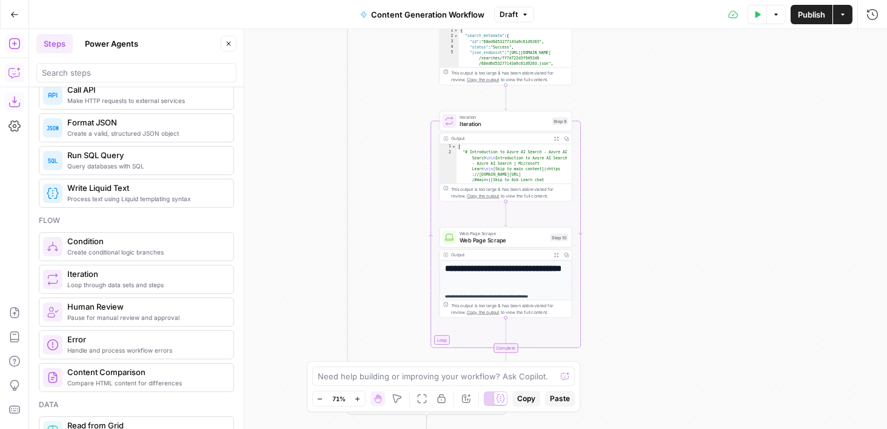
drag, startPoint x: 627, startPoint y: 266, endPoint x: 638, endPoint y: 168, distance: 98.3
click at [638, 168] on div "true true false false Workflow Input Settings Inputs Condition Content Type Rou…" at bounding box center [458, 229] width 858 height 400
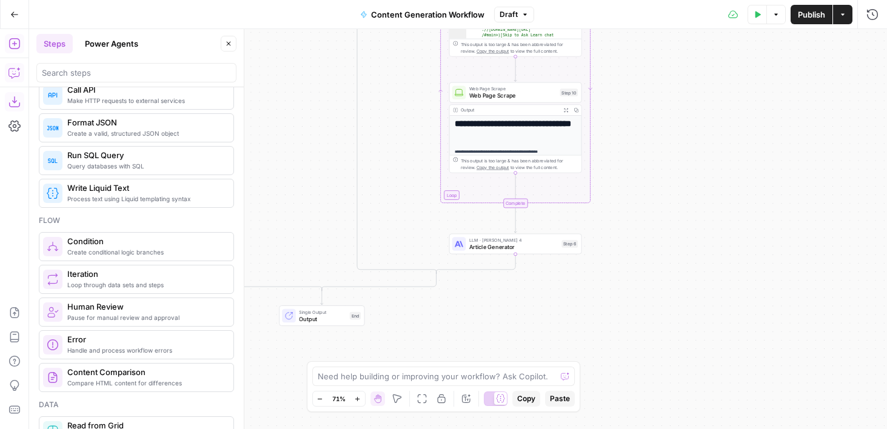
click at [638, 166] on div "true true false false Workflow Input Settings Inputs Condition Content Type Rou…" at bounding box center [458, 229] width 858 height 400
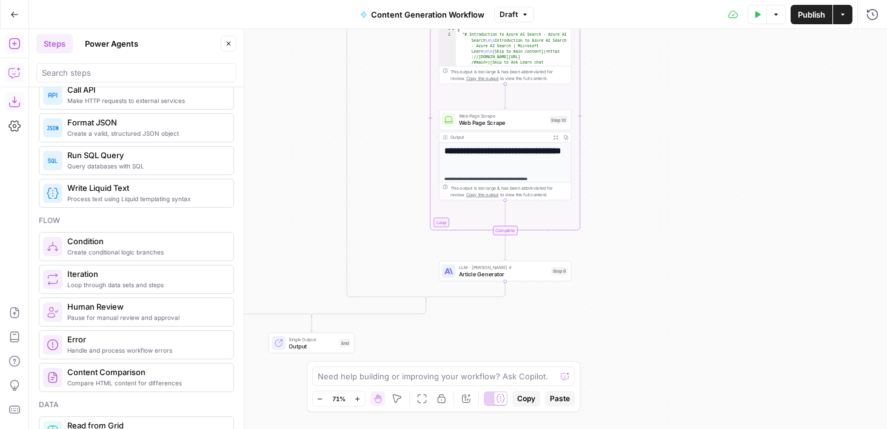
drag, startPoint x: 658, startPoint y: 212, endPoint x: 648, endPoint y: 239, distance: 29.2
click at [648, 239] on div "true true false false Workflow Input Settings Inputs Condition Content Type Rou…" at bounding box center [458, 229] width 858 height 400
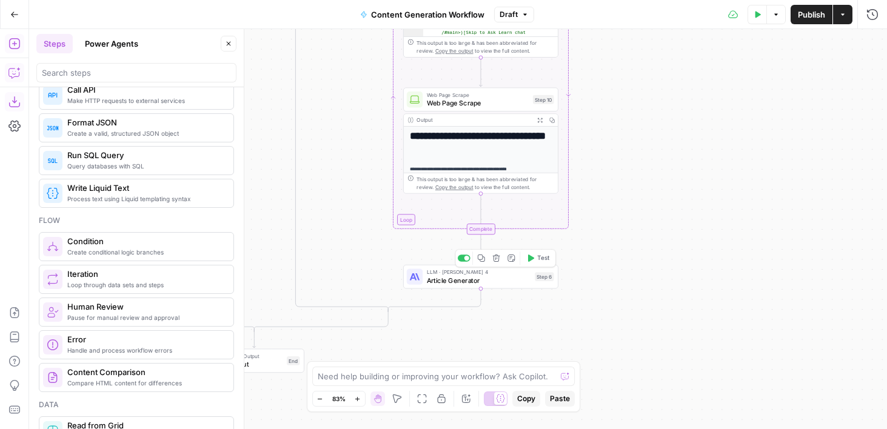
click at [421, 283] on div at bounding box center [415, 277] width 16 height 16
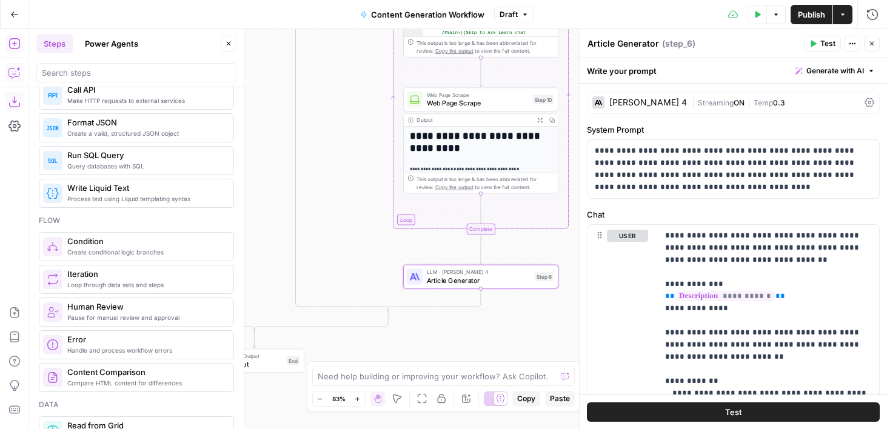
drag, startPoint x: 358, startPoint y: 263, endPoint x: 300, endPoint y: 266, distance: 58.3
click at [300, 266] on div "true true false false Workflow Input Settings Inputs Condition Content Type Rou…" at bounding box center [458, 229] width 858 height 400
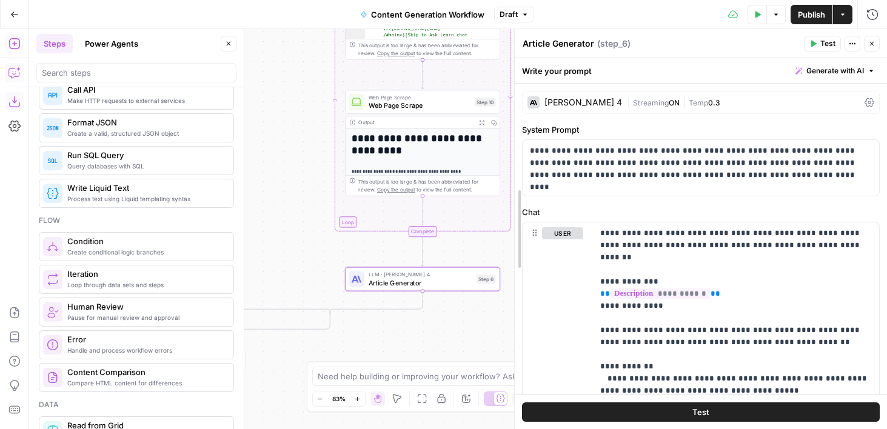
drag, startPoint x: 584, startPoint y: 246, endPoint x: 526, endPoint y: 252, distance: 59.1
drag, startPoint x: 520, startPoint y: 278, endPoint x: 536, endPoint y: 278, distance: 16.4
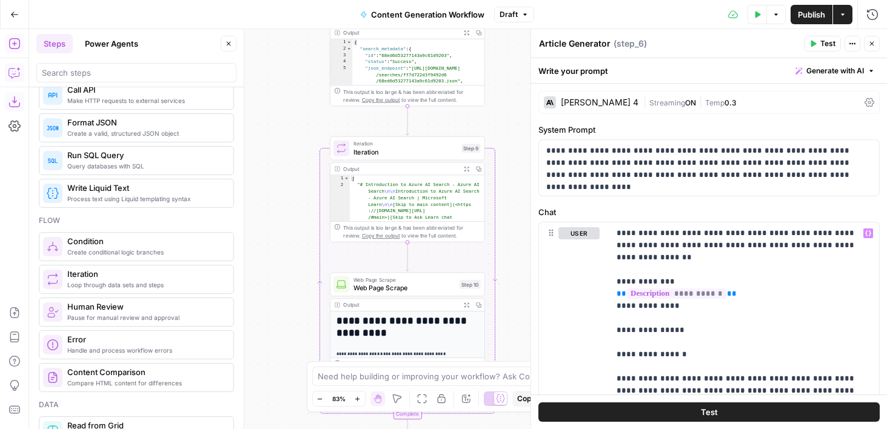
drag, startPoint x: 276, startPoint y: 55, endPoint x: 261, endPoint y: 238, distance: 183.1
click at [261, 238] on div "true true false false Workflow Input Settings Inputs Condition Content Type Rou…" at bounding box center [458, 229] width 858 height 400
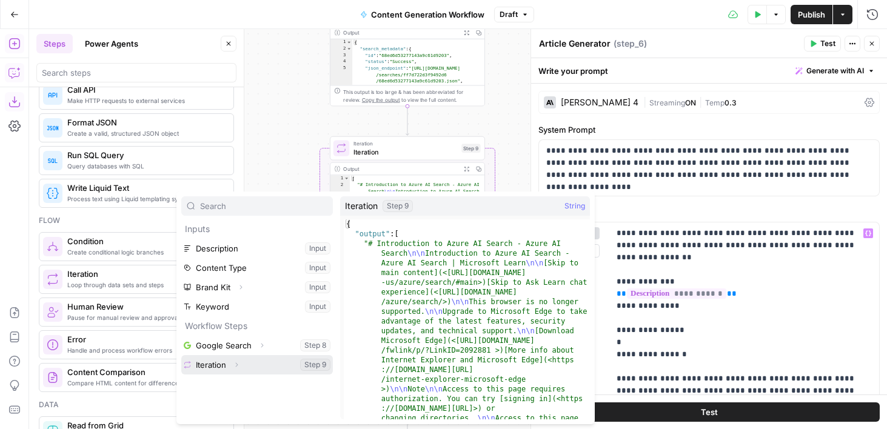
click at [214, 362] on button "Select variable Iteration" at bounding box center [257, 364] width 152 height 19
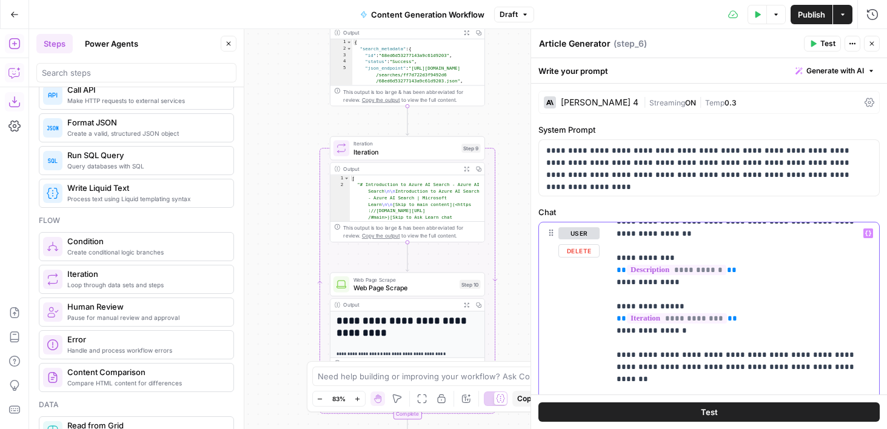
scroll to position [25, 0]
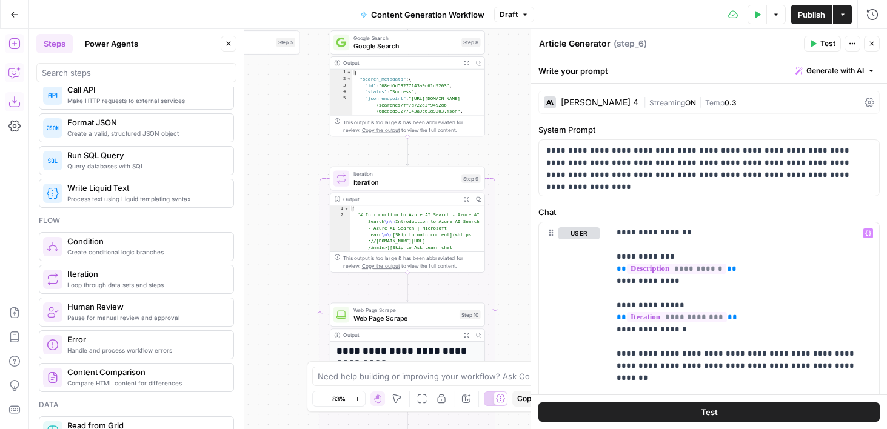
drag, startPoint x: 292, startPoint y: 122, endPoint x: 292, endPoint y: 153, distance: 30.9
click at [292, 153] on div "true true false false Workflow Input Settings Inputs Condition Content Type Rou…" at bounding box center [458, 229] width 858 height 400
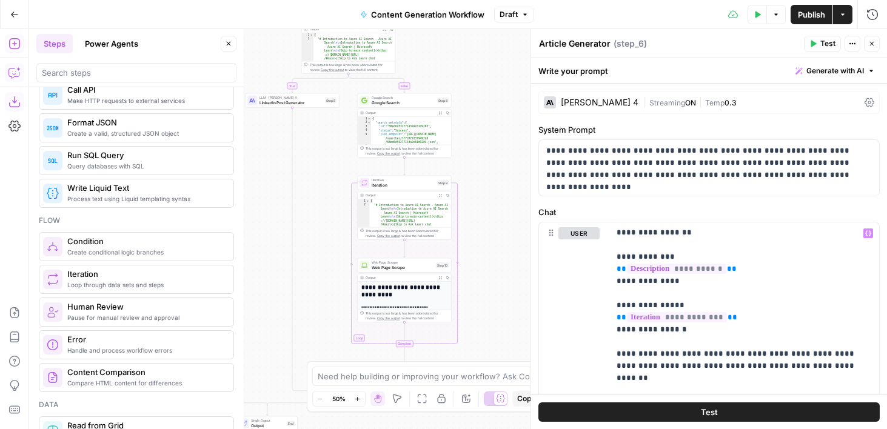
drag, startPoint x: 292, startPoint y: 153, endPoint x: 335, endPoint y: 167, distance: 44.7
click at [335, 167] on div "true true false false Workflow Input Settings Inputs Condition Content Type Rou…" at bounding box center [458, 229] width 858 height 400
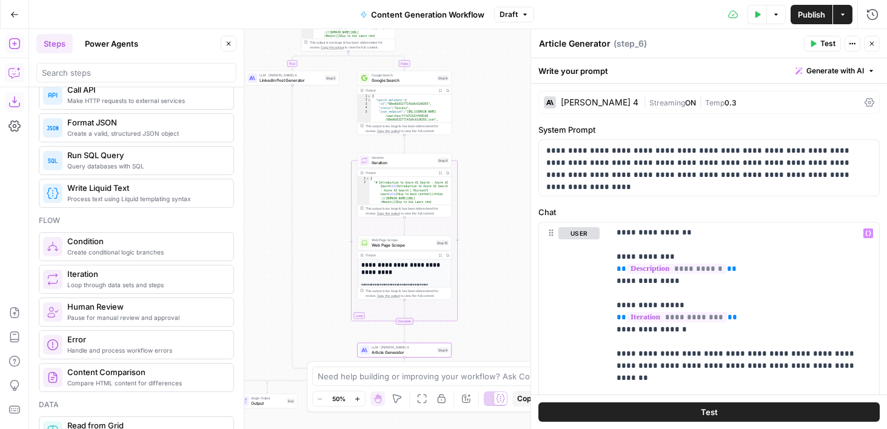
drag, startPoint x: 335, startPoint y: 167, endPoint x: 335, endPoint y: 145, distance: 22.4
click at [335, 145] on div "true true false false Workflow Input Settings Inputs Condition Content Type Rou…" at bounding box center [458, 229] width 858 height 400
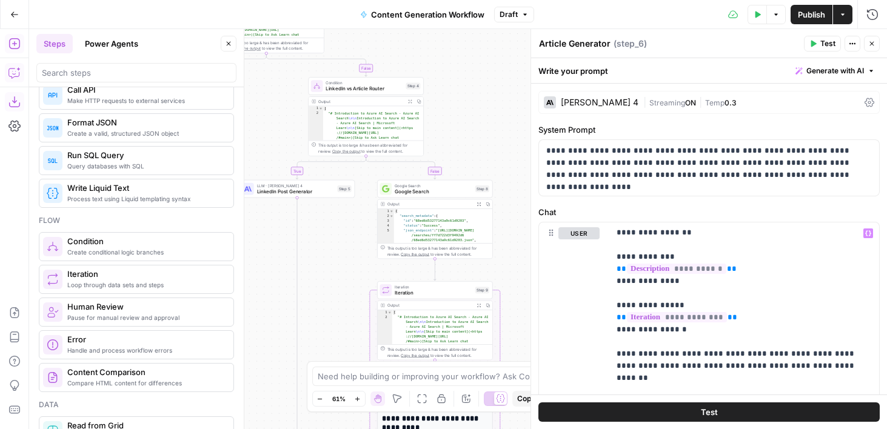
drag, startPoint x: 324, startPoint y: 130, endPoint x: 346, endPoint y: 278, distance: 149.0
click at [346, 278] on div "true true false false Workflow Input Settings Inputs Condition Content Type Rou…" at bounding box center [458, 229] width 858 height 400
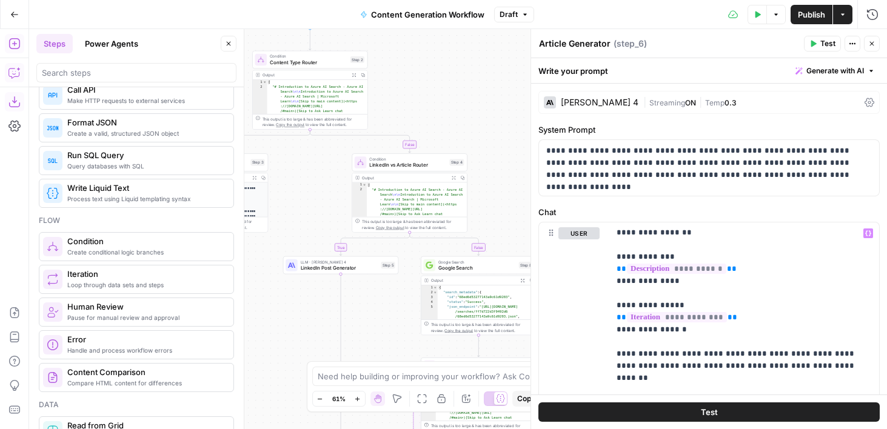
drag, startPoint x: 284, startPoint y: 152, endPoint x: 393, endPoint y: 301, distance: 185.2
click at [393, 301] on div "true true false false Workflow Input Settings Inputs Condition Content Type Rou…" at bounding box center [458, 229] width 858 height 400
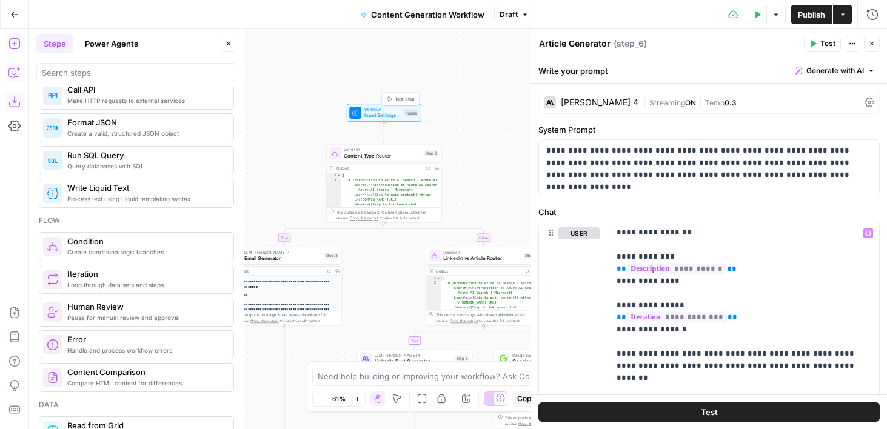
click at [387, 110] on span "Workflow" at bounding box center [382, 110] width 37 height 6
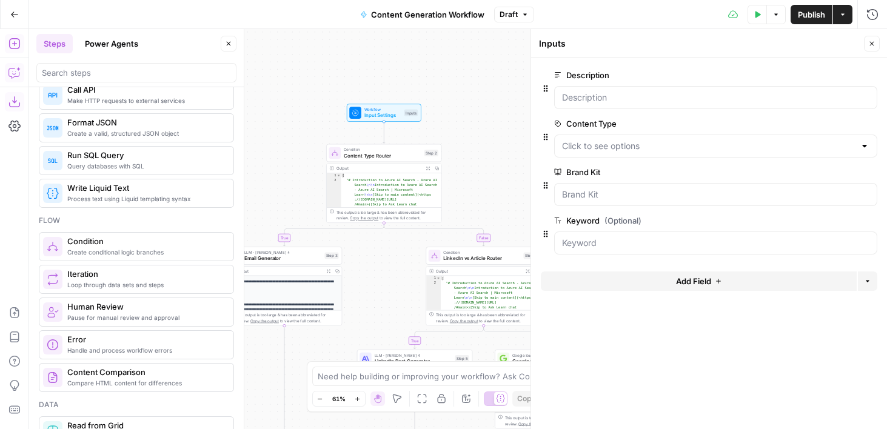
drag, startPoint x: 559, startPoint y: 221, endPoint x: 585, endPoint y: 221, distance: 26.1
click at [585, 221] on label "Keyword (Optional)" at bounding box center [681, 221] width 255 height 12
click at [585, 237] on input "Keyword (Optional)" at bounding box center [715, 243] width 307 height 12
click at [585, 221] on label "Keyword (Optional)" at bounding box center [681, 221] width 255 height 12
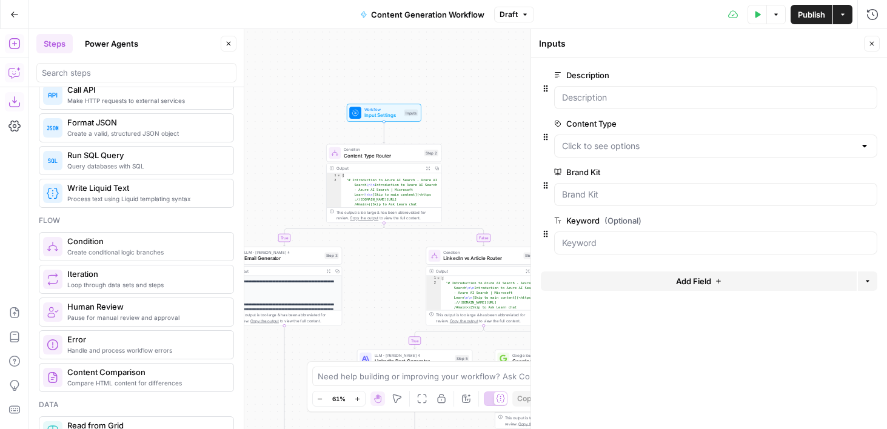
click at [585, 237] on input "Keyword (Optional)" at bounding box center [715, 243] width 307 height 12
click at [612, 275] on button "Add Field" at bounding box center [699, 281] width 316 height 19
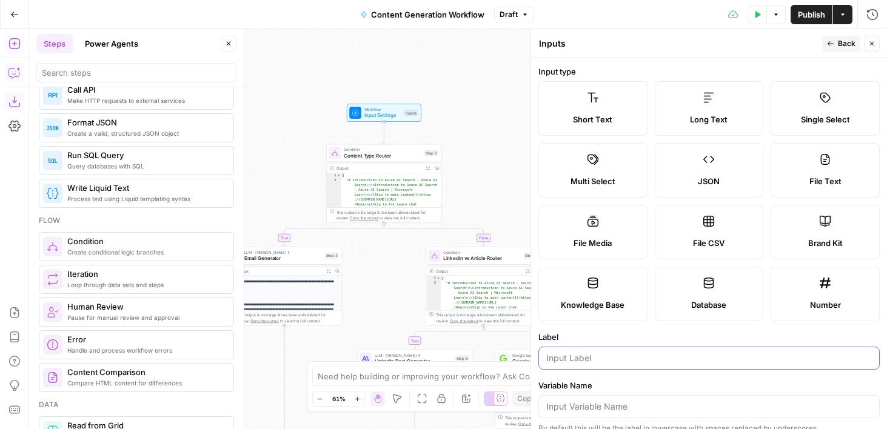
click at [591, 357] on input "Label" at bounding box center [709, 358] width 326 height 12
drag, startPoint x: 633, startPoint y: 358, endPoint x: 562, endPoint y: 358, distance: 70.9
click at [562, 358] on input "Custom Instructions" at bounding box center [709, 358] width 326 height 12
click at [615, 358] on input "Custom Instructions" at bounding box center [709, 358] width 326 height 12
type input "Custom Instructions"
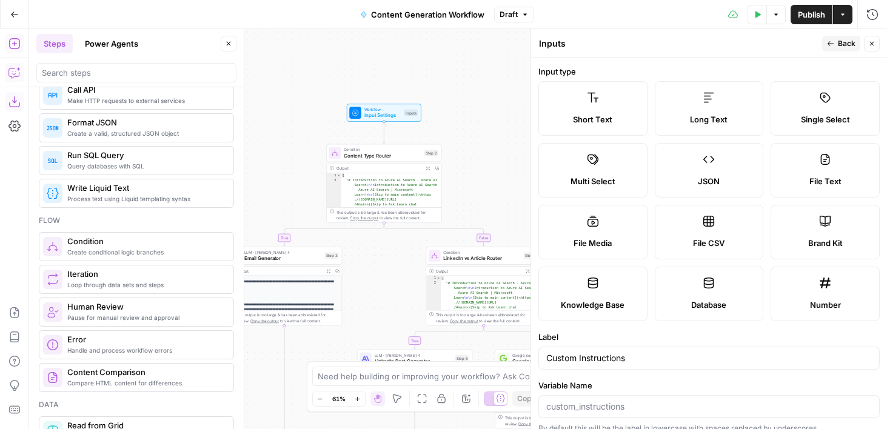
click at [846, 47] on span "Back" at bounding box center [847, 43] width 18 height 11
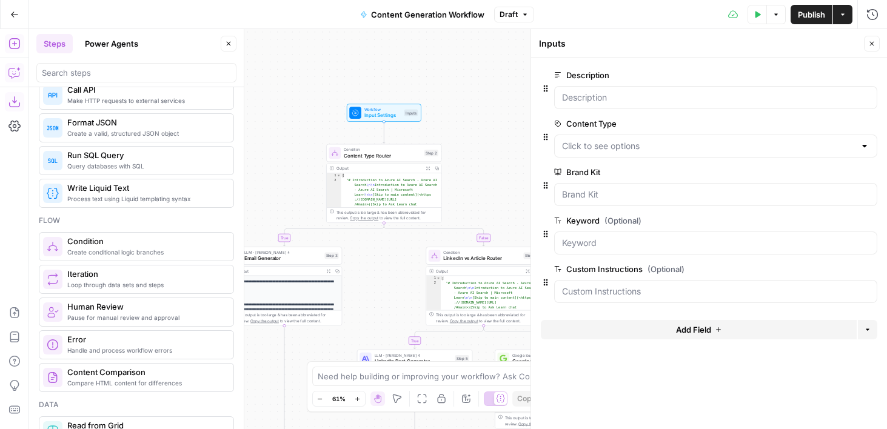
click at [751, 22] on button "Test Data" at bounding box center [757, 14] width 19 height 19
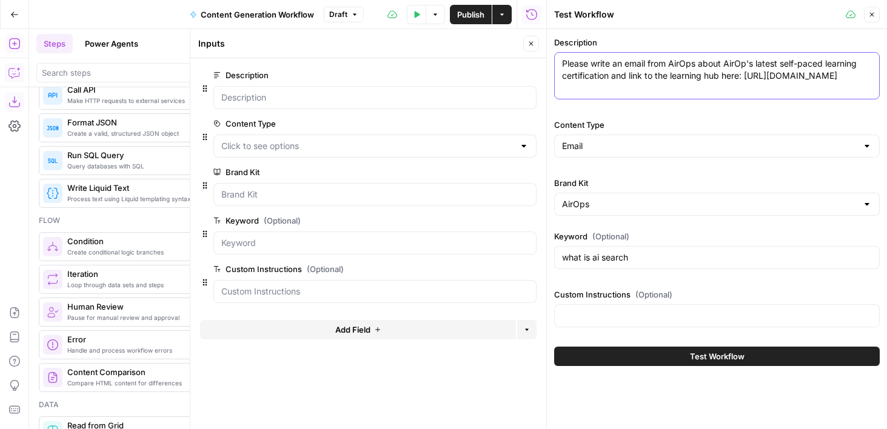
click at [618, 69] on textarea "Please write an email from AirOps about AirOp's latest self-paced learning cert…" at bounding box center [717, 70] width 310 height 24
click at [583, 269] on div "Keyword (Optional) what is ai search" at bounding box center [717, 252] width 326 height 44
click at [583, 261] on input "what is ai search" at bounding box center [717, 258] width 310 height 12
click at [592, 319] on input "Custom Instructions (Optional)" at bounding box center [717, 316] width 310 height 12
click at [535, 42] on button "Close" at bounding box center [531, 44] width 16 height 16
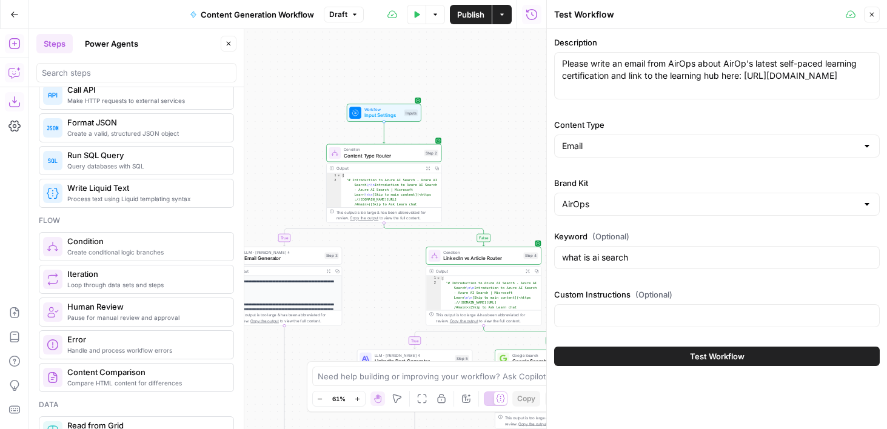
click at [491, 177] on div "true true false false Workflow Input Settings Inputs Condition Content Type Rou…" at bounding box center [287, 229] width 517 height 400
drag, startPoint x: 491, startPoint y: 178, endPoint x: 415, endPoint y: 107, distance: 103.8
click at [415, 107] on div "true true false false Workflow Input Settings Inputs Condition Content Type Rou…" at bounding box center [287, 229] width 517 height 400
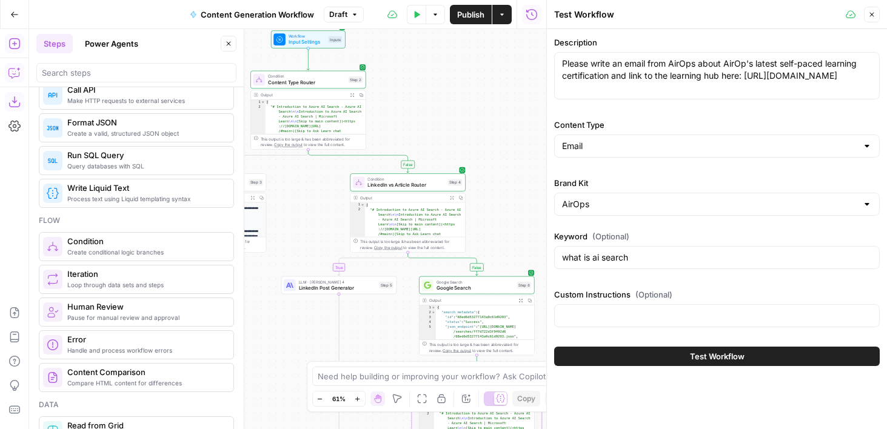
drag, startPoint x: 398, startPoint y: 348, endPoint x: 337, endPoint y: 194, distance: 165.7
click at [337, 194] on div "true true false false Workflow Input Settings Inputs Condition Content Type Rou…" at bounding box center [287, 229] width 517 height 400
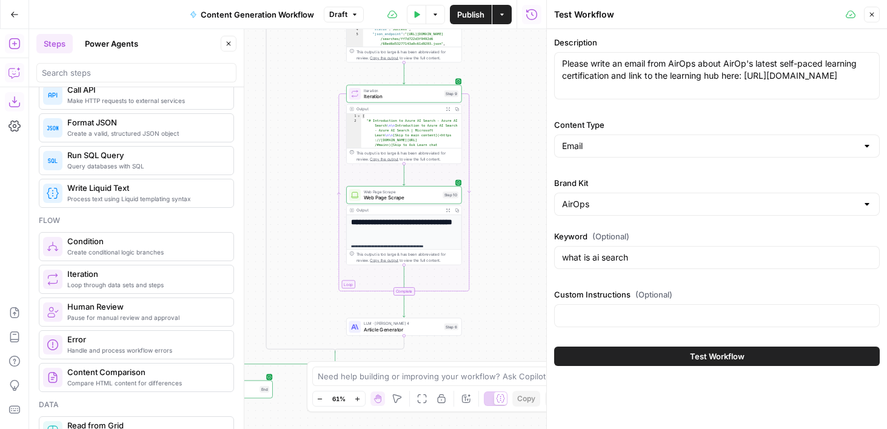
drag, startPoint x: 511, startPoint y: 310, endPoint x: 500, endPoint y: 169, distance: 141.7
click at [500, 169] on div "true true false false Workflow Input Settings Inputs Condition Content Type Rou…" at bounding box center [287, 229] width 517 height 400
drag, startPoint x: 521, startPoint y: 276, endPoint x: 521, endPoint y: 263, distance: 13.9
click at [521, 263] on div "true true false false Workflow Input Settings Inputs Condition Content Type Rou…" at bounding box center [287, 229] width 517 height 400
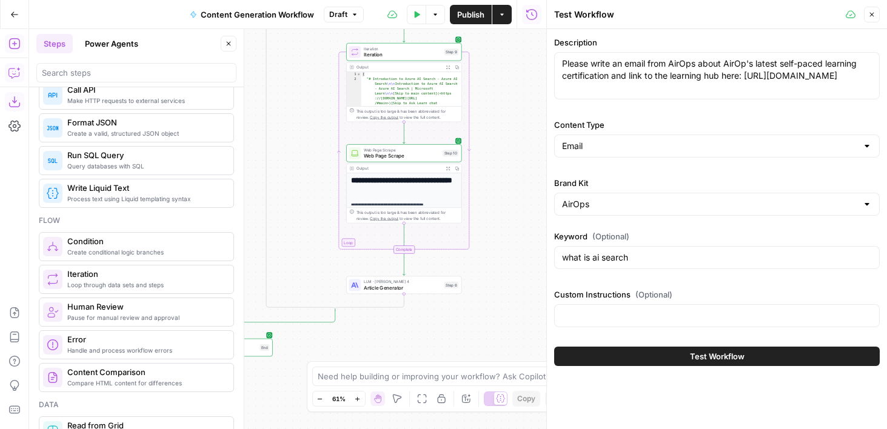
click at [371, 281] on span "LLM · [PERSON_NAME] 4" at bounding box center [403, 282] width 78 height 6
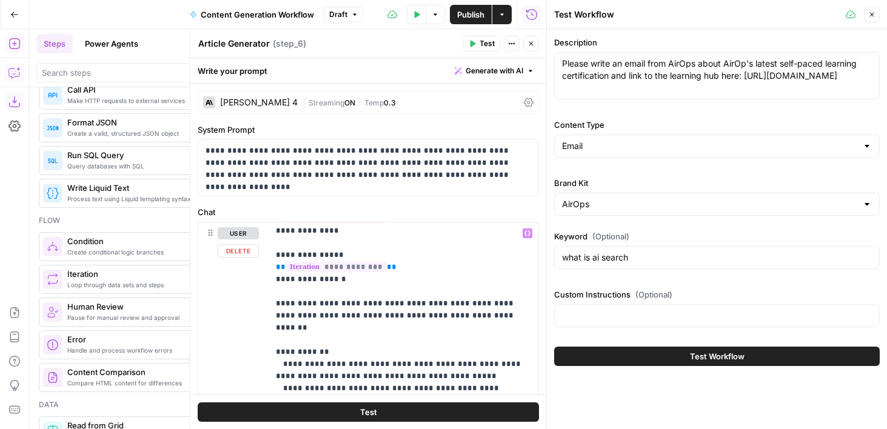
scroll to position [71, 0]
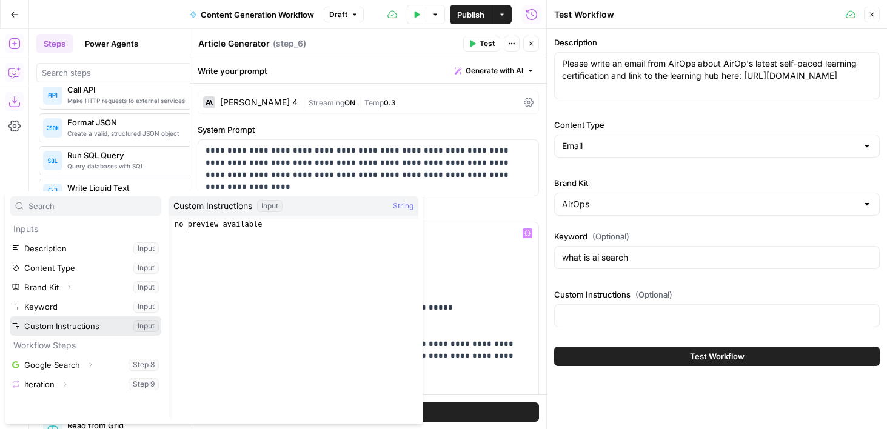
click at [60, 328] on button "Select variable Custom Instructions" at bounding box center [86, 325] width 152 height 19
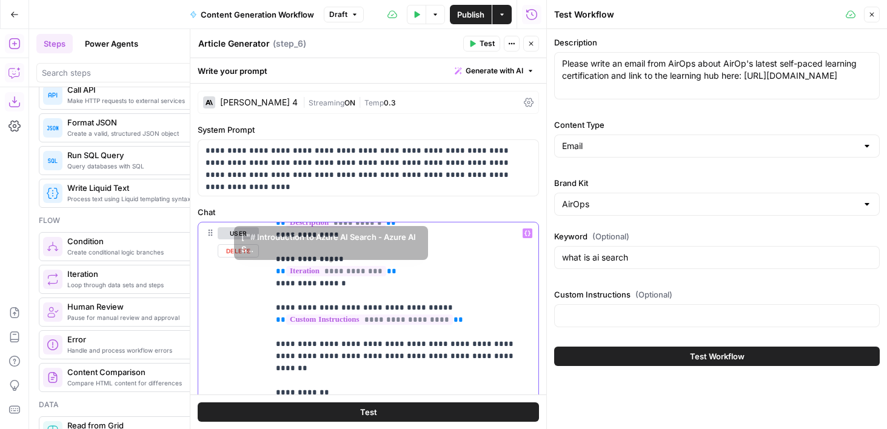
drag, startPoint x: 479, startPoint y: 323, endPoint x: 260, endPoint y: 246, distance: 232.2
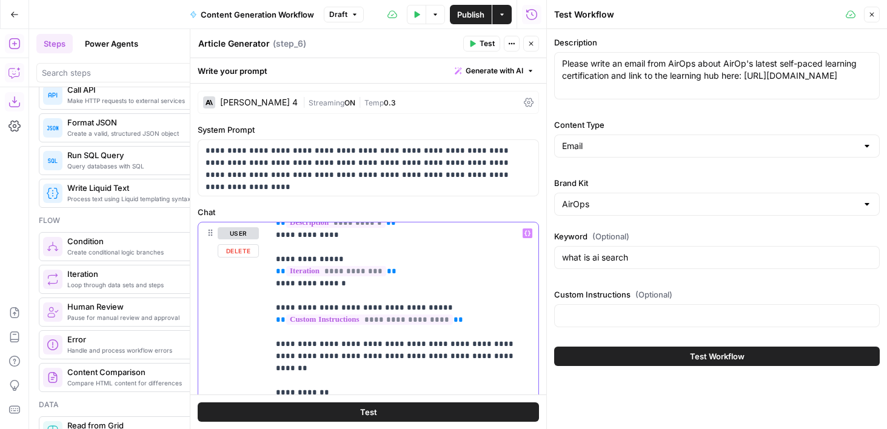
scroll to position [32, 0]
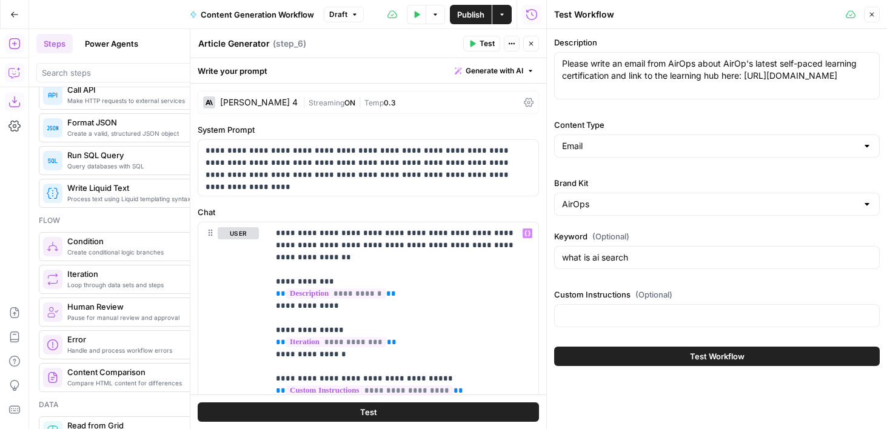
click at [532, 48] on button "Close" at bounding box center [531, 44] width 16 height 16
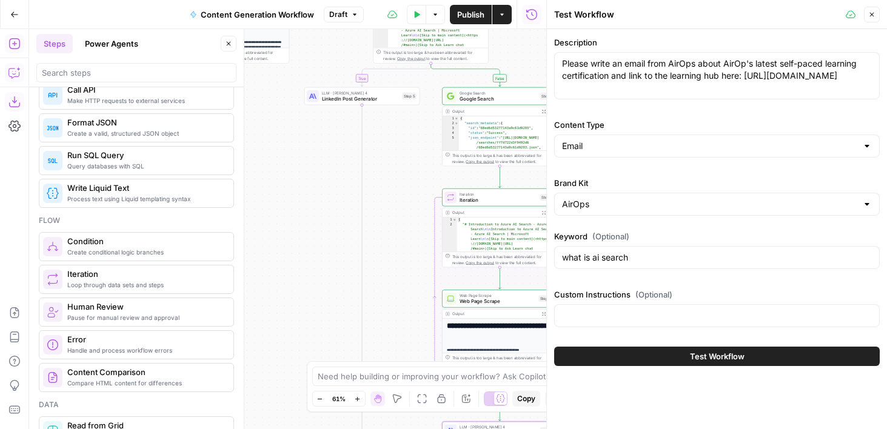
drag, startPoint x: 293, startPoint y: 105, endPoint x: 389, endPoint y: 251, distance: 174.2
click at [389, 251] on div "true true false false Workflow Input Settings Inputs Condition Content Type Rou…" at bounding box center [287, 229] width 517 height 400
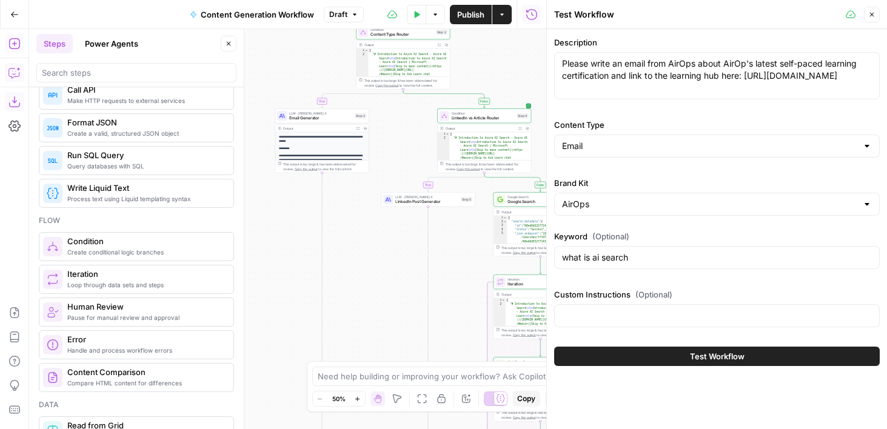
drag, startPoint x: 326, startPoint y: 194, endPoint x: 387, endPoint y: 270, distance: 97.8
click at [387, 270] on div "true true false false Workflow Input Settings Inputs Condition Content Type Rou…" at bounding box center [287, 229] width 517 height 400
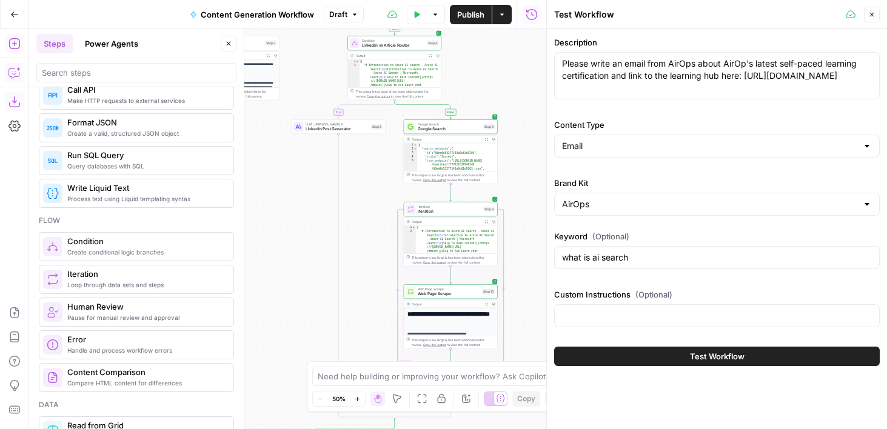
drag, startPoint x: 387, startPoint y: 270, endPoint x: 295, endPoint y: 195, distance: 118.5
click at [296, 195] on div "true true false false Workflow Input Settings Inputs Condition Content Type Rou…" at bounding box center [287, 229] width 517 height 400
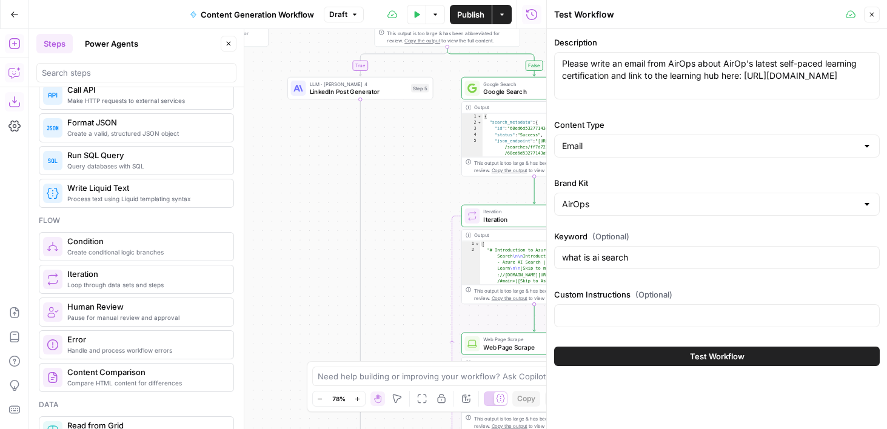
drag, startPoint x: 307, startPoint y: 233, endPoint x: 253, endPoint y: 100, distance: 143.6
click at [253, 100] on div "true true false false Workflow Input Settings Inputs Condition Content Type Rou…" at bounding box center [287, 229] width 517 height 400
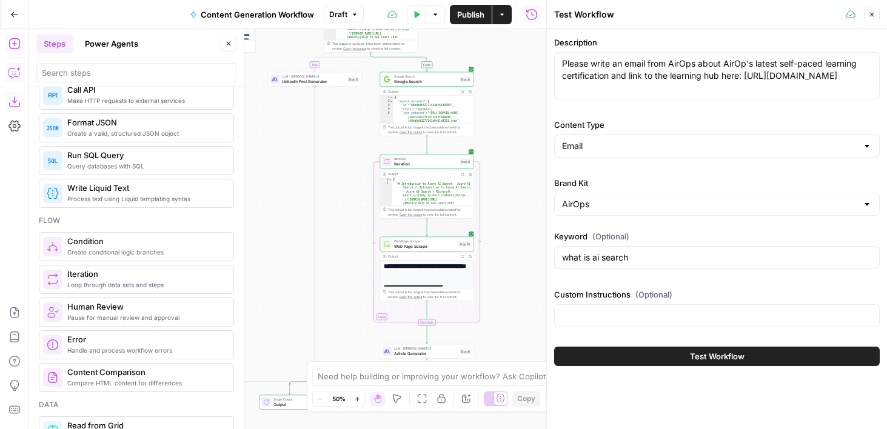
drag, startPoint x: 336, startPoint y: 198, endPoint x: 356, endPoint y: 232, distance: 39.4
click at [356, 232] on div "true true false false Workflow Input Settings Inputs Condition Content Type Rou…" at bounding box center [287, 229] width 517 height 400
click at [394, 353] on span "Article Generator" at bounding box center [425, 353] width 63 height 6
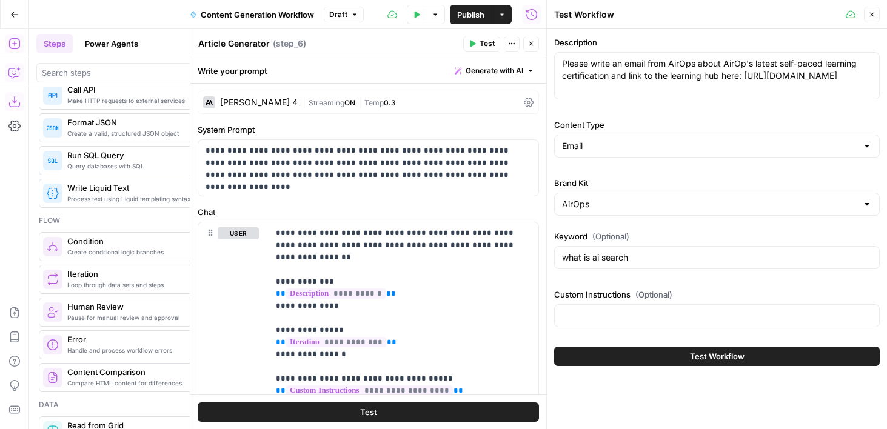
click at [531, 48] on button "Close" at bounding box center [531, 44] width 16 height 16
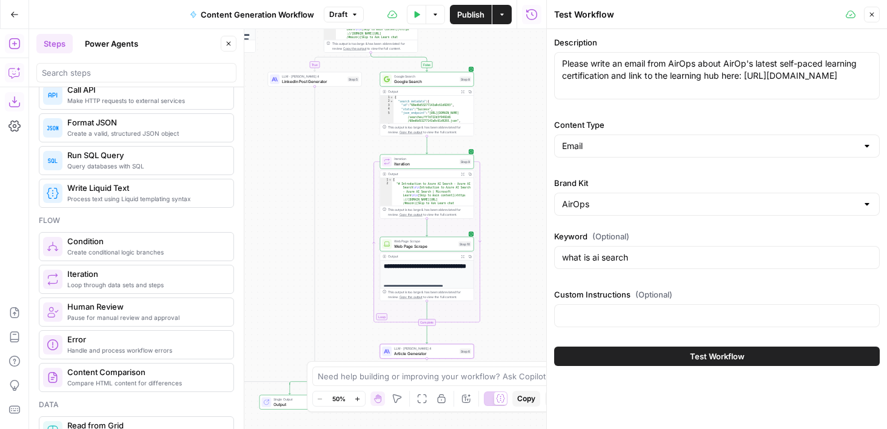
click at [387, 352] on icon at bounding box center [387, 352] width 6 height 6
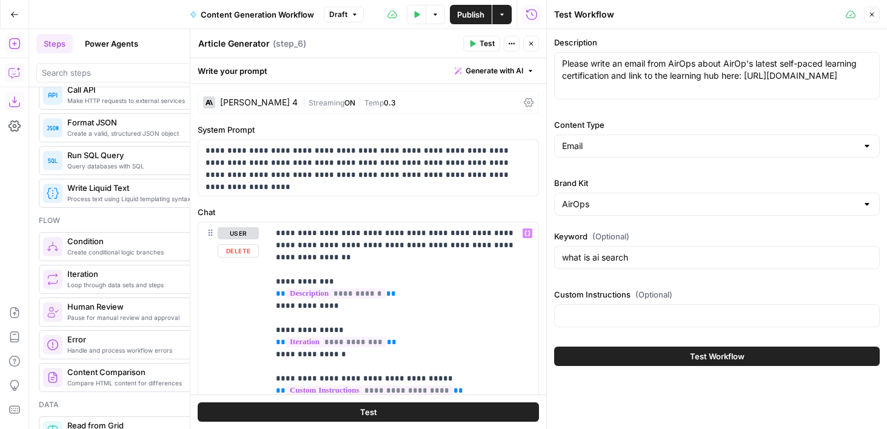
scroll to position [33, 0]
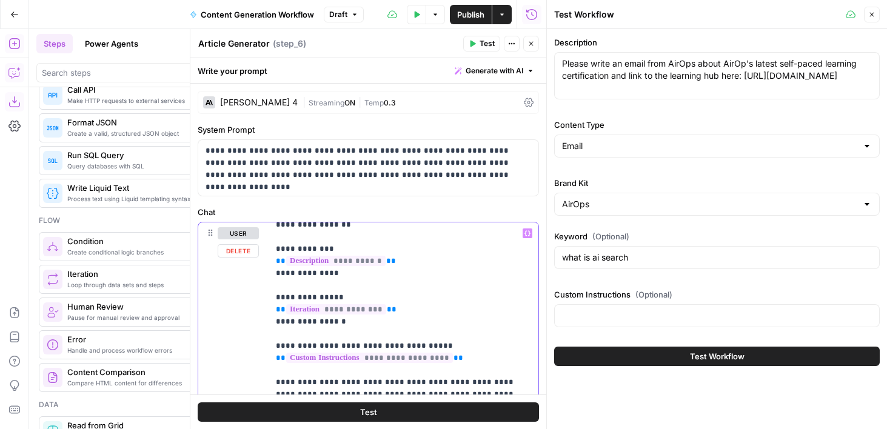
click at [535, 47] on button "Close" at bounding box center [531, 44] width 16 height 16
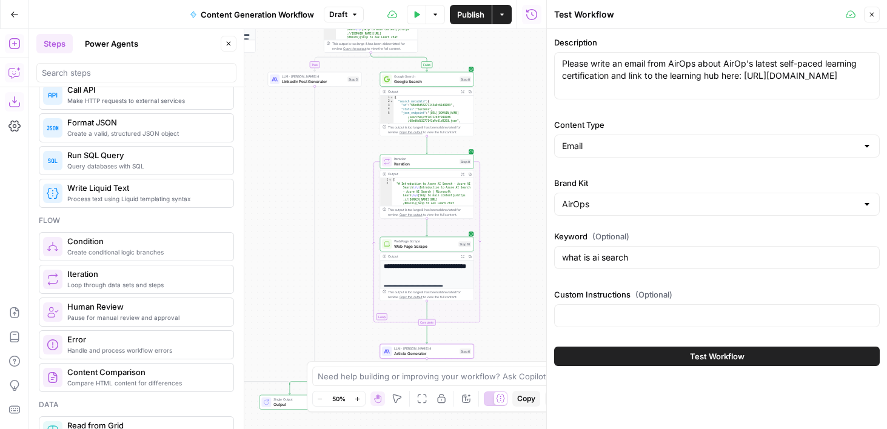
click at [464, 17] on span "Publish" at bounding box center [470, 14] width 27 height 12
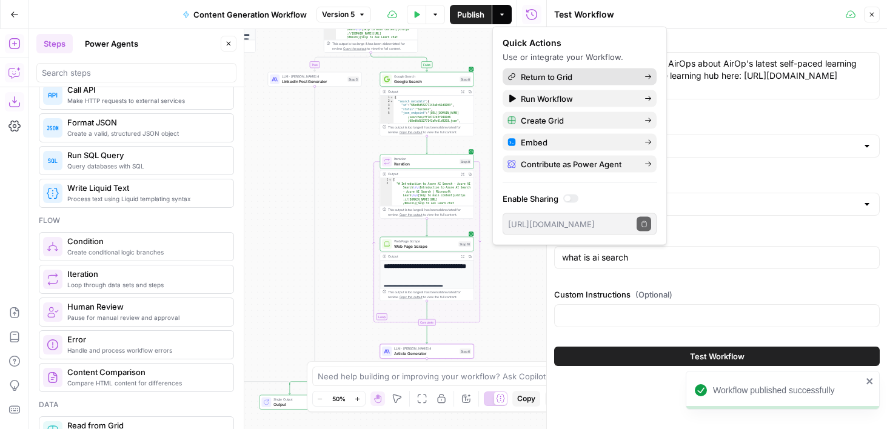
click at [523, 80] on span "Return to Grid" at bounding box center [578, 77] width 114 height 12
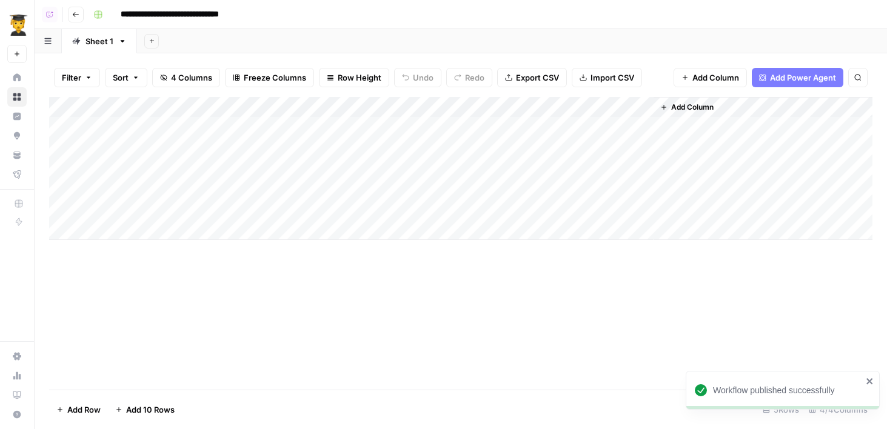
click at [695, 107] on span "Add Column" at bounding box center [692, 107] width 42 height 11
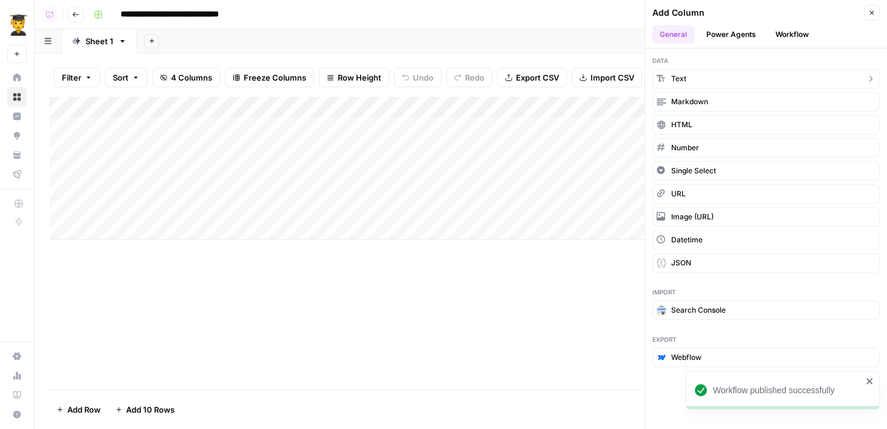
click at [687, 79] on button "Text" at bounding box center [765, 78] width 227 height 19
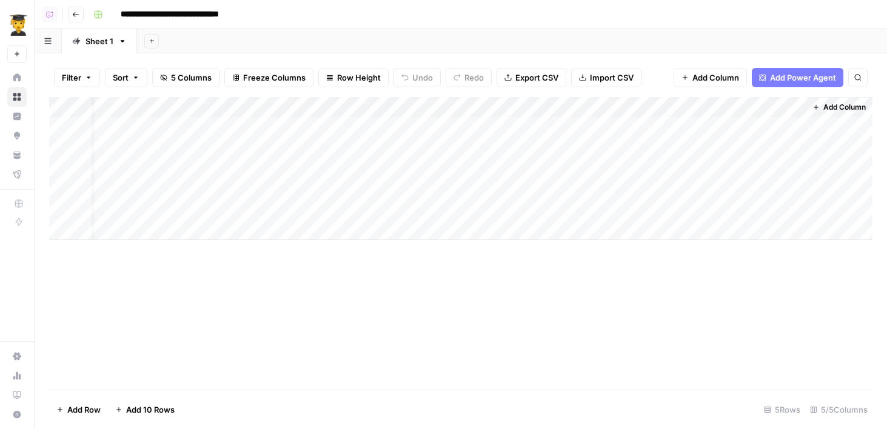
drag, startPoint x: 688, startPoint y: 102, endPoint x: 393, endPoint y: 102, distance: 294.1
click at [393, 102] on div "Add Column" at bounding box center [460, 168] width 823 height 143
click at [415, 106] on div "Add Column" at bounding box center [460, 168] width 823 height 143
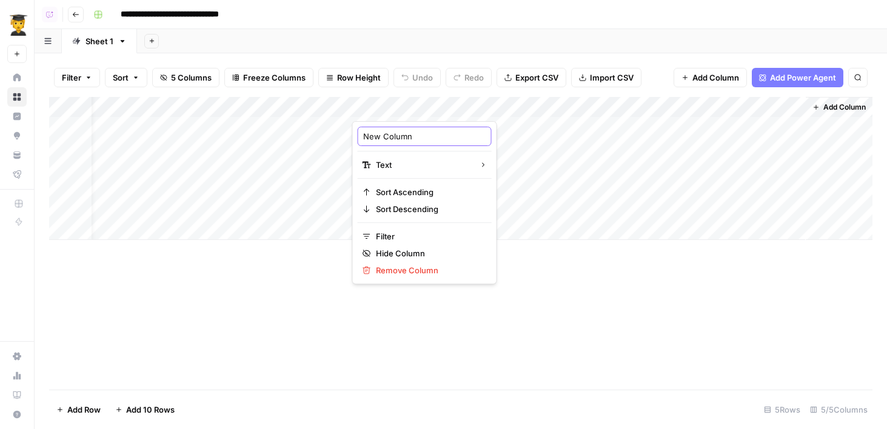
click at [415, 136] on input "New Column" at bounding box center [424, 136] width 123 height 12
type input "Custom Instructions"
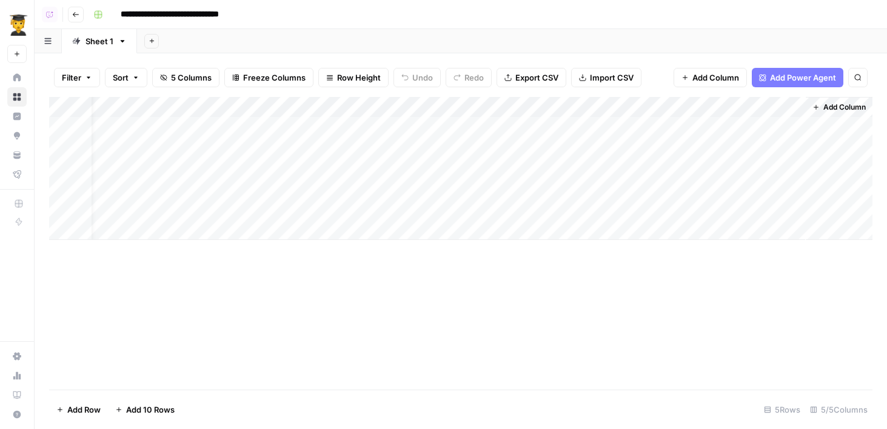
click at [832, 112] on span "Add Column" at bounding box center [844, 107] width 42 height 11
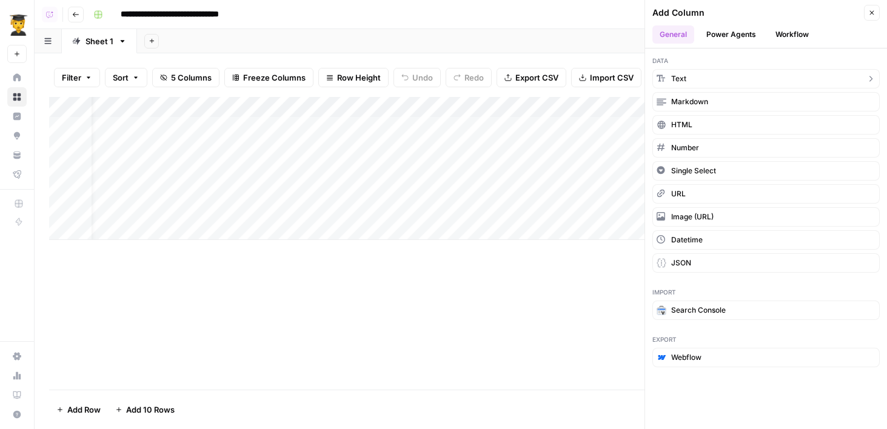
click at [694, 78] on button "Text" at bounding box center [765, 78] width 227 height 19
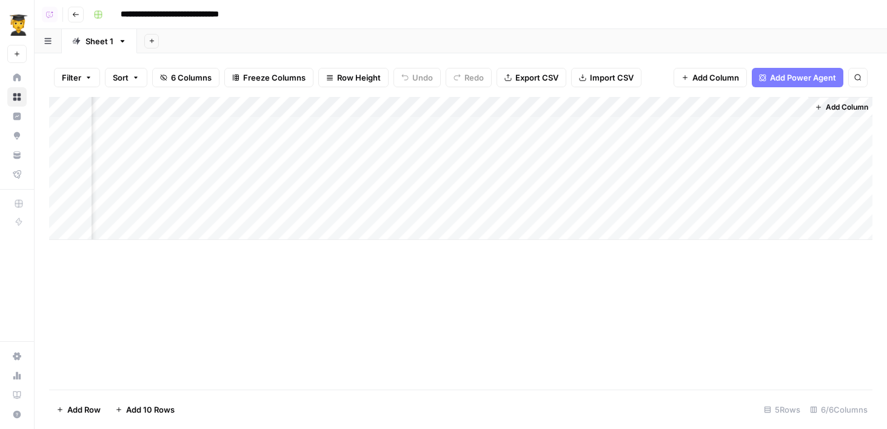
scroll to position [0, 198]
drag, startPoint x: 684, startPoint y: 107, endPoint x: 244, endPoint y: 108, distance: 440.2
click at [239, 105] on div "Add Column" at bounding box center [460, 168] width 823 height 143
click at [247, 110] on div "Add Column" at bounding box center [460, 168] width 823 height 143
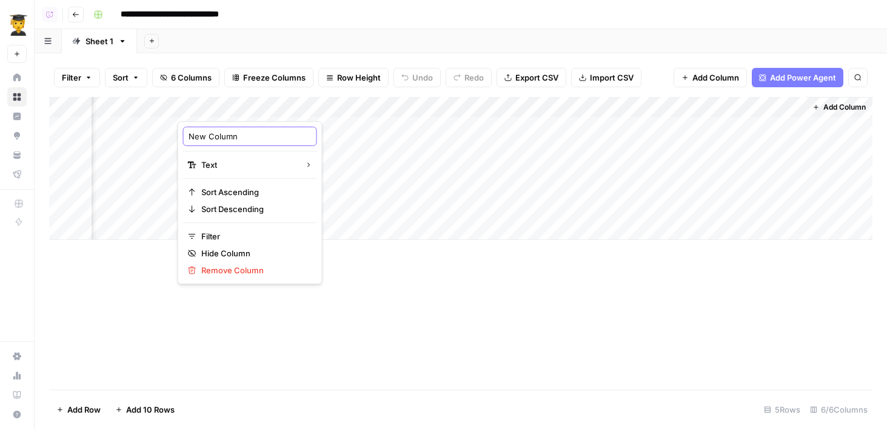
click at [255, 132] on input "New Column" at bounding box center [250, 136] width 123 height 12
type input "Keyword"
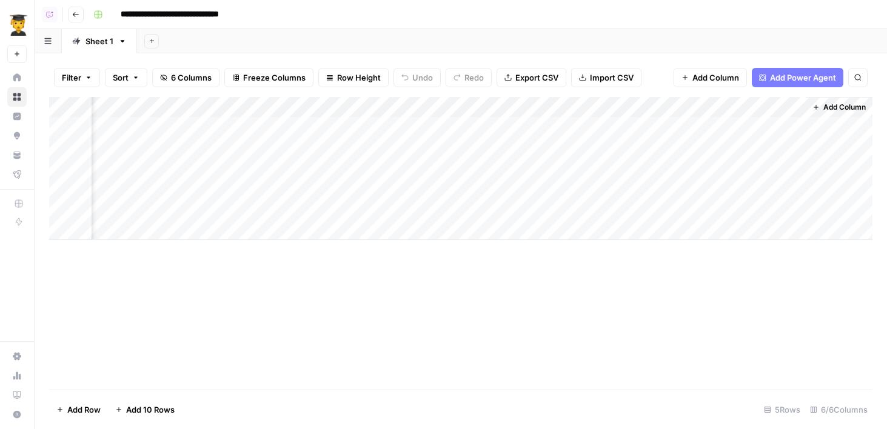
scroll to position [0, 0]
drag, startPoint x: 550, startPoint y: 109, endPoint x: 478, endPoint y: 108, distance: 71.5
click at [478, 108] on div "Add Column" at bounding box center [460, 168] width 823 height 143
drag, startPoint x: 652, startPoint y: 110, endPoint x: 604, endPoint y: 110, distance: 47.9
click at [604, 110] on div "Add Column" at bounding box center [460, 168] width 823 height 143
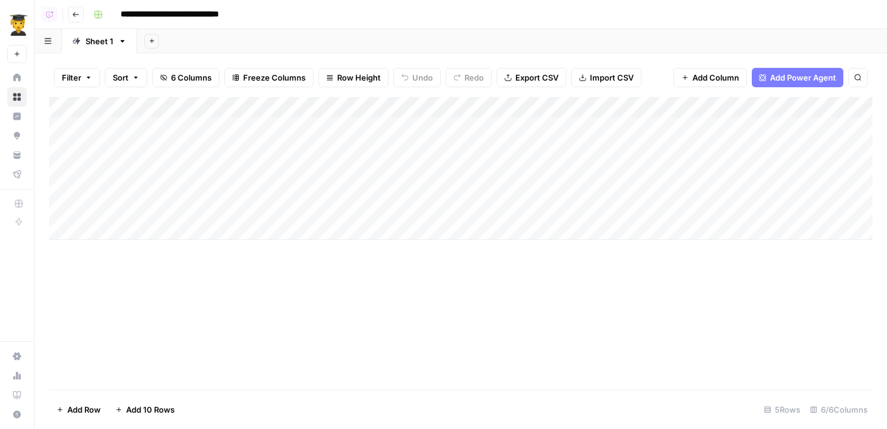
click at [672, 104] on div "Add Column" at bounding box center [460, 168] width 823 height 143
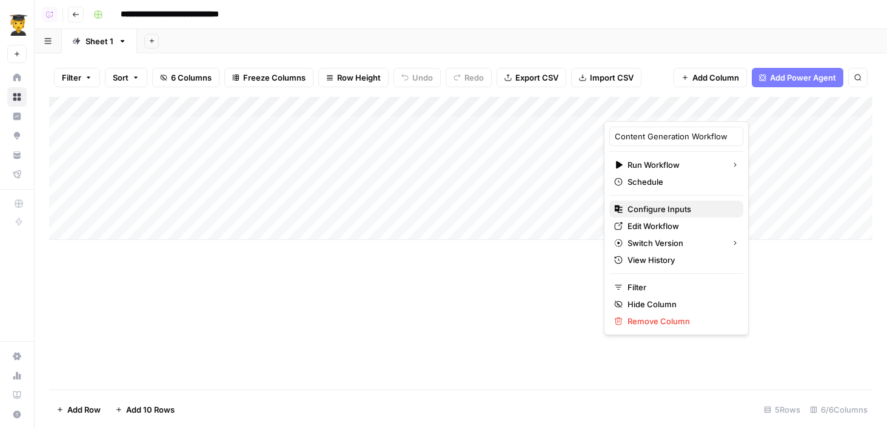
click at [628, 209] on span "Configure Inputs" at bounding box center [681, 209] width 106 height 12
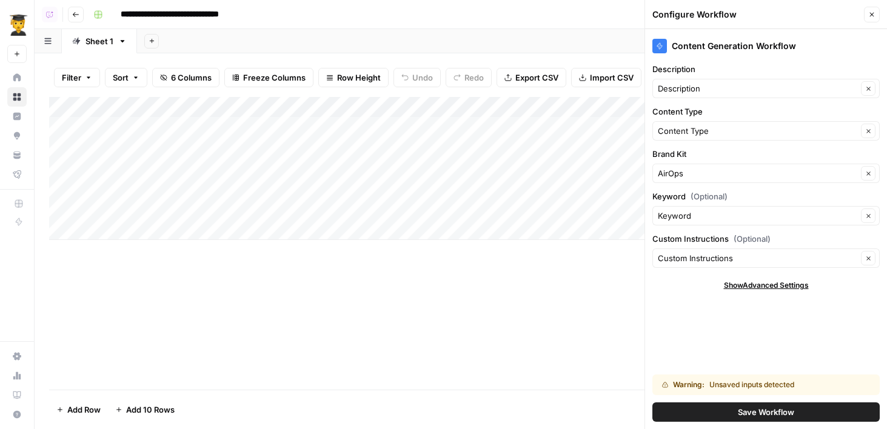
drag, startPoint x: 709, startPoint y: 386, endPoint x: 794, endPoint y: 386, distance: 84.9
click at [794, 386] on div "Warning: Unsaved inputs detected" at bounding box center [747, 385] width 170 height 11
click at [734, 412] on button "Save Workflow" at bounding box center [765, 412] width 227 height 19
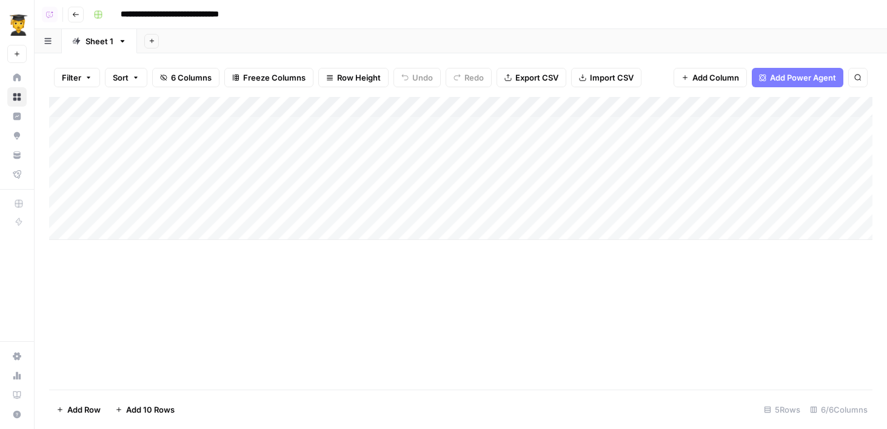
click at [523, 128] on div "Add Column" at bounding box center [460, 168] width 823 height 143
click at [679, 63] on div "Filter Sort 6 Columns Freeze Columns Row Height Undo Redo Export CSV Import CSV…" at bounding box center [460, 77] width 823 height 39
click at [594, 107] on div "Add Column" at bounding box center [460, 168] width 823 height 143
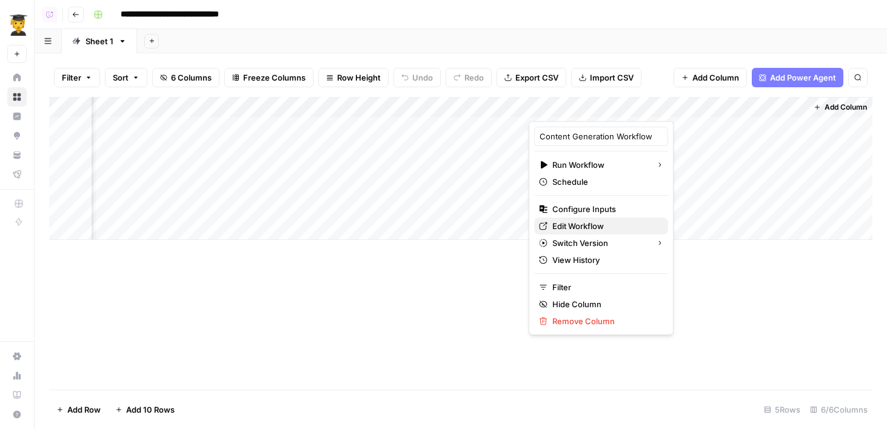
click at [580, 224] on span "Edit Workflow" at bounding box center [605, 226] width 106 height 12
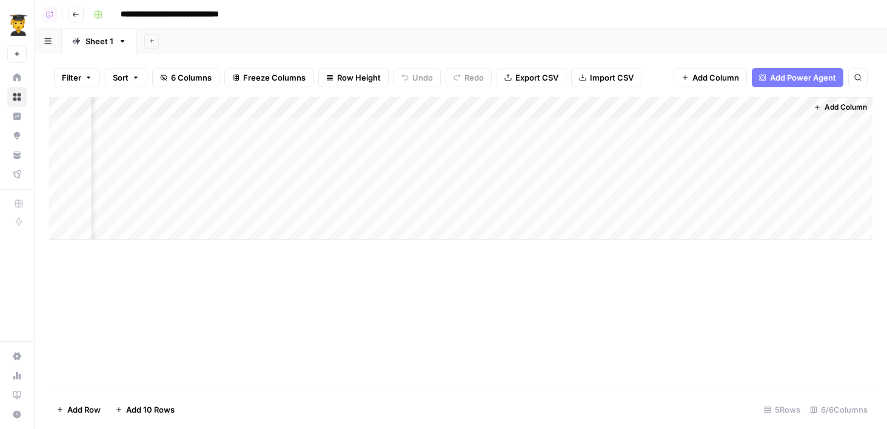
click at [603, 107] on div "Add Column" at bounding box center [460, 168] width 823 height 143
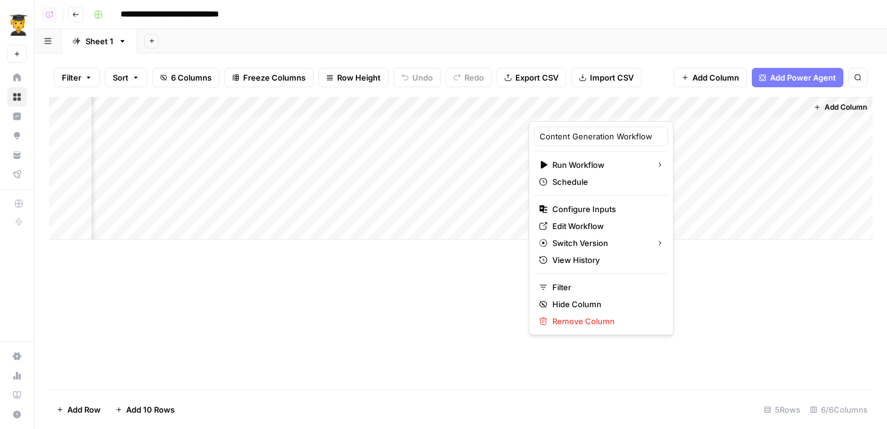
click at [603, 107] on div at bounding box center [613, 109] width 169 height 24
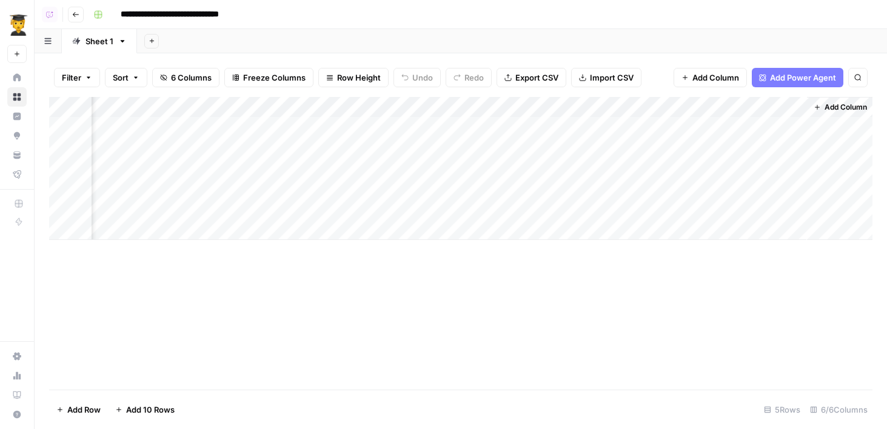
click at [640, 64] on div "Filter Sort 6 Columns Freeze Columns Row Height Undo Redo Export CSV Import CSV…" at bounding box center [460, 77] width 823 height 39
